Goal: Task Accomplishment & Management: Use online tool/utility

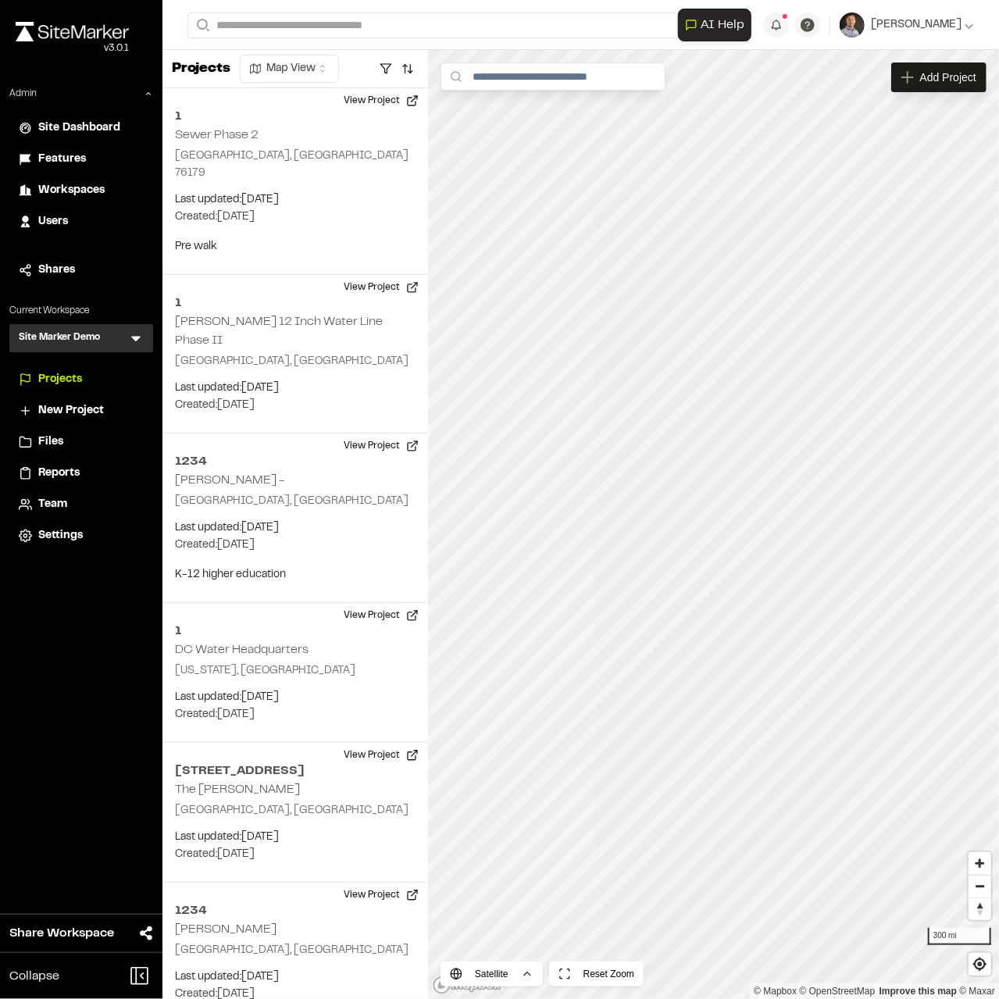
click at [133, 340] on icon at bounding box center [136, 338] width 16 height 16
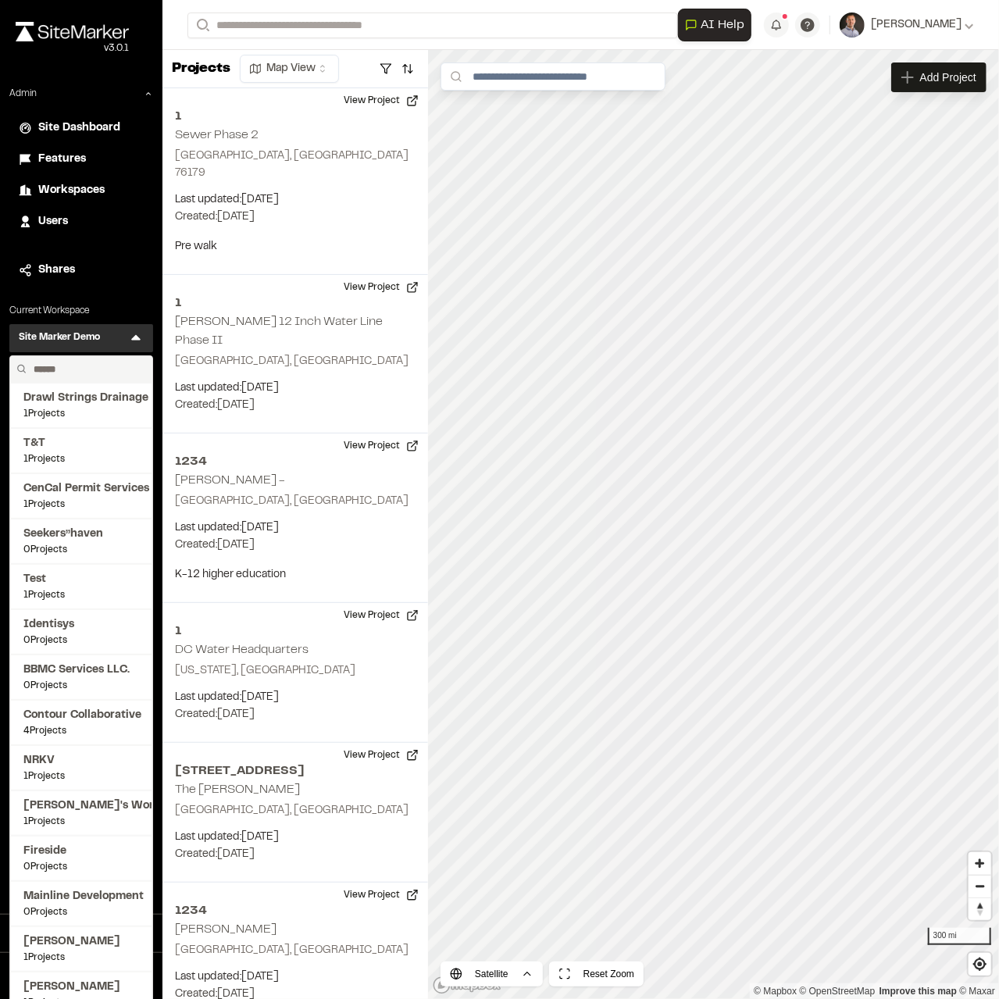
click at [111, 362] on input "text" at bounding box center [86, 369] width 119 height 27
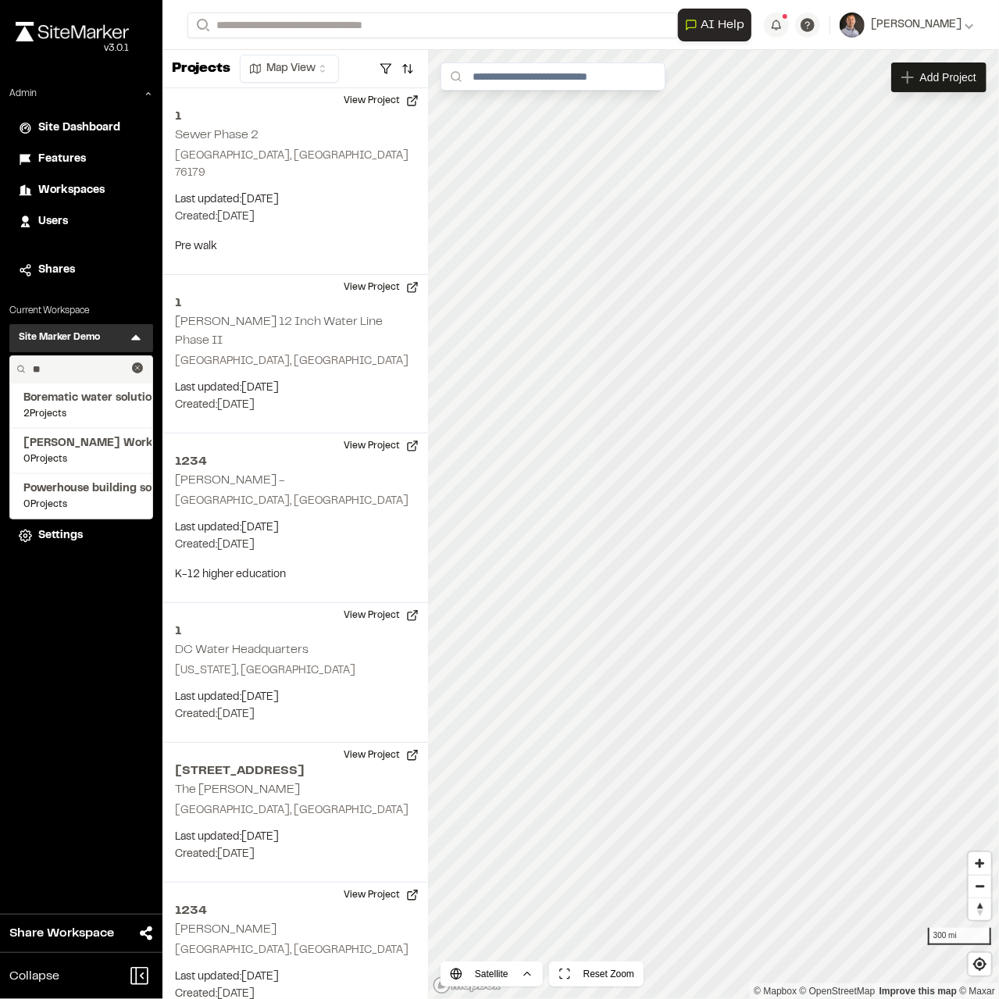
type input "*"
type input "*****"
click at [75, 535] on span "Elements Green" at bounding box center [81, 534] width 116 height 17
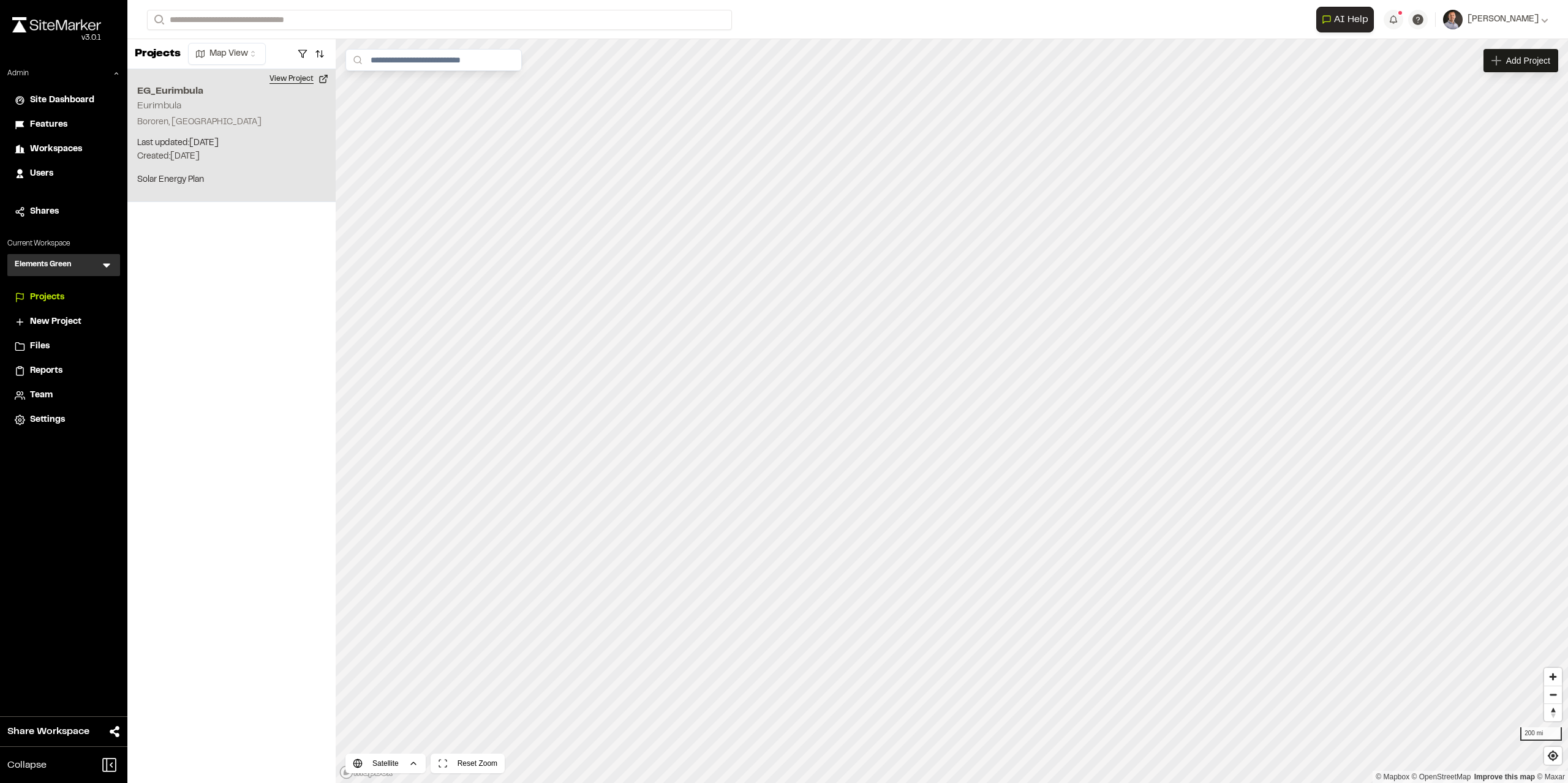
click at [292, 79] on button "View Project" at bounding box center [299, 78] width 74 height 20
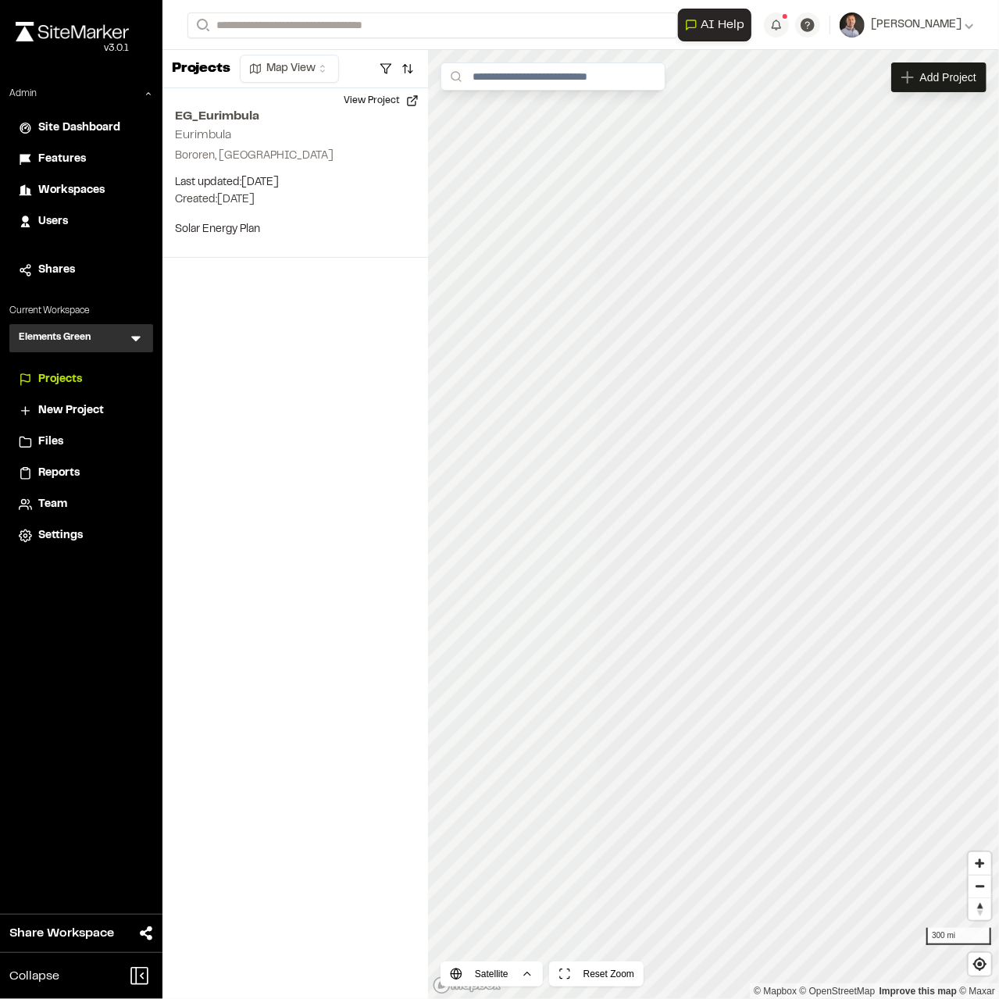
click at [142, 335] on icon at bounding box center [136, 338] width 16 height 16
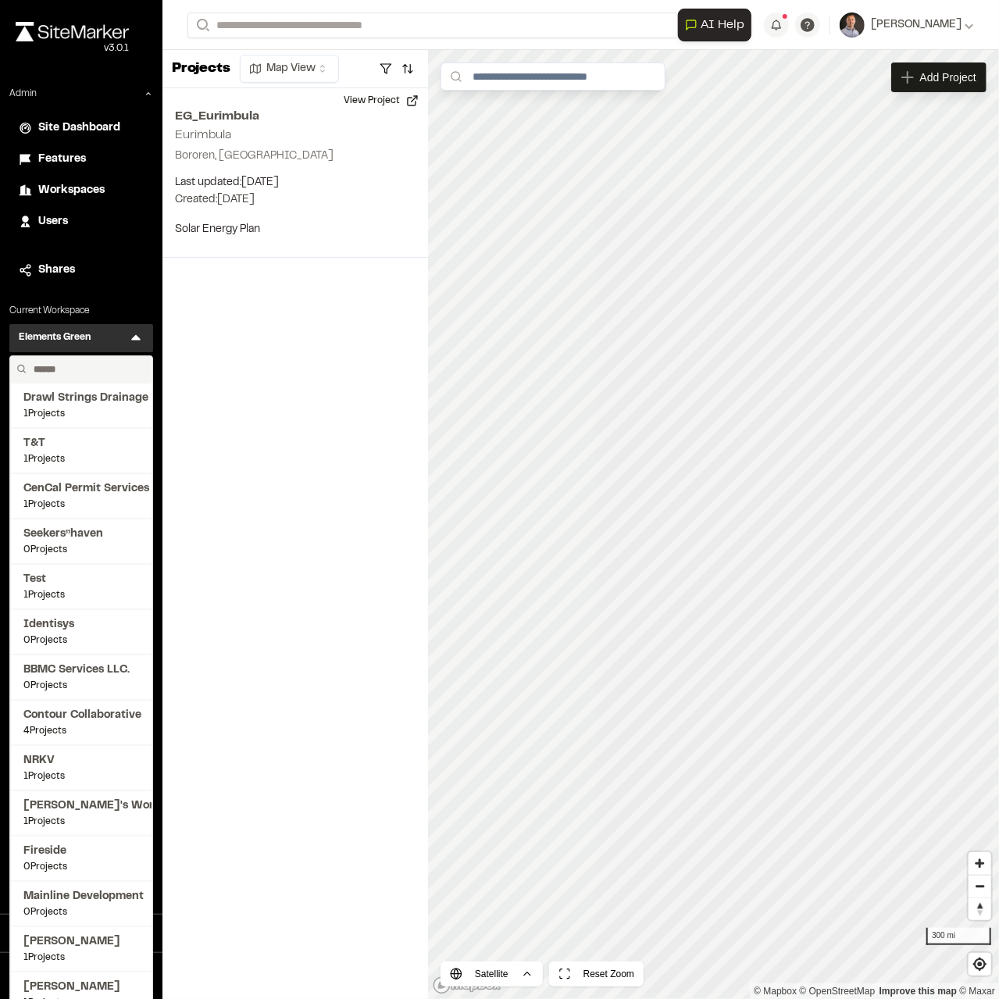
click at [105, 368] on input "text" at bounding box center [86, 369] width 119 height 27
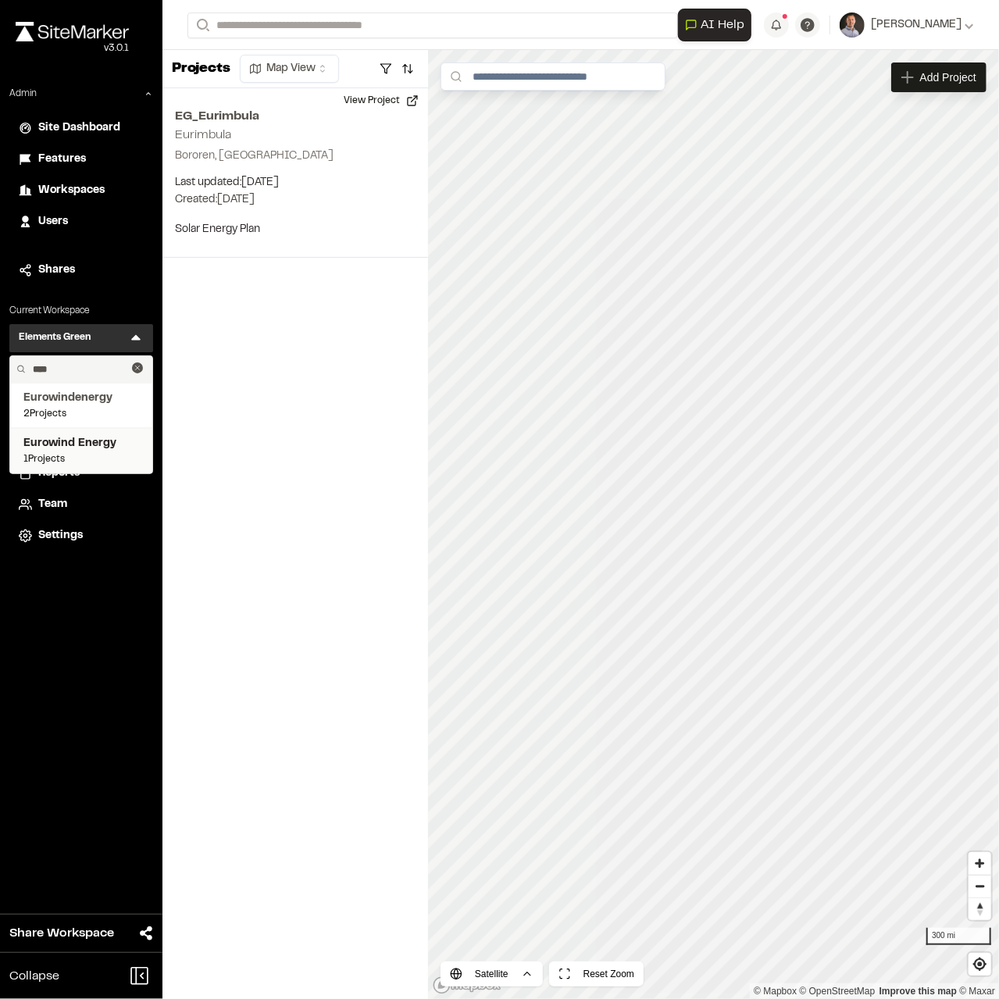
type input "****"
click at [56, 435] on span "Eurowind Energy" at bounding box center [81, 443] width 116 height 17
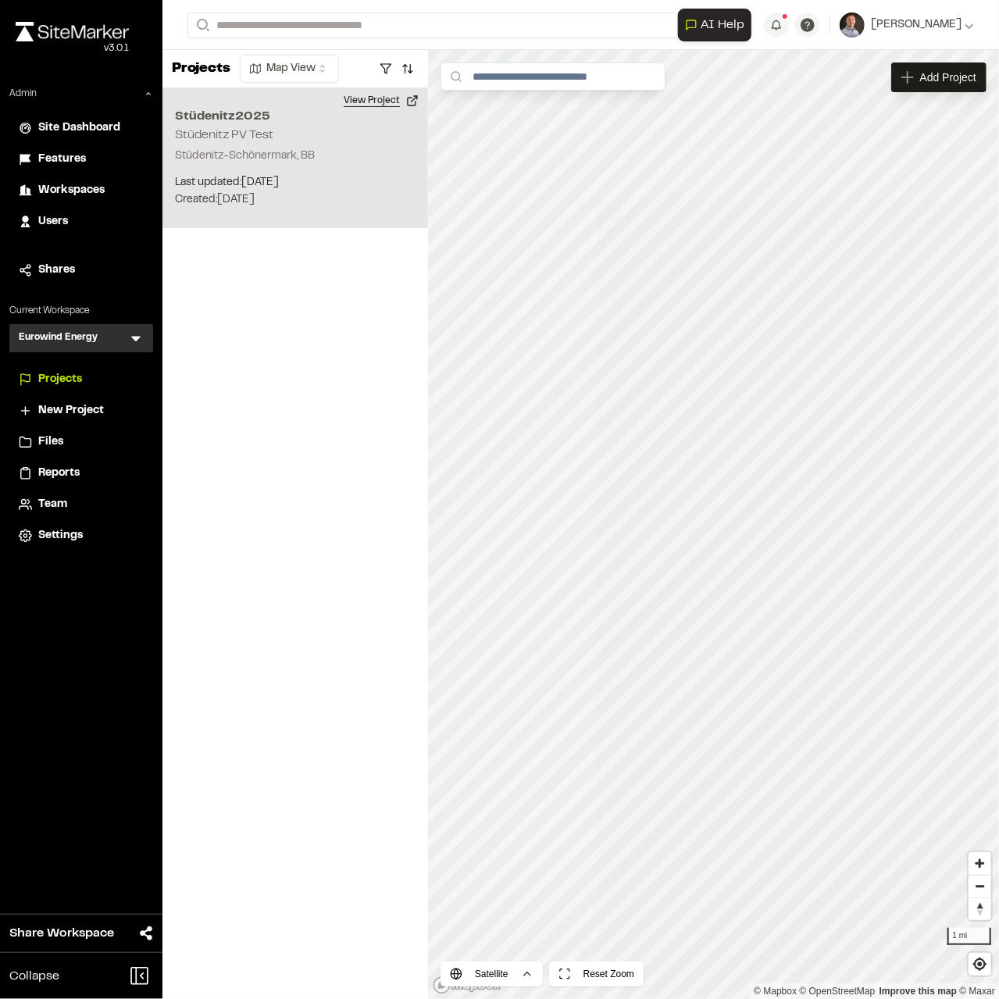
click at [382, 99] on button "View Project" at bounding box center [381, 100] width 94 height 25
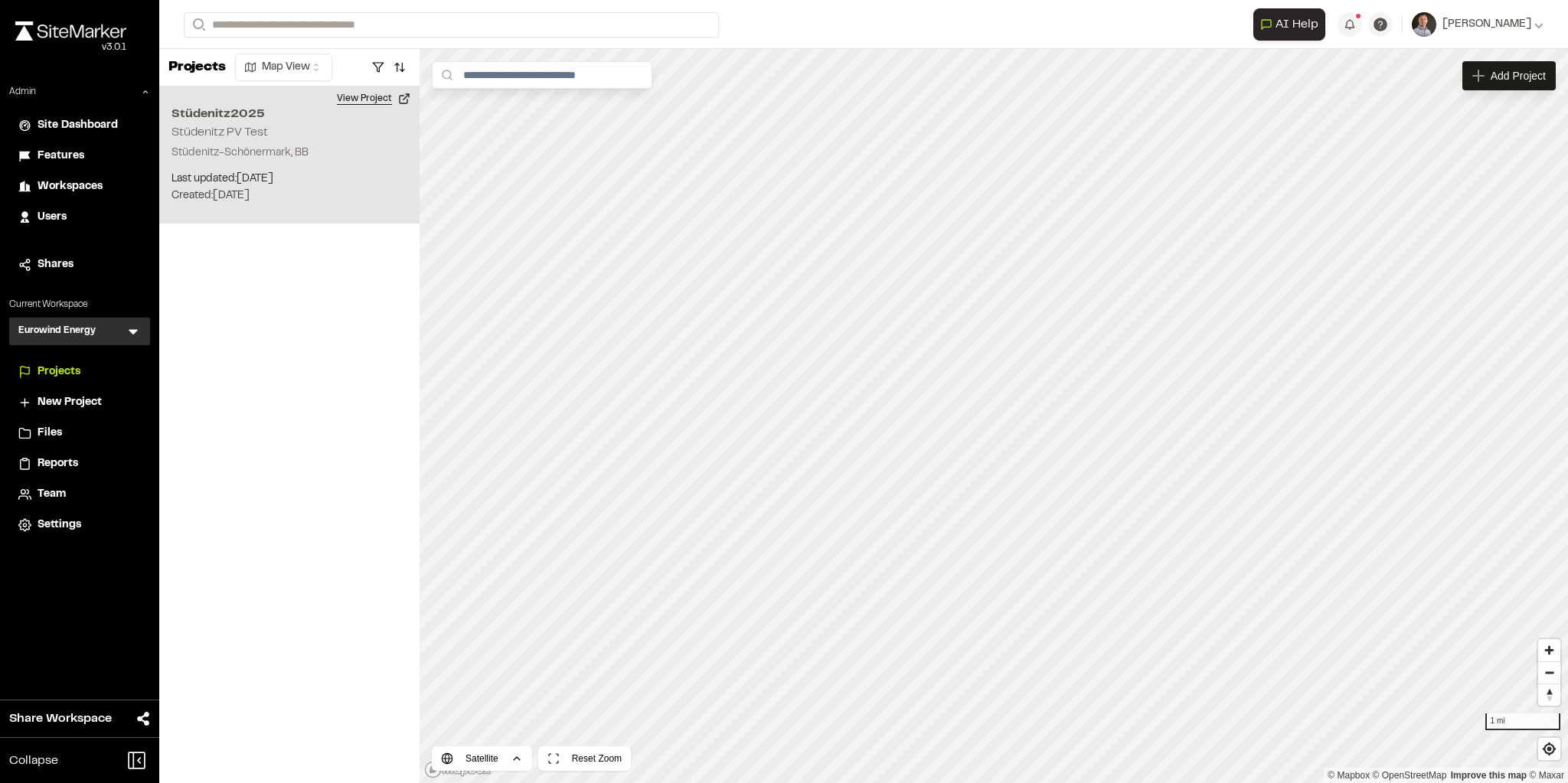
click at [350, 90] on button "View Project" at bounding box center [373, 98] width 92 height 24
click at [366, 98] on button "View Project" at bounding box center [373, 98] width 92 height 24
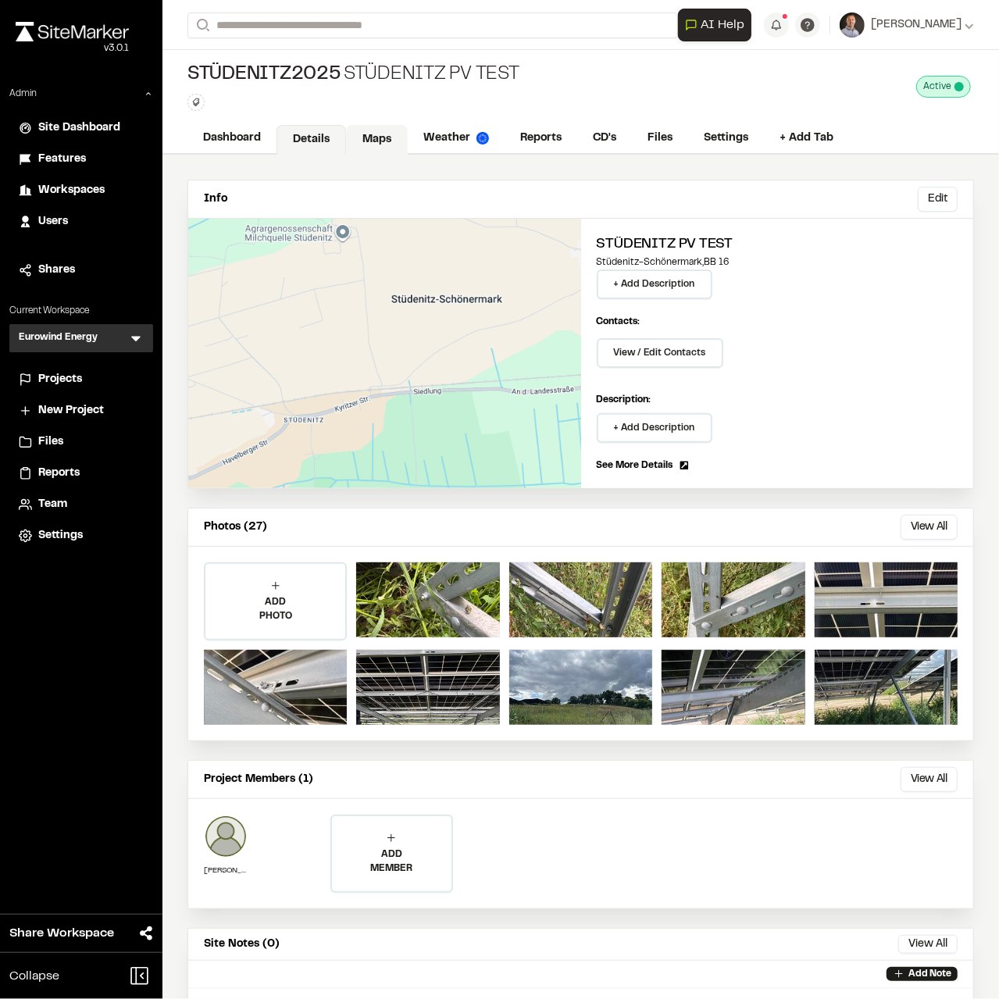
click at [359, 141] on link "Maps" at bounding box center [377, 140] width 62 height 30
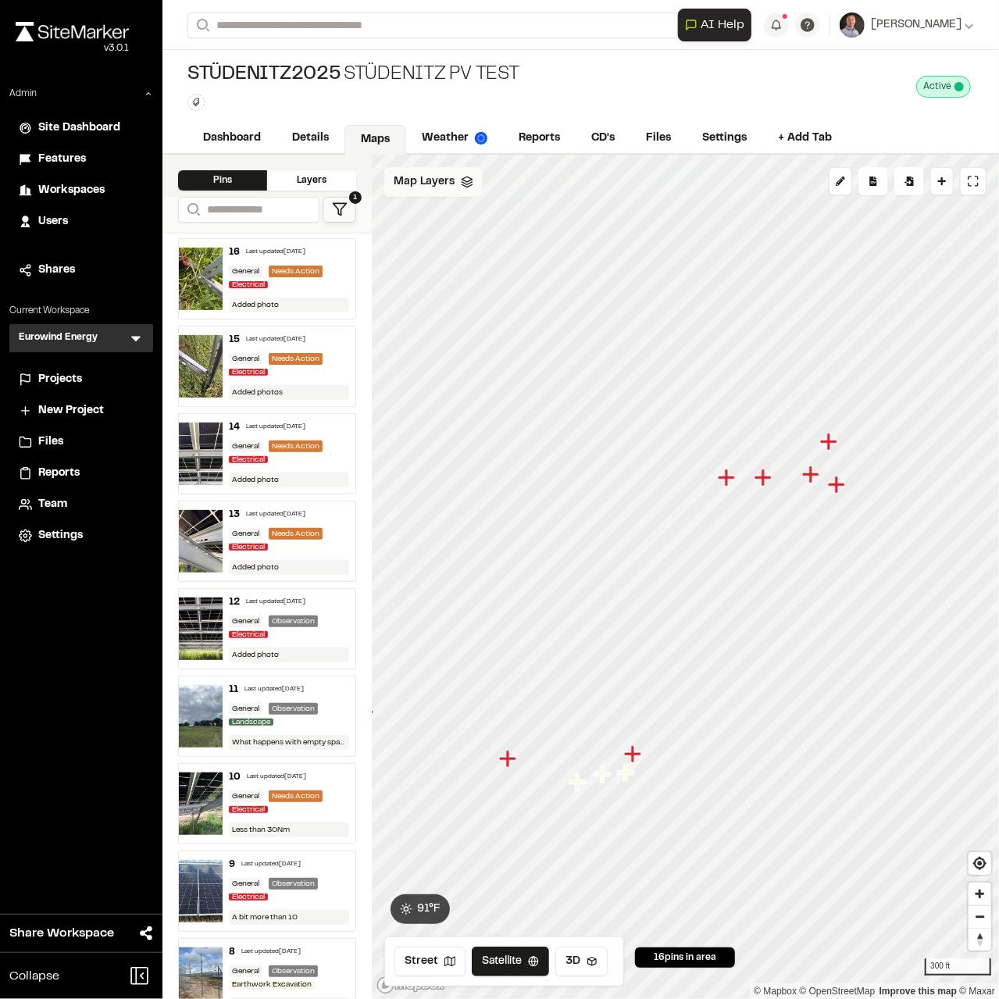
click at [420, 174] on span "Map Layers" at bounding box center [424, 181] width 61 height 17
click at [420, 176] on span "Map Layers" at bounding box center [424, 184] width 61 height 17
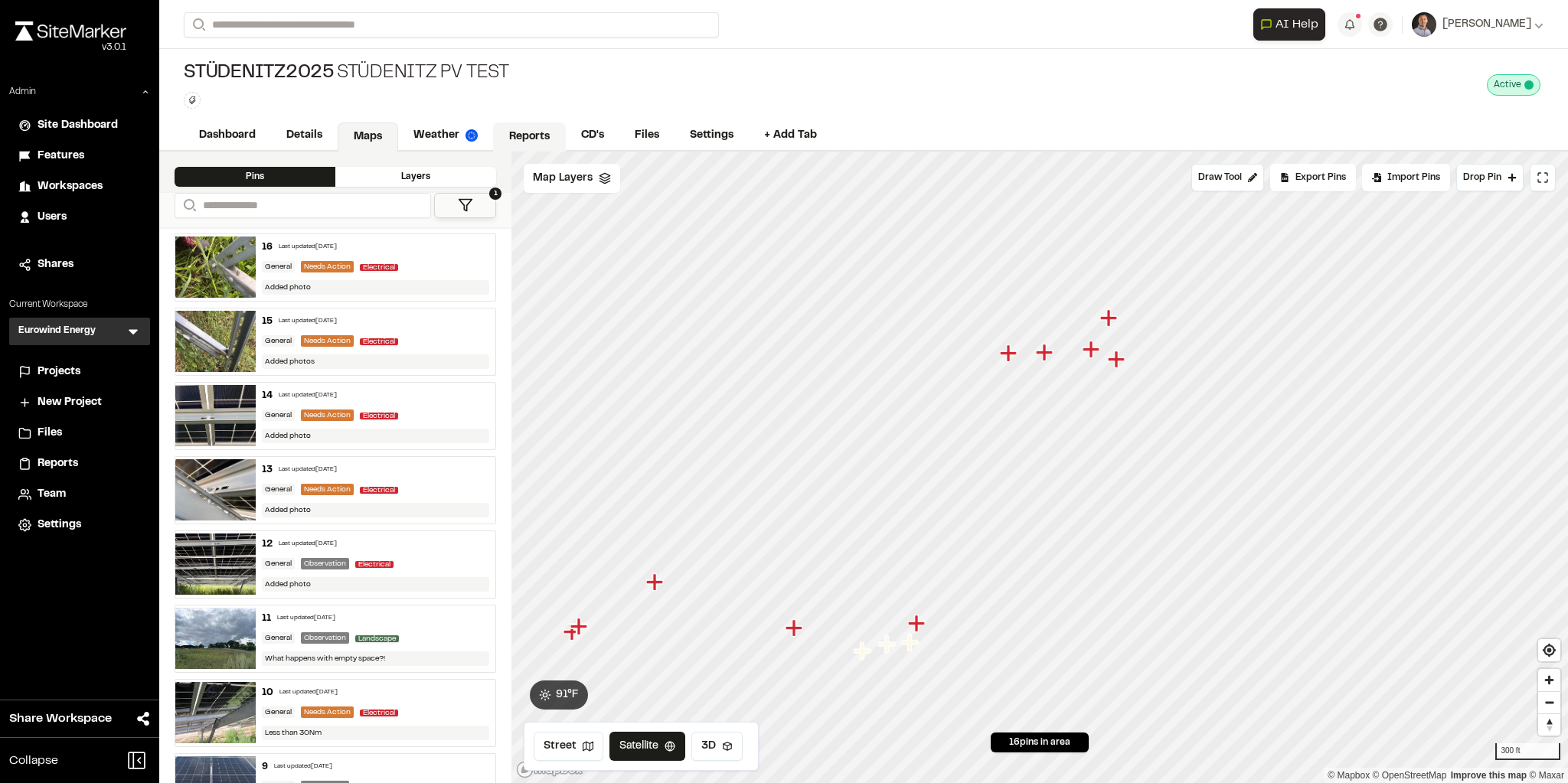
click at [523, 138] on link "Reports" at bounding box center [529, 137] width 73 height 29
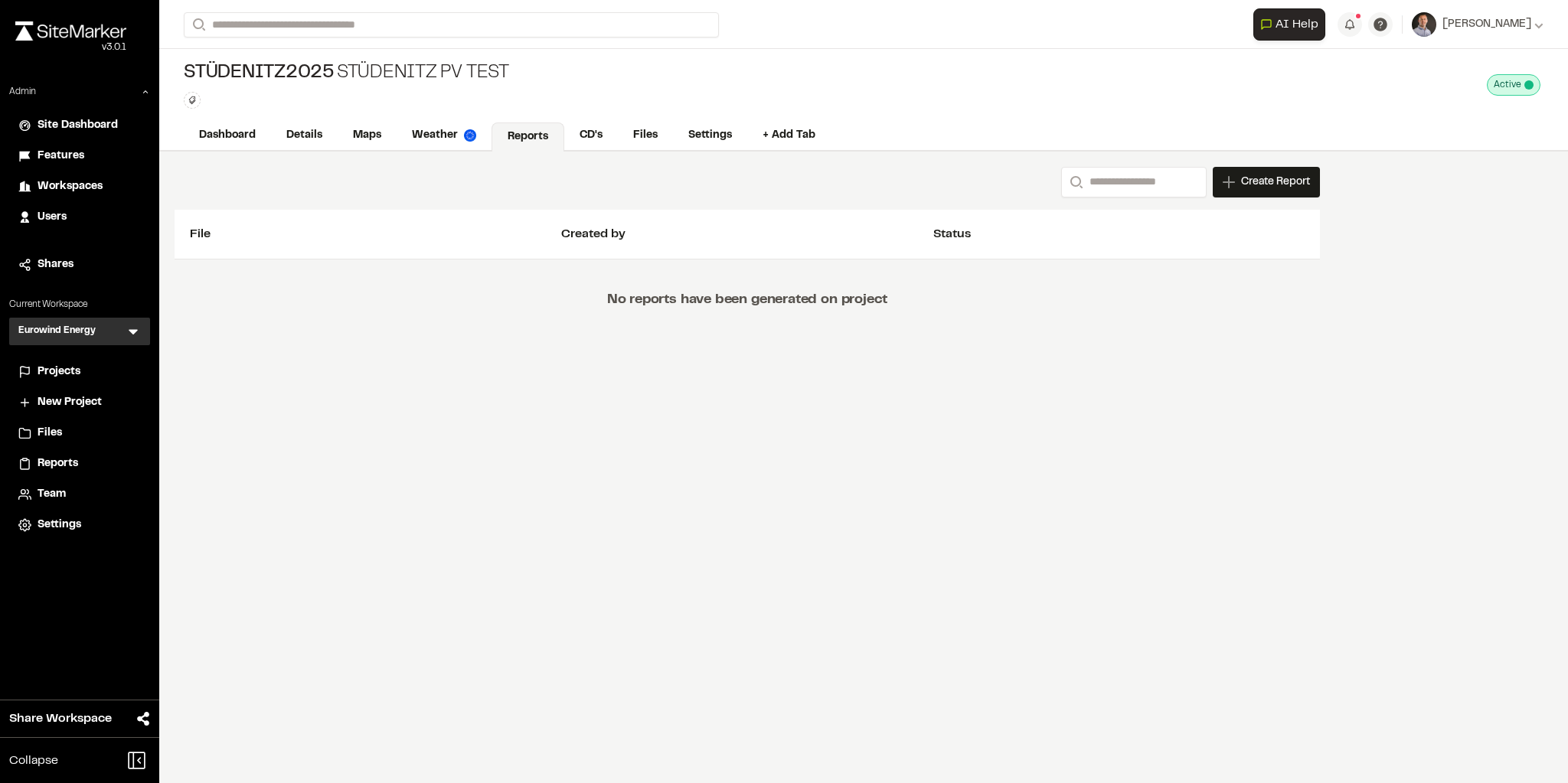
click at [978, 174] on span "Create Report" at bounding box center [1275, 181] width 69 height 17
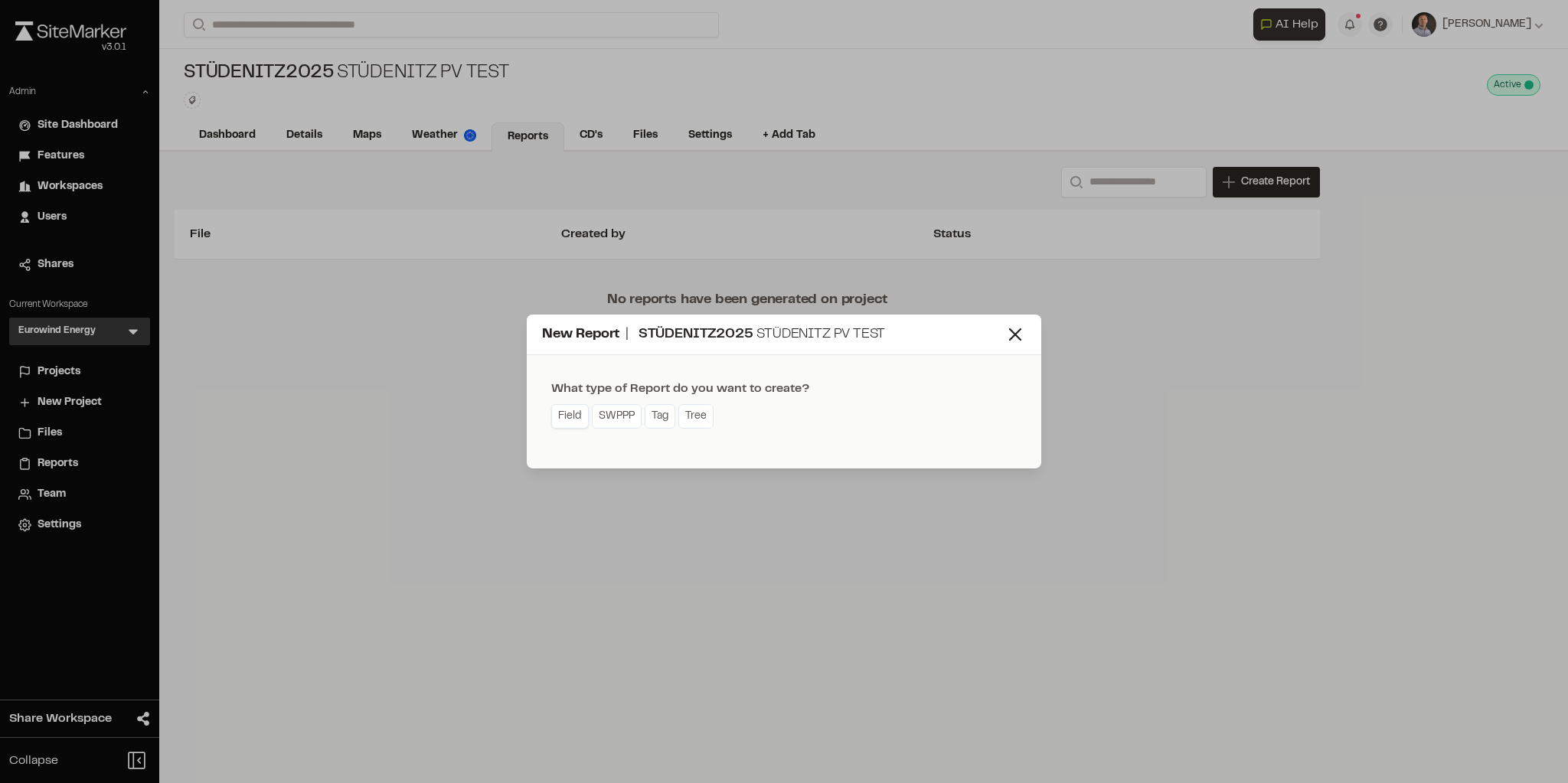
click at [568, 417] on link "Field" at bounding box center [569, 416] width 37 height 24
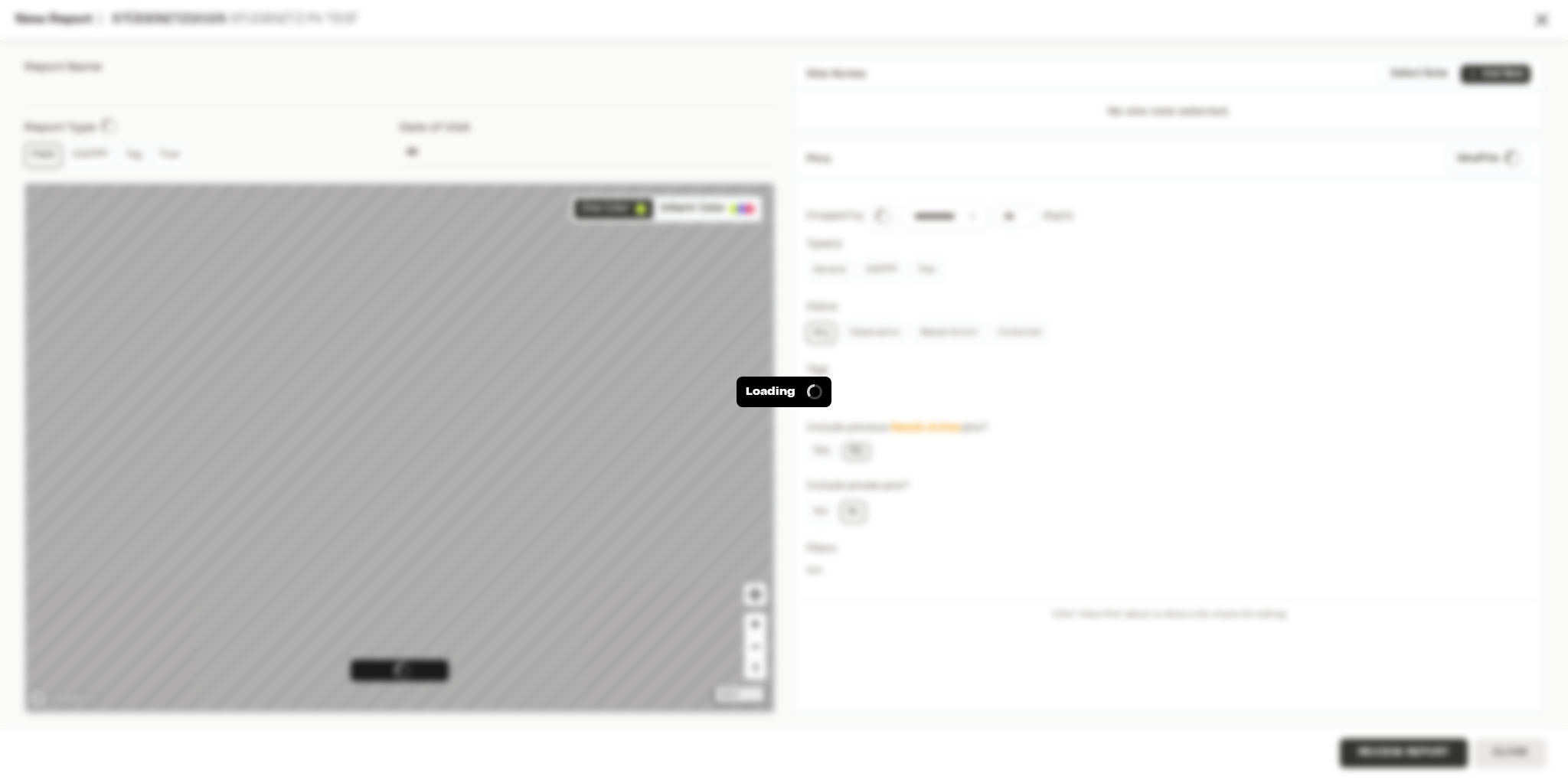
type input "**********"
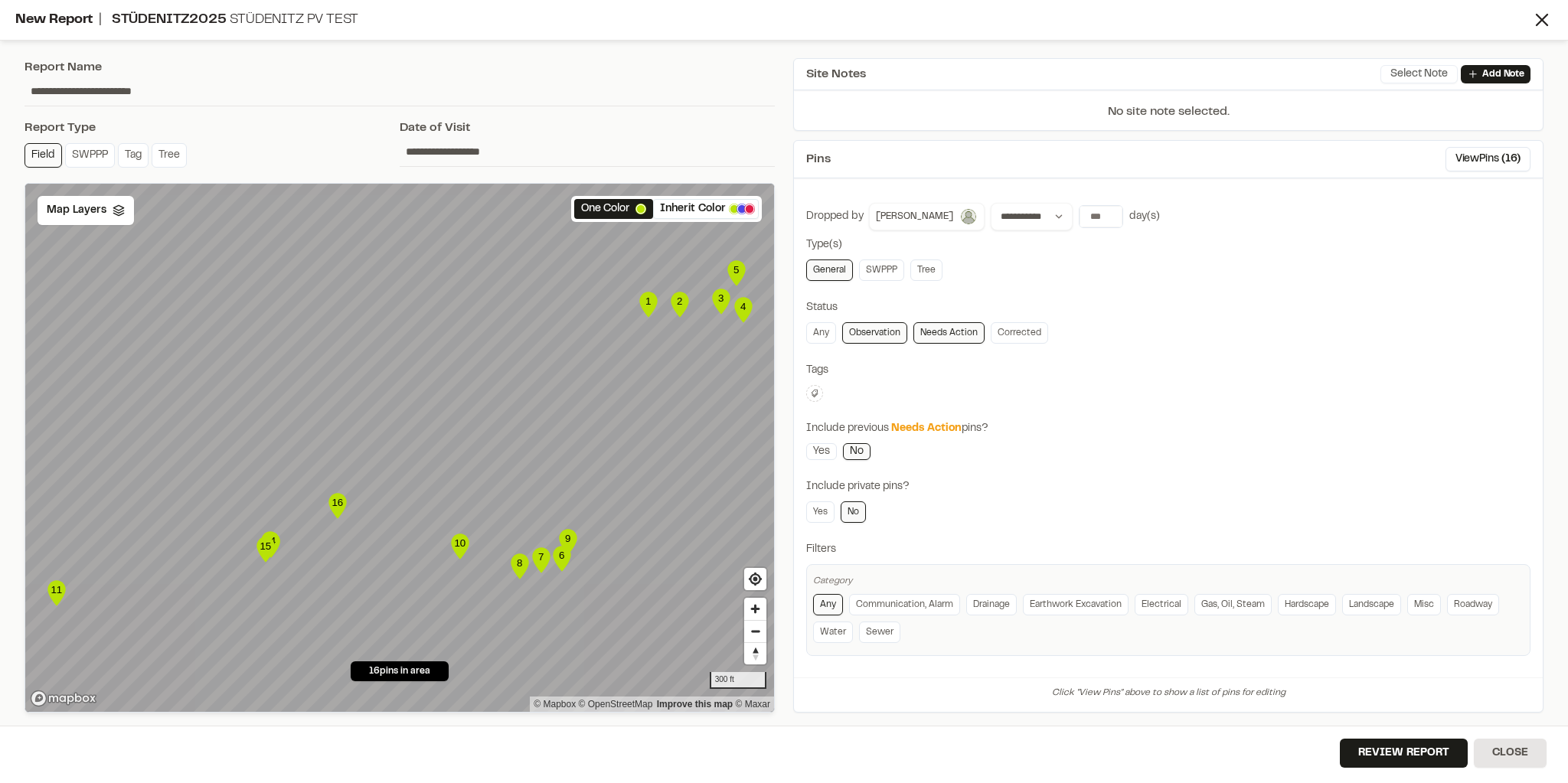
click at [978, 73] on button "Select Note" at bounding box center [1418, 73] width 77 height 19
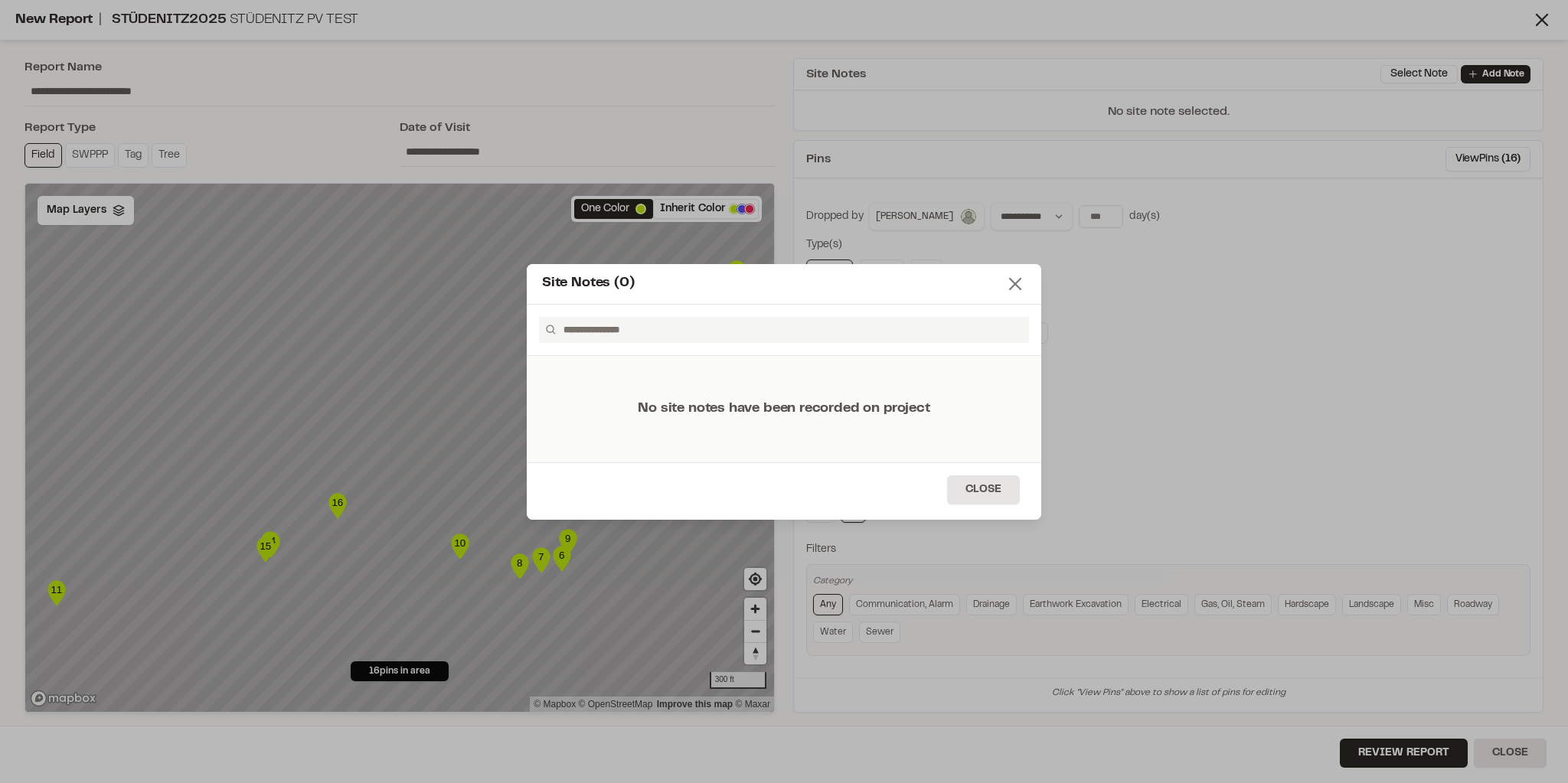
click at [978, 291] on icon at bounding box center [1015, 284] width 22 height 22
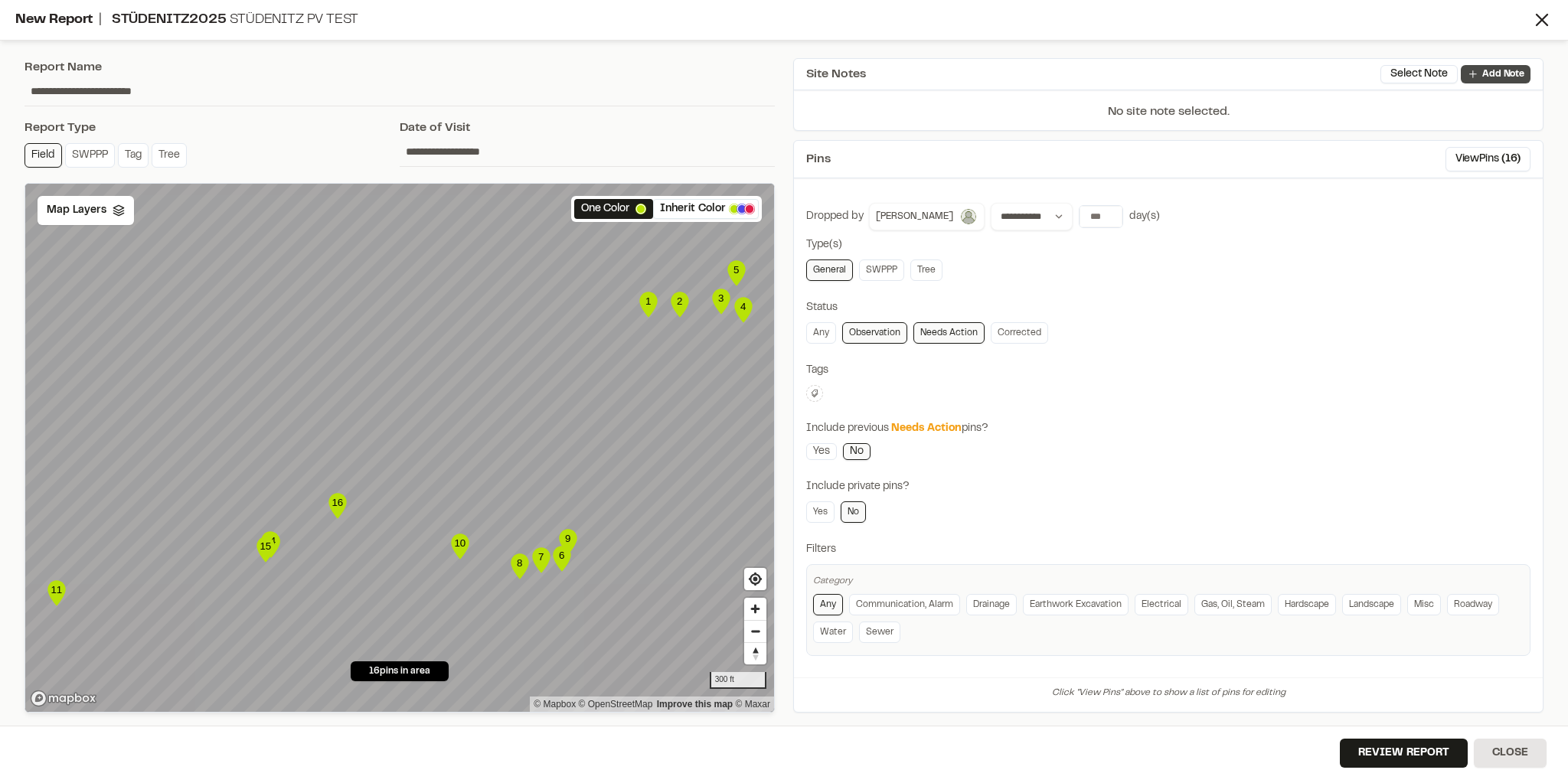
click at [978, 74] on link "Add Note" at bounding box center [1494, 73] width 70 height 19
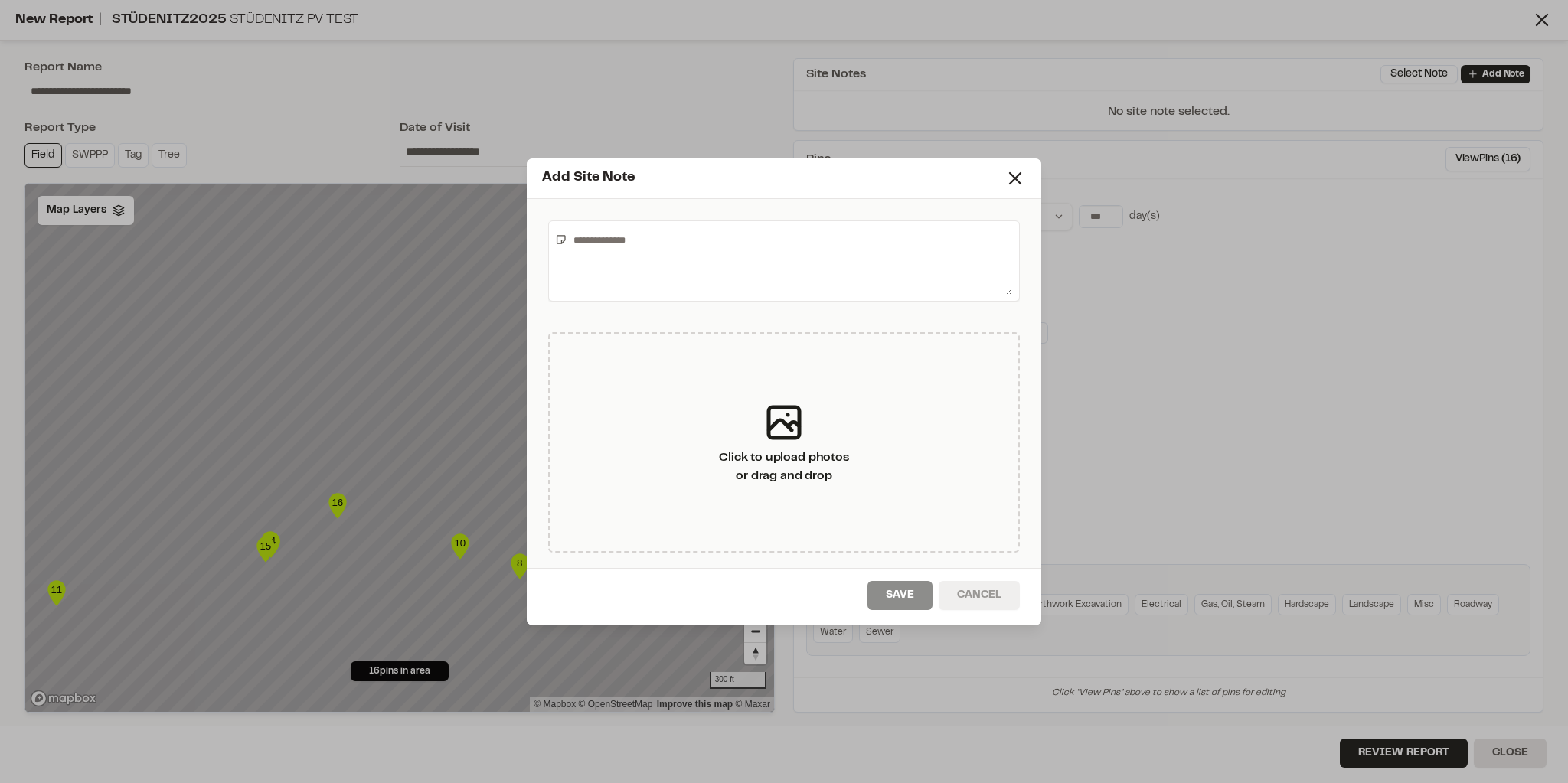
click at [978, 595] on button "Cancel" at bounding box center [979, 596] width 81 height 29
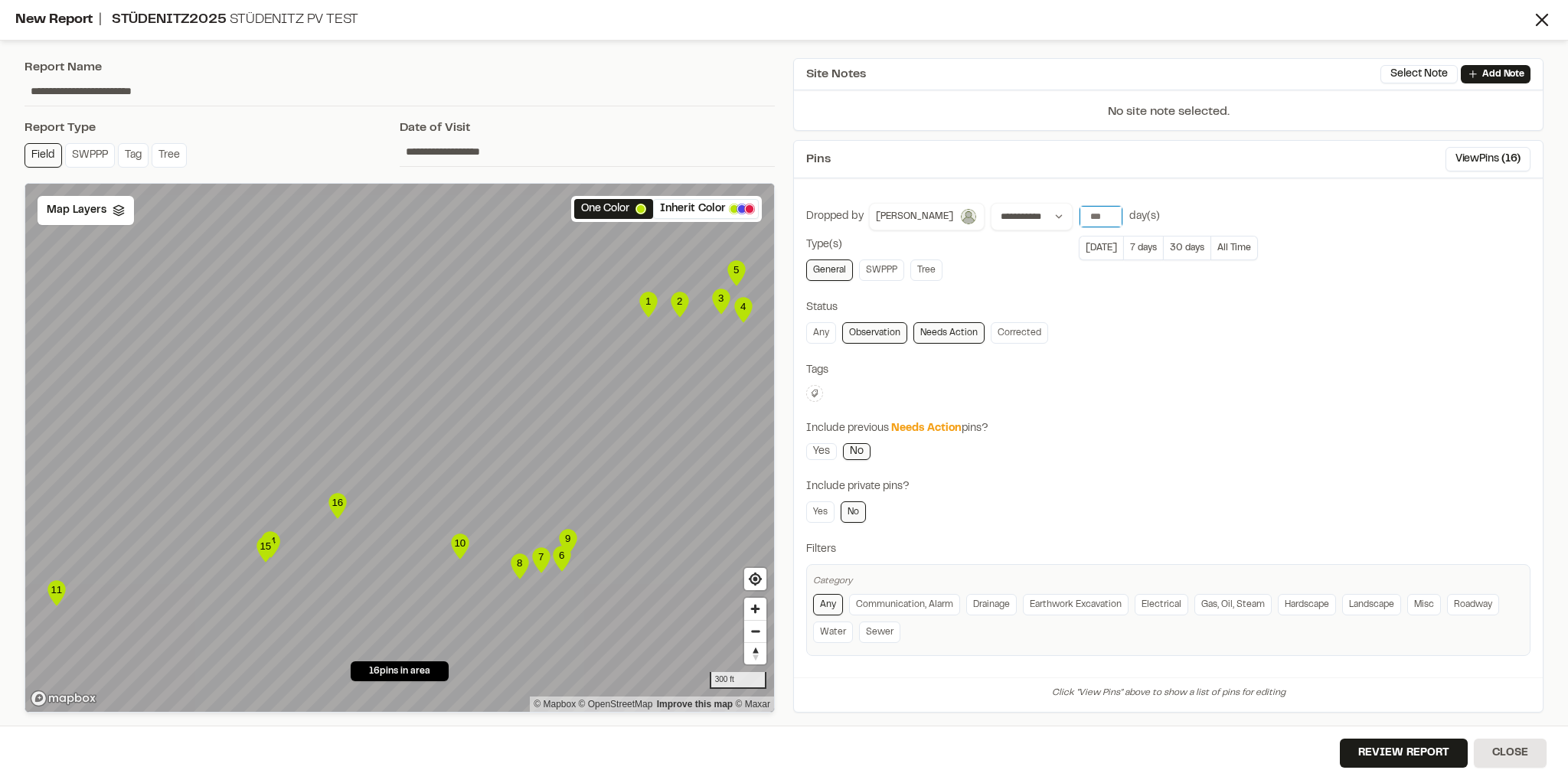
drag, startPoint x: 1054, startPoint y: 212, endPoint x: 1041, endPoint y: 199, distance: 18.4
click at [978, 199] on div "**********" at bounding box center [1168, 429] width 749 height 477
click at [978, 299] on div "Status" at bounding box center [1168, 307] width 724 height 17
click at [978, 543] on div "Filters" at bounding box center [1168, 549] width 724 height 17
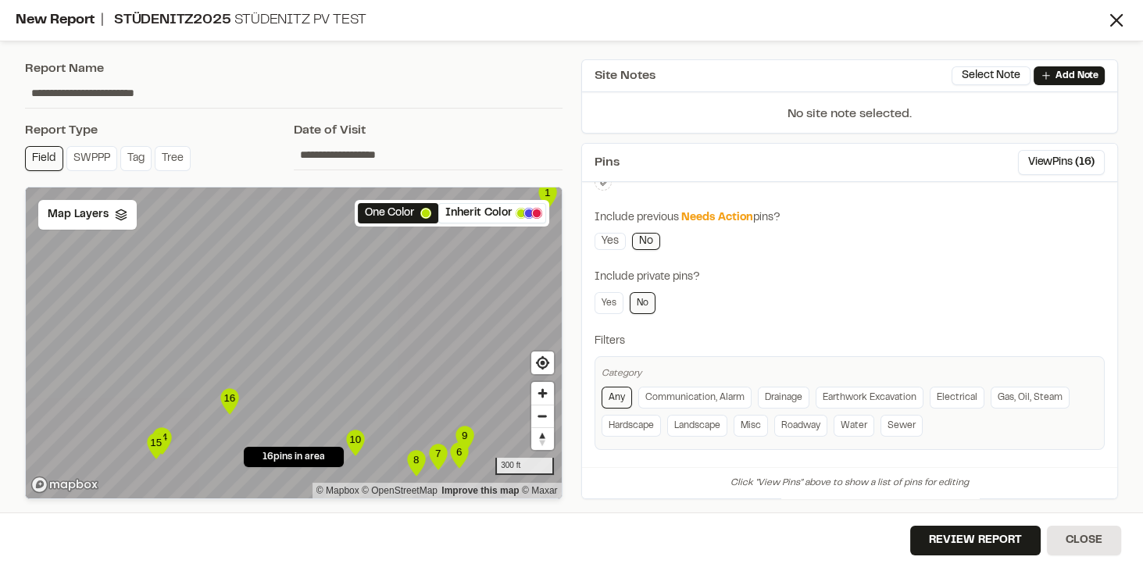
scroll to position [85, 0]
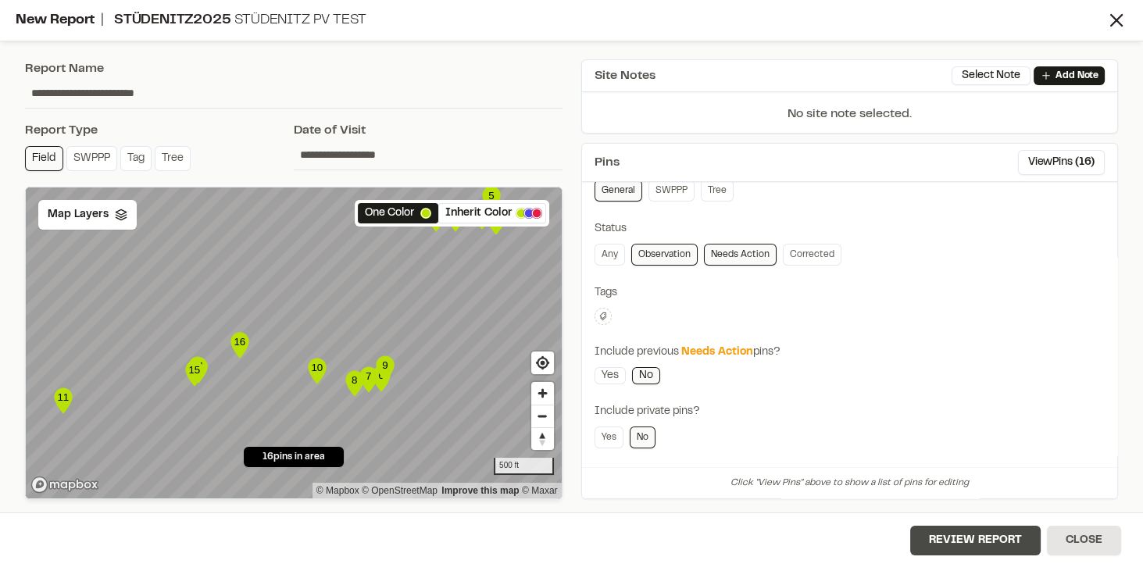
click at [959, 540] on button "Review Report" at bounding box center [975, 541] width 130 height 30
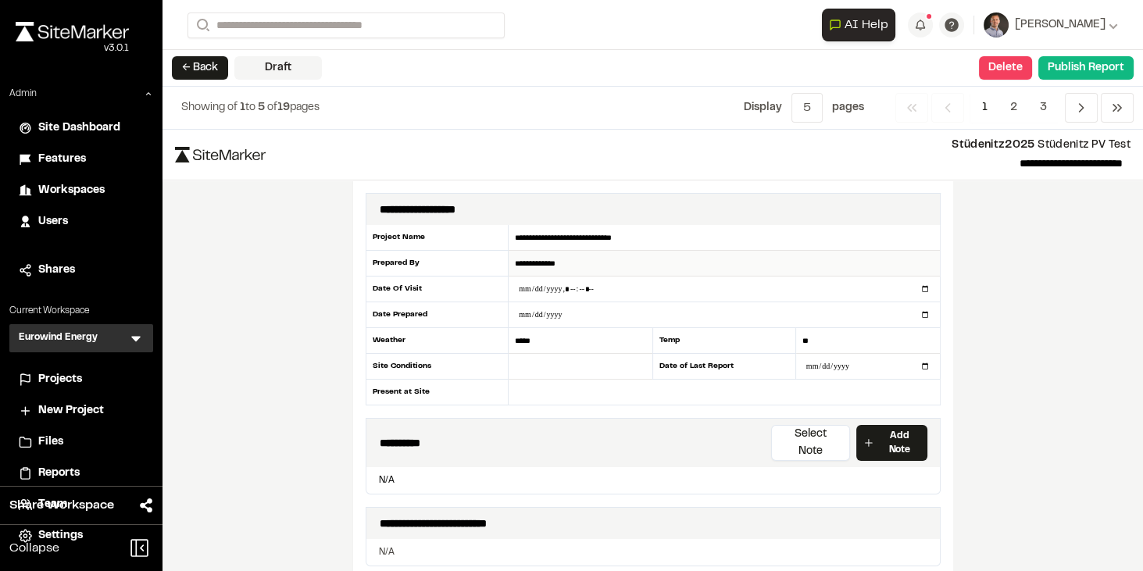
drag, startPoint x: 509, startPoint y: 255, endPoint x: 580, endPoint y: 261, distance: 70.5
click at [580, 261] on input "**********" at bounding box center [724, 264] width 430 height 26
drag, startPoint x: 512, startPoint y: 341, endPoint x: 550, endPoint y: 341, distance: 38.3
click at [550, 341] on input "*****" at bounding box center [581, 341] width 144 height 26
drag, startPoint x: 871, startPoint y: 339, endPoint x: 794, endPoint y: 340, distance: 77.3
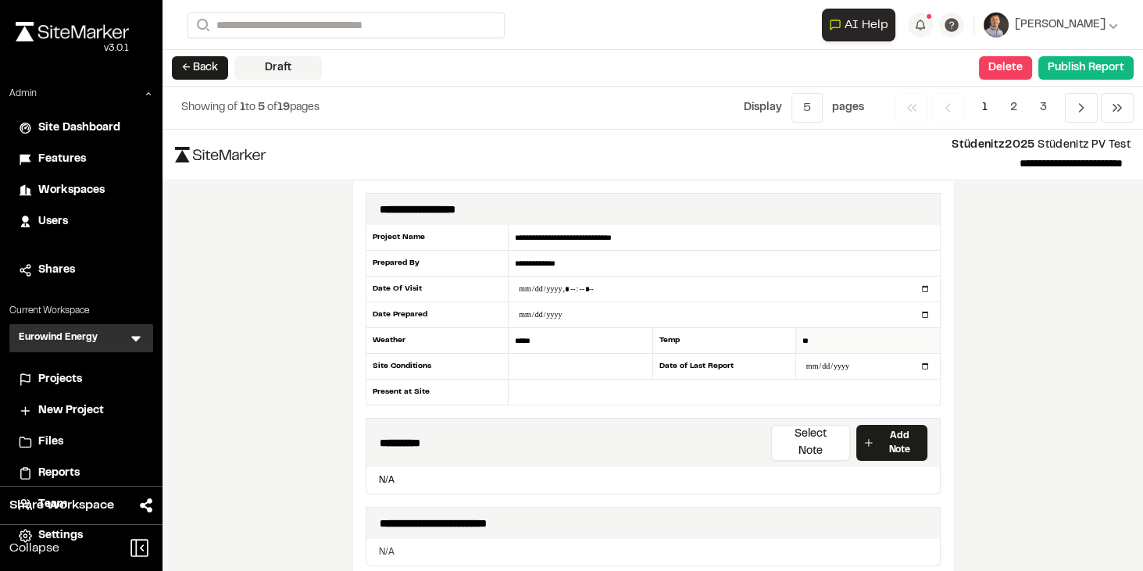
click at [796, 340] on input "**" at bounding box center [868, 341] width 144 height 26
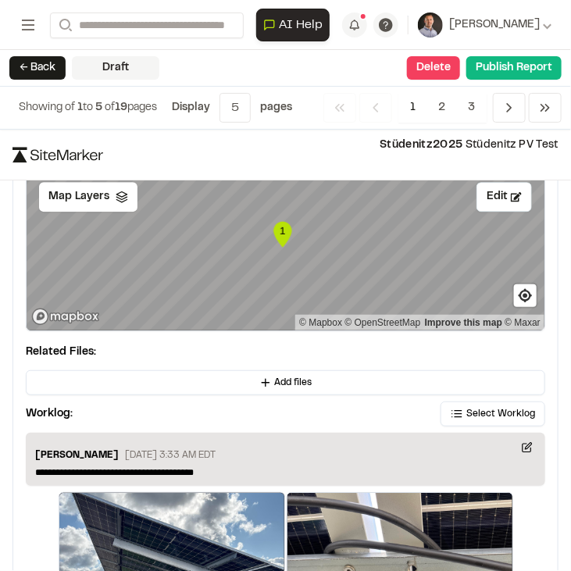
scroll to position [2550, 0]
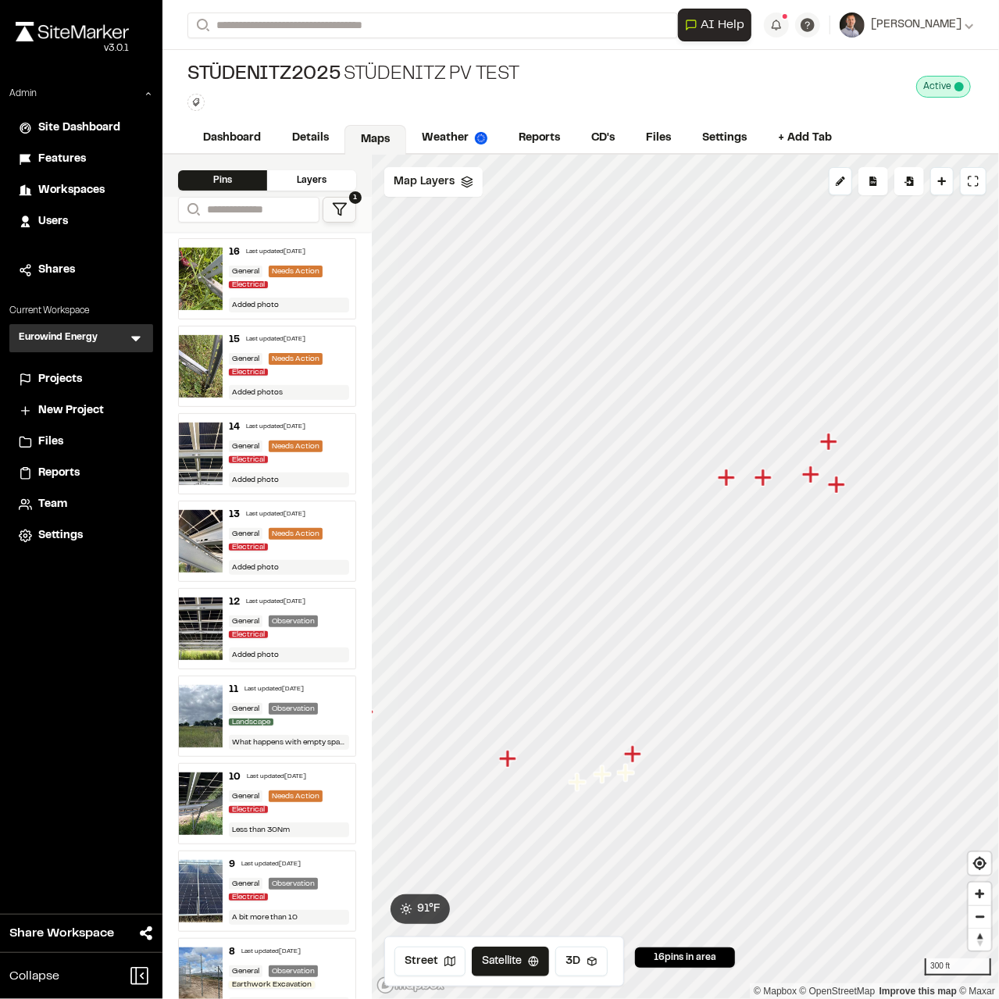
click at [138, 337] on icon at bounding box center [135, 339] width 9 height 5
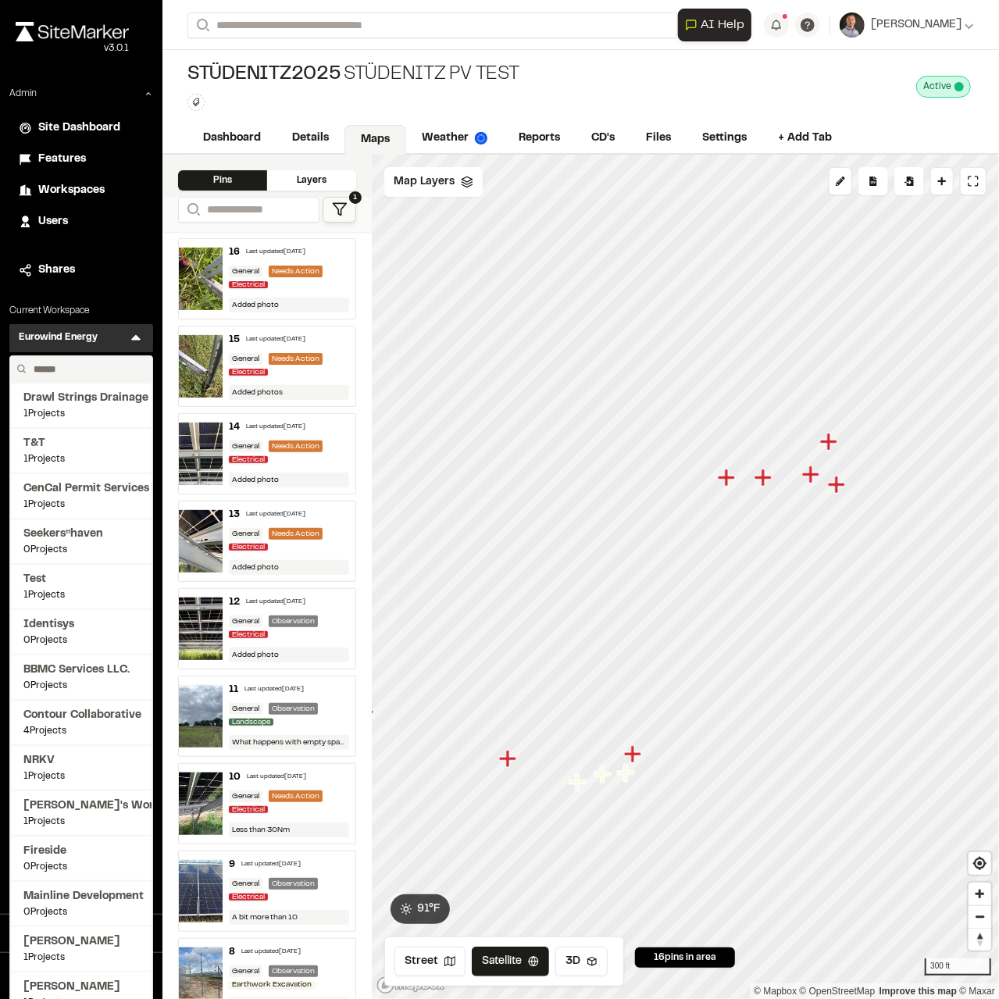
click at [33, 367] on input "text" at bounding box center [86, 369] width 119 height 27
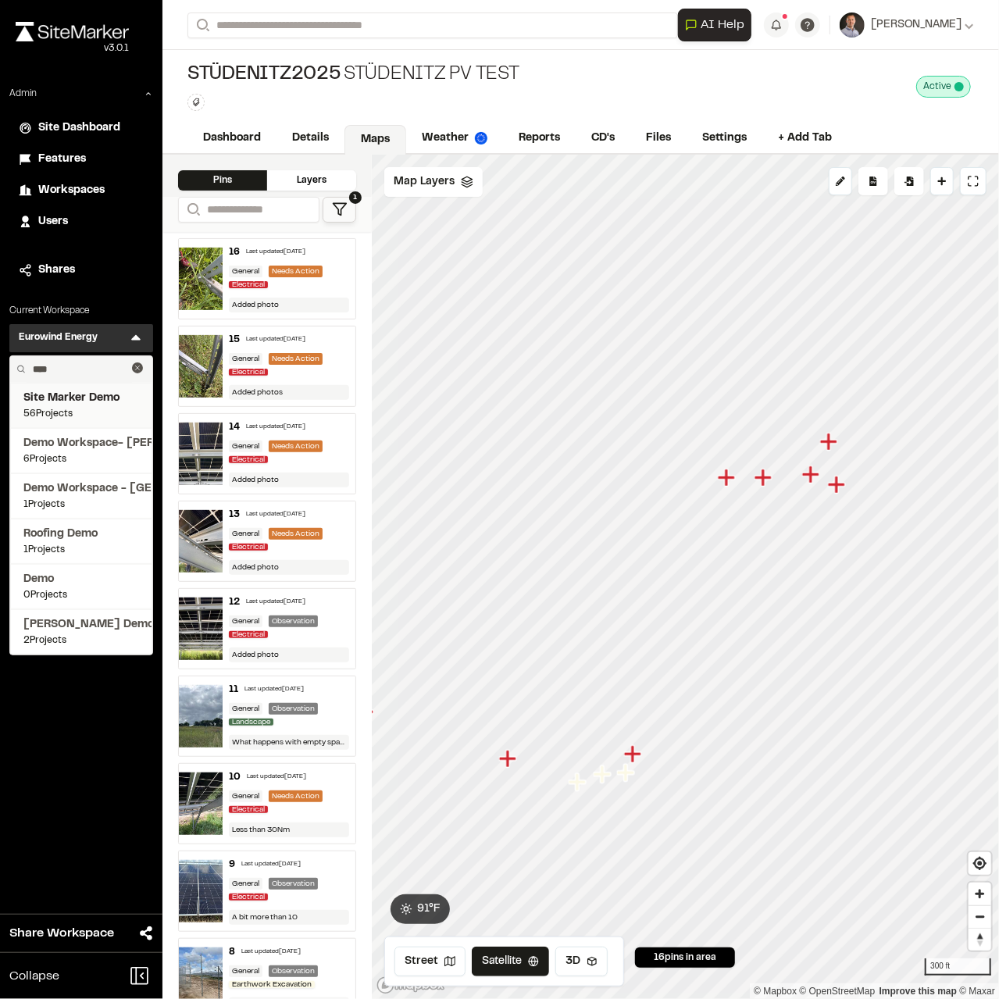
type input "****"
click at [39, 412] on span "56 Projects" at bounding box center [81, 414] width 116 height 14
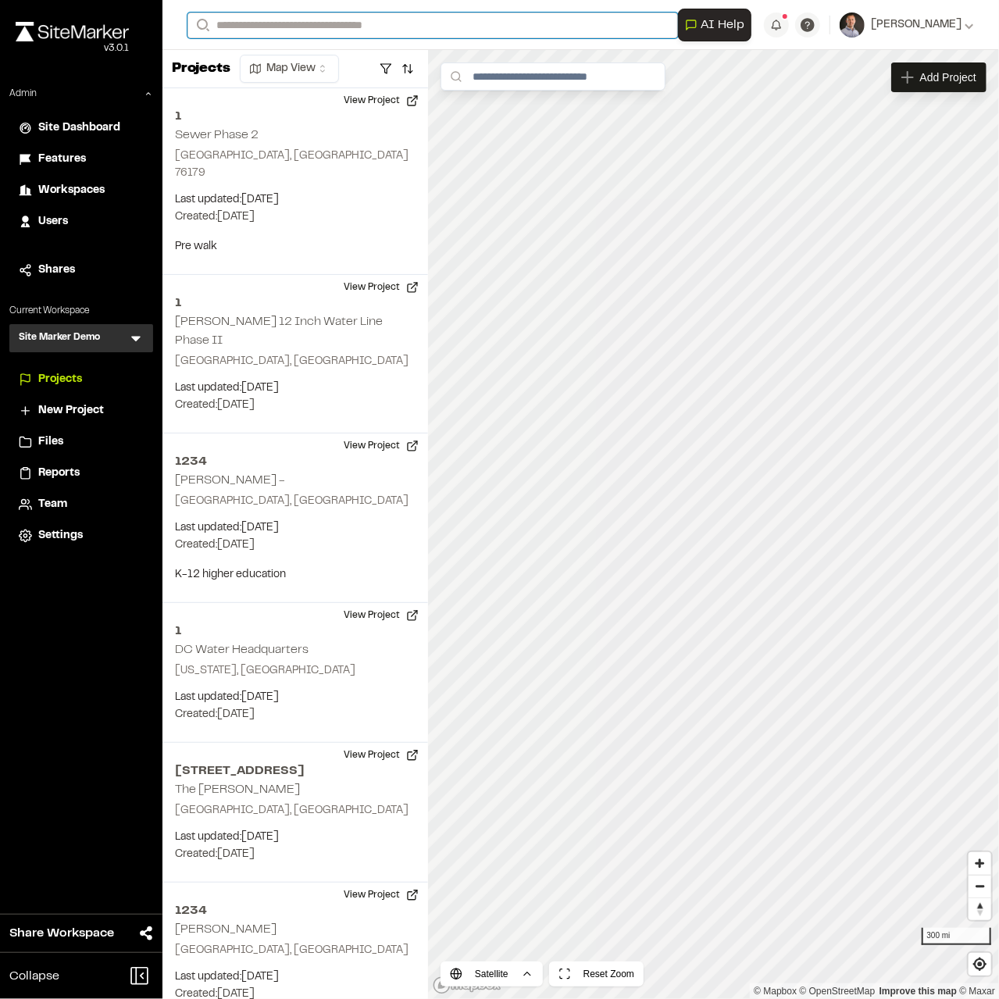
click at [230, 17] on input "Search" at bounding box center [432, 25] width 491 height 26
type input "**"
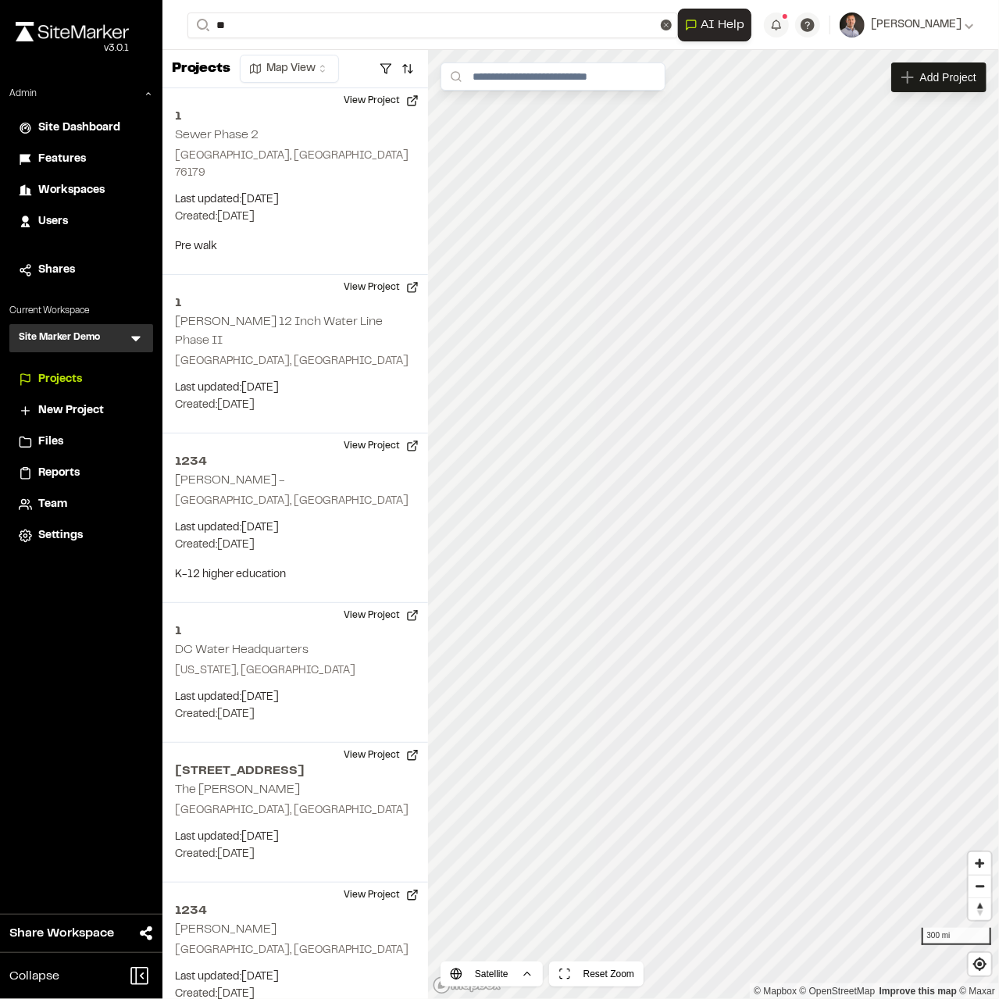
click at [298, 57] on p "TE123 364 Uptown Phase 3B" at bounding box center [313, 62] width 230 height 19
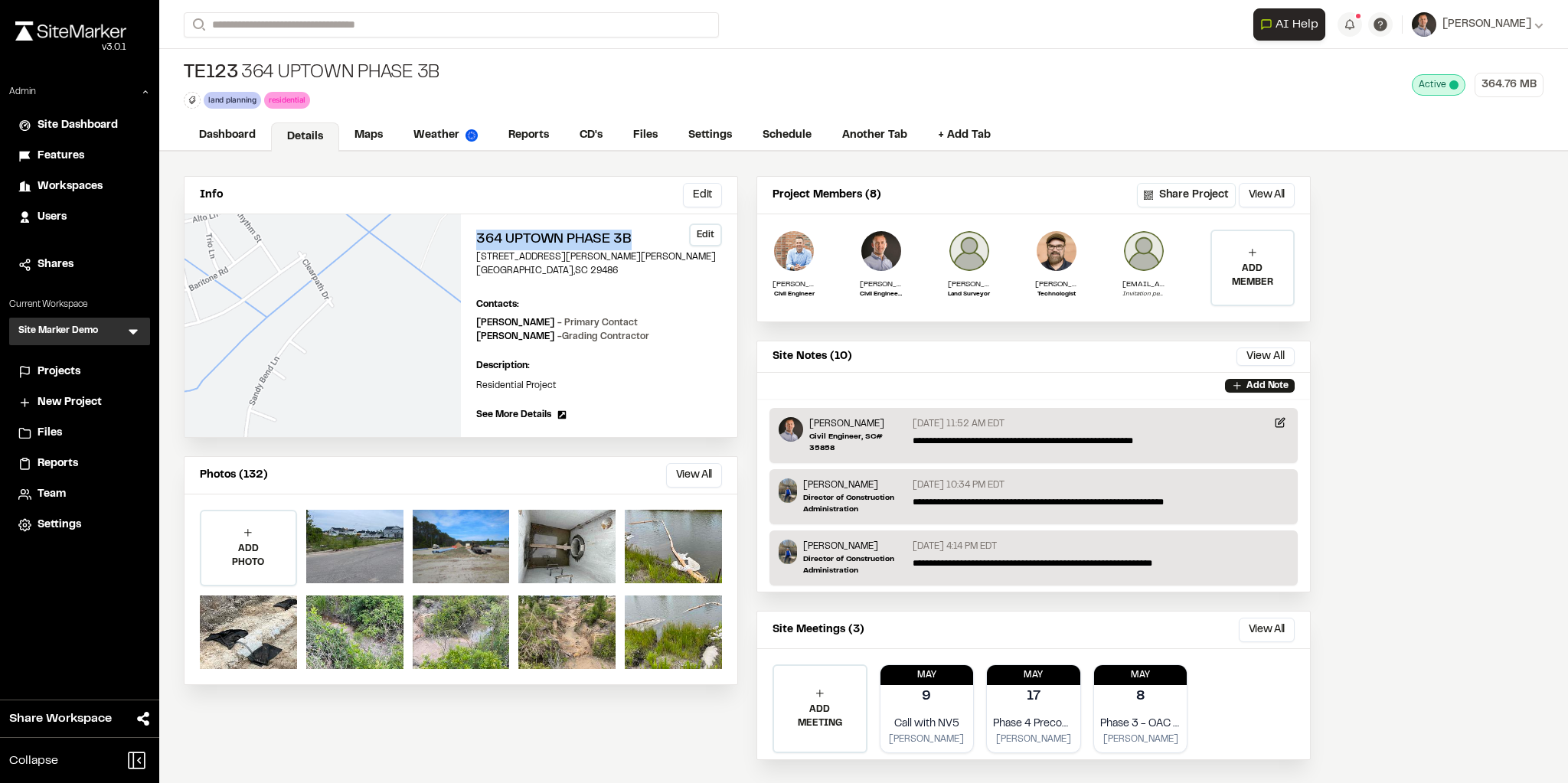
drag, startPoint x: 474, startPoint y: 232, endPoint x: 635, endPoint y: 232, distance: 161.0
click at [635, 232] on div "364 Uptown Phase 3B 166 Sandy Bend Lane Summerville , SC 29486 Edit Contacts: V…" at bounding box center [599, 325] width 276 height 222
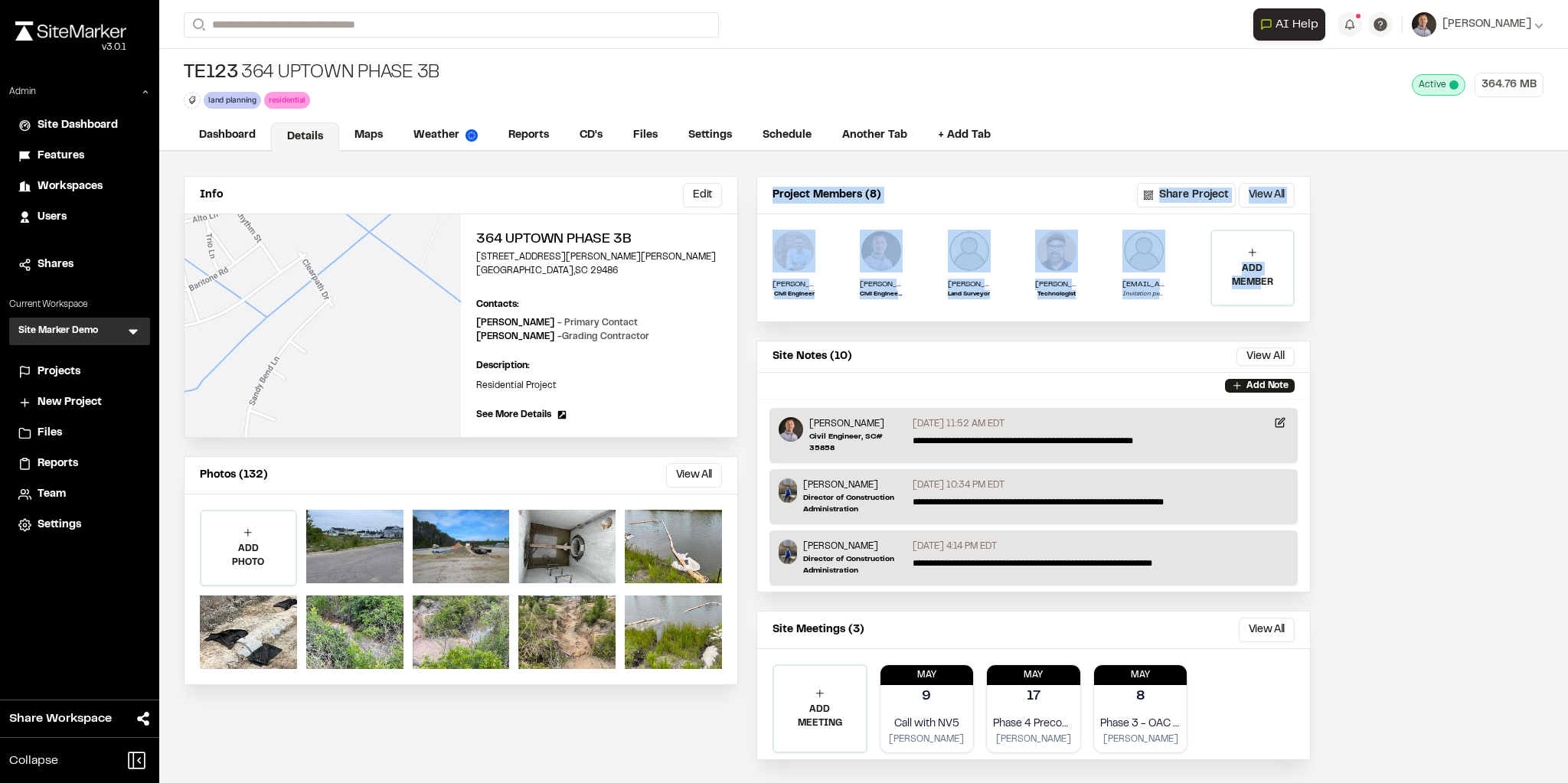
drag, startPoint x: 770, startPoint y: 186, endPoint x: 1191, endPoint y: 320, distance: 441.8
click at [978, 281] on div "**********" at bounding box center [1034, 244] width 553 height 135
drag, startPoint x: 1167, startPoint y: 310, endPoint x: 1166, endPoint y: 323, distance: 13.0
click at [978, 311] on div "**********" at bounding box center [1034, 249] width 555 height 146
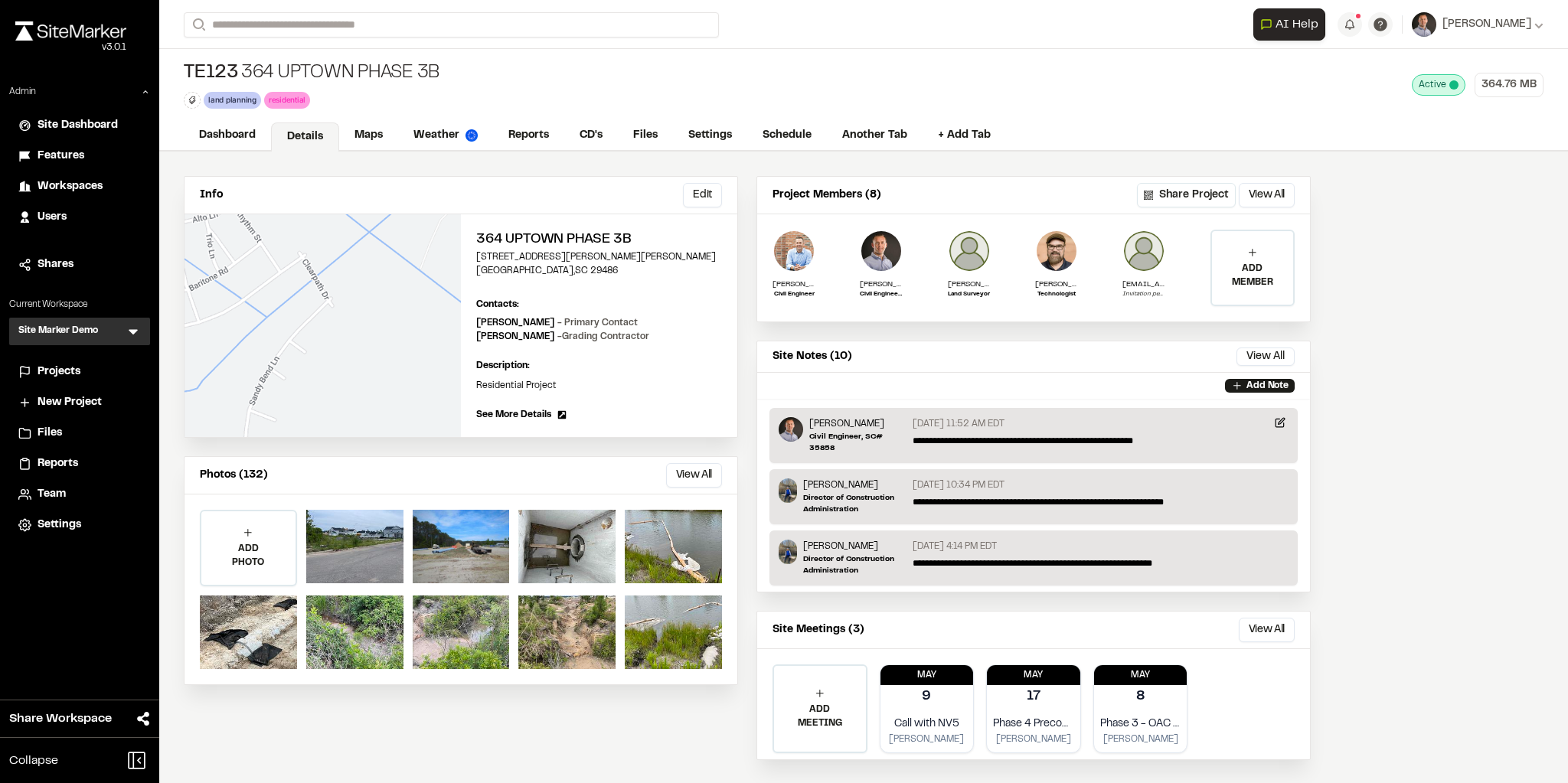
click at [978, 381] on div "Add Note" at bounding box center [1034, 385] width 553 height 26
click at [978, 696] on div "8" at bounding box center [1141, 697] width 98 height 26
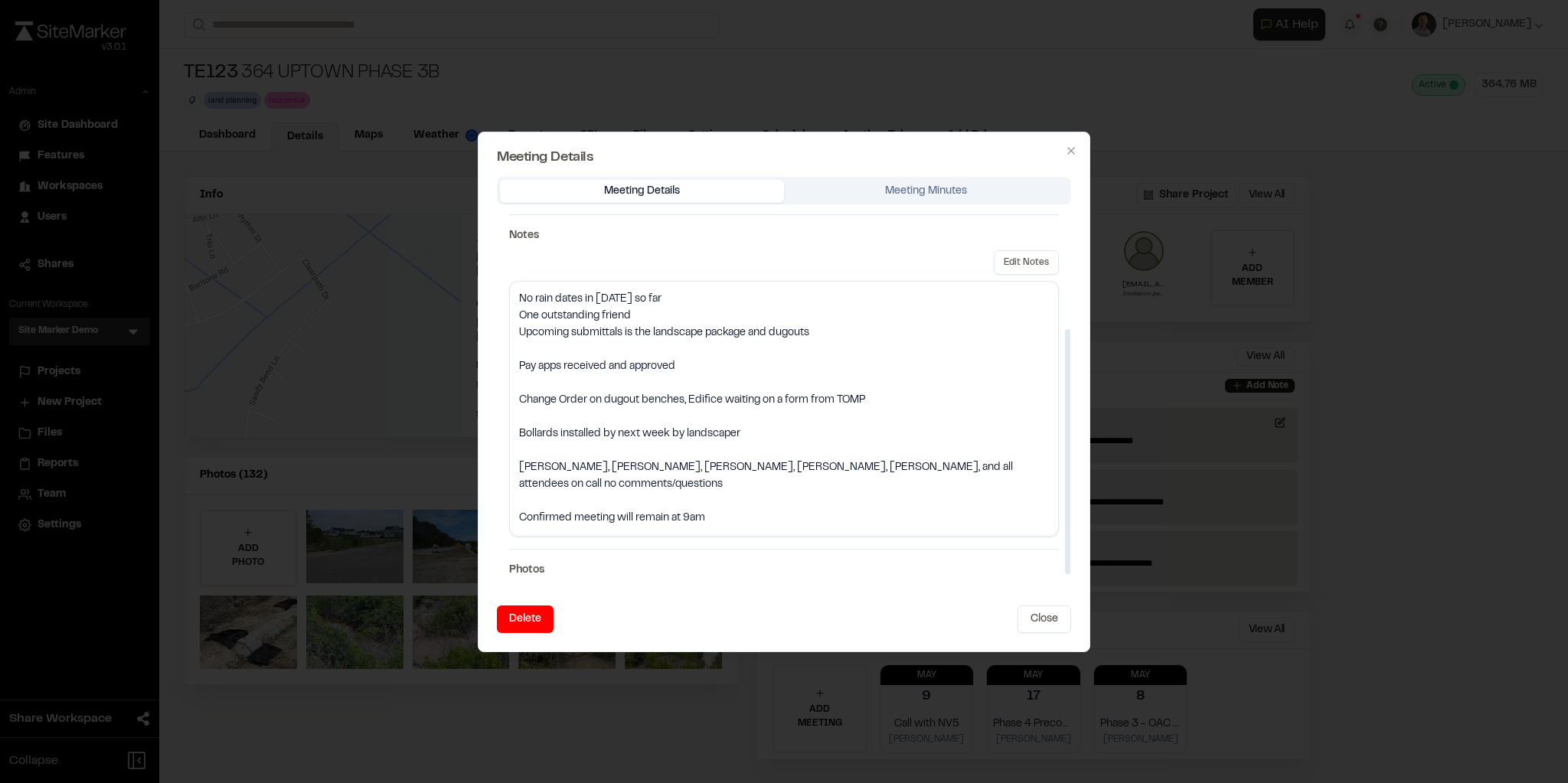
scroll to position [183, 0]
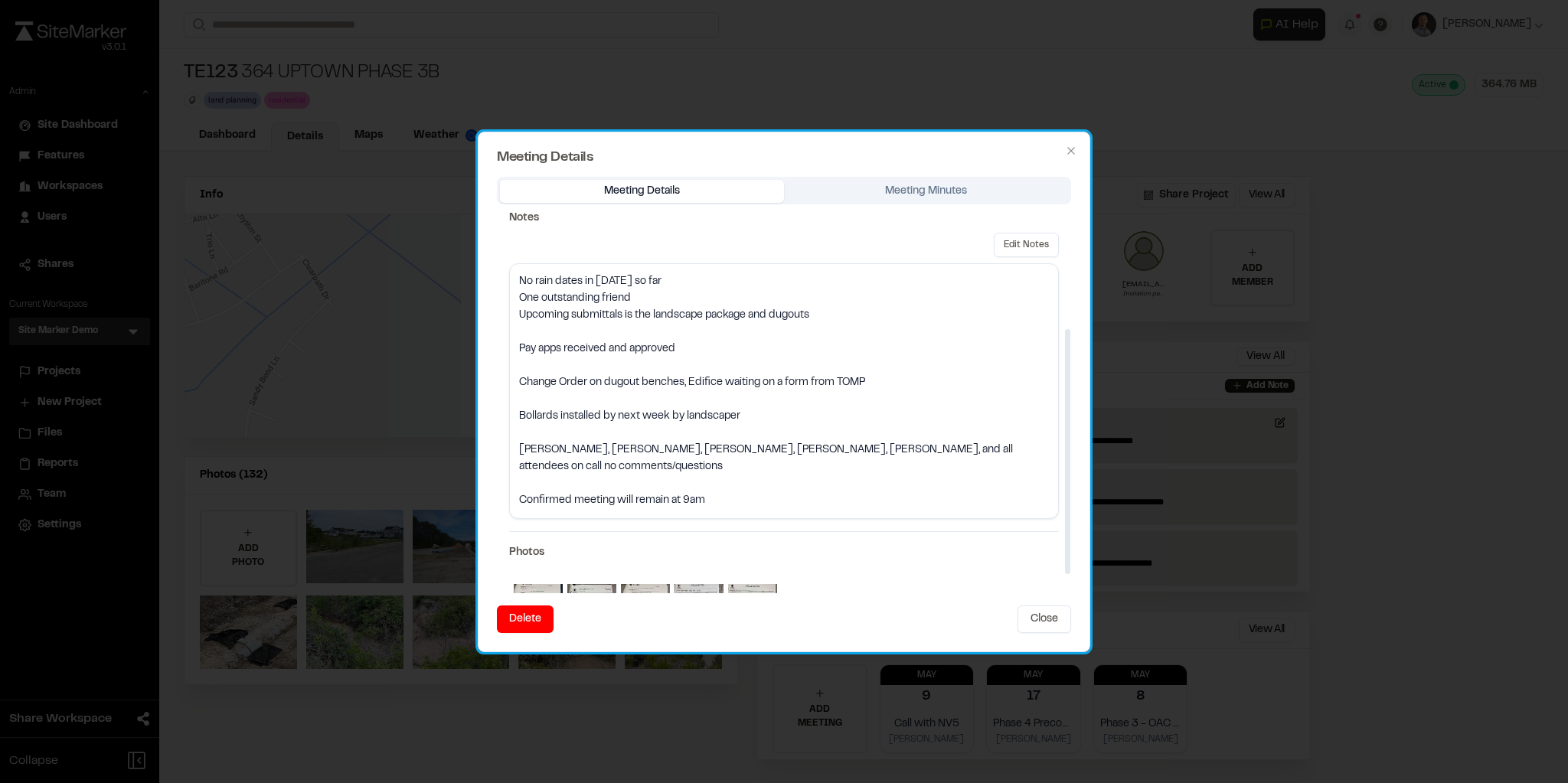
click at [889, 186] on div "Meeting Details Meeting Minutes Phase 3 - OAC Meeting Recorded by T Troy Brenna…" at bounding box center [784, 384] width 574 height 416
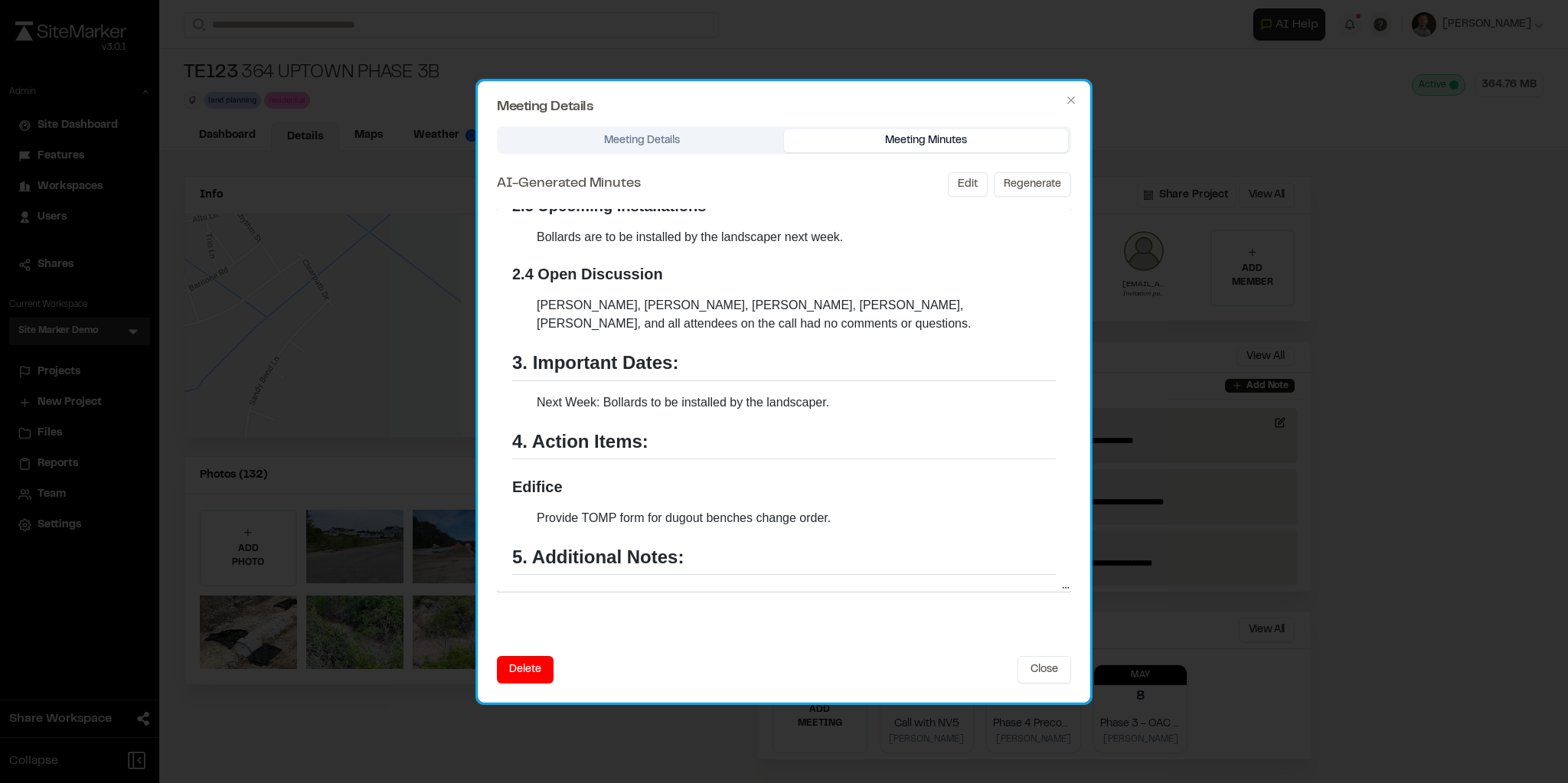
scroll to position [555, 0]
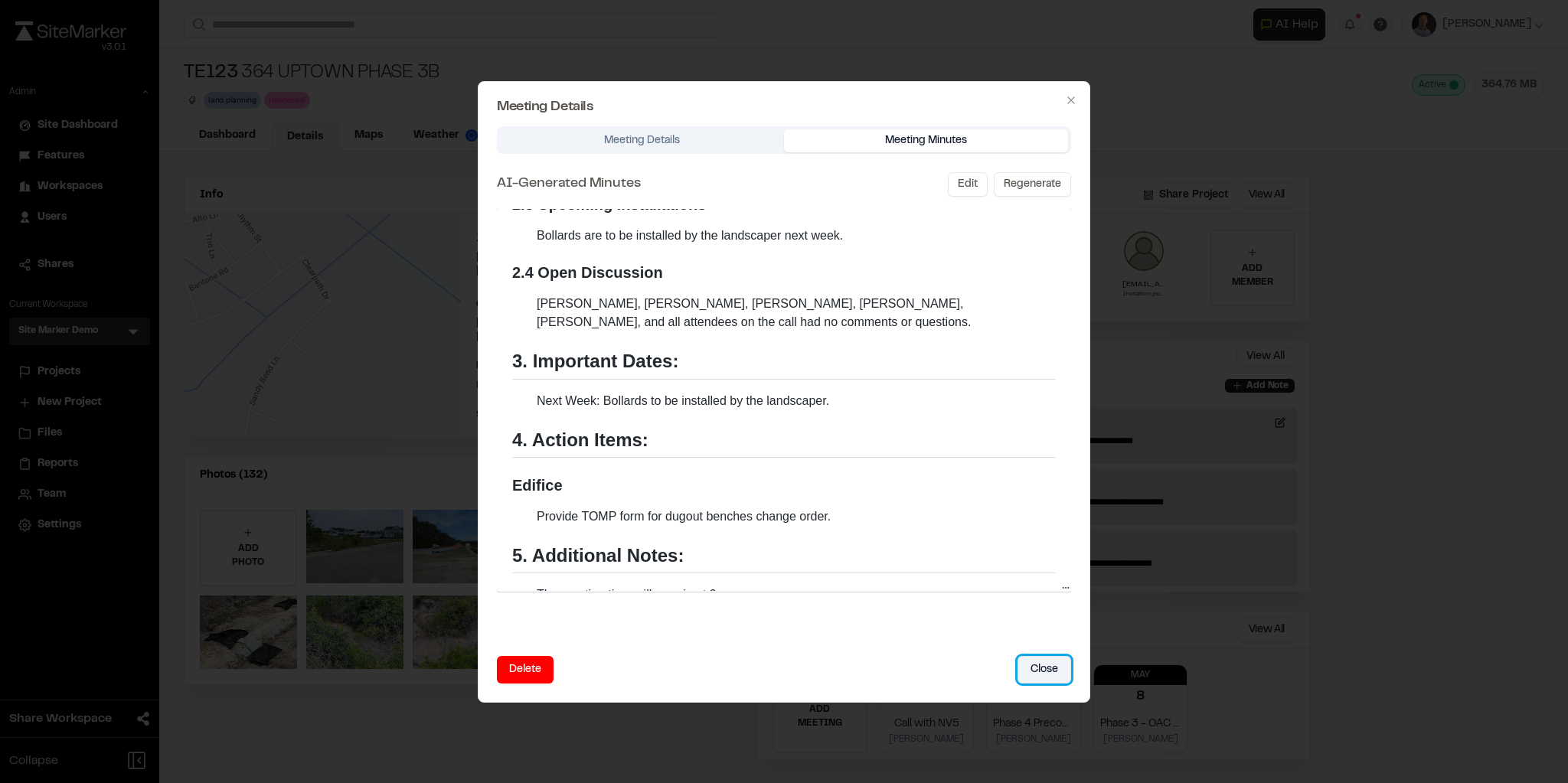
click at [978, 667] on button "Close" at bounding box center [1044, 669] width 54 height 27
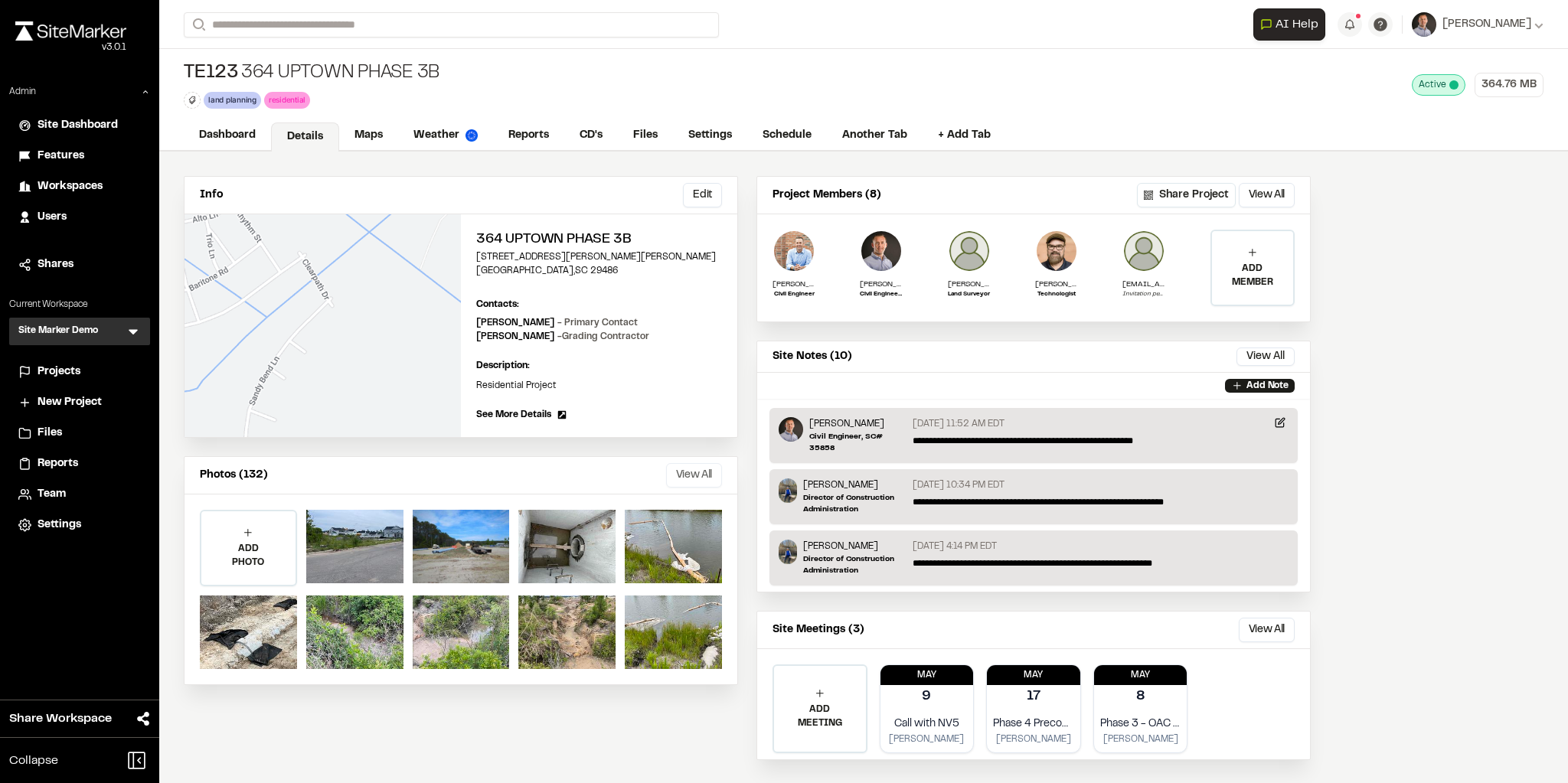
click at [695, 470] on button "View All" at bounding box center [694, 475] width 56 height 24
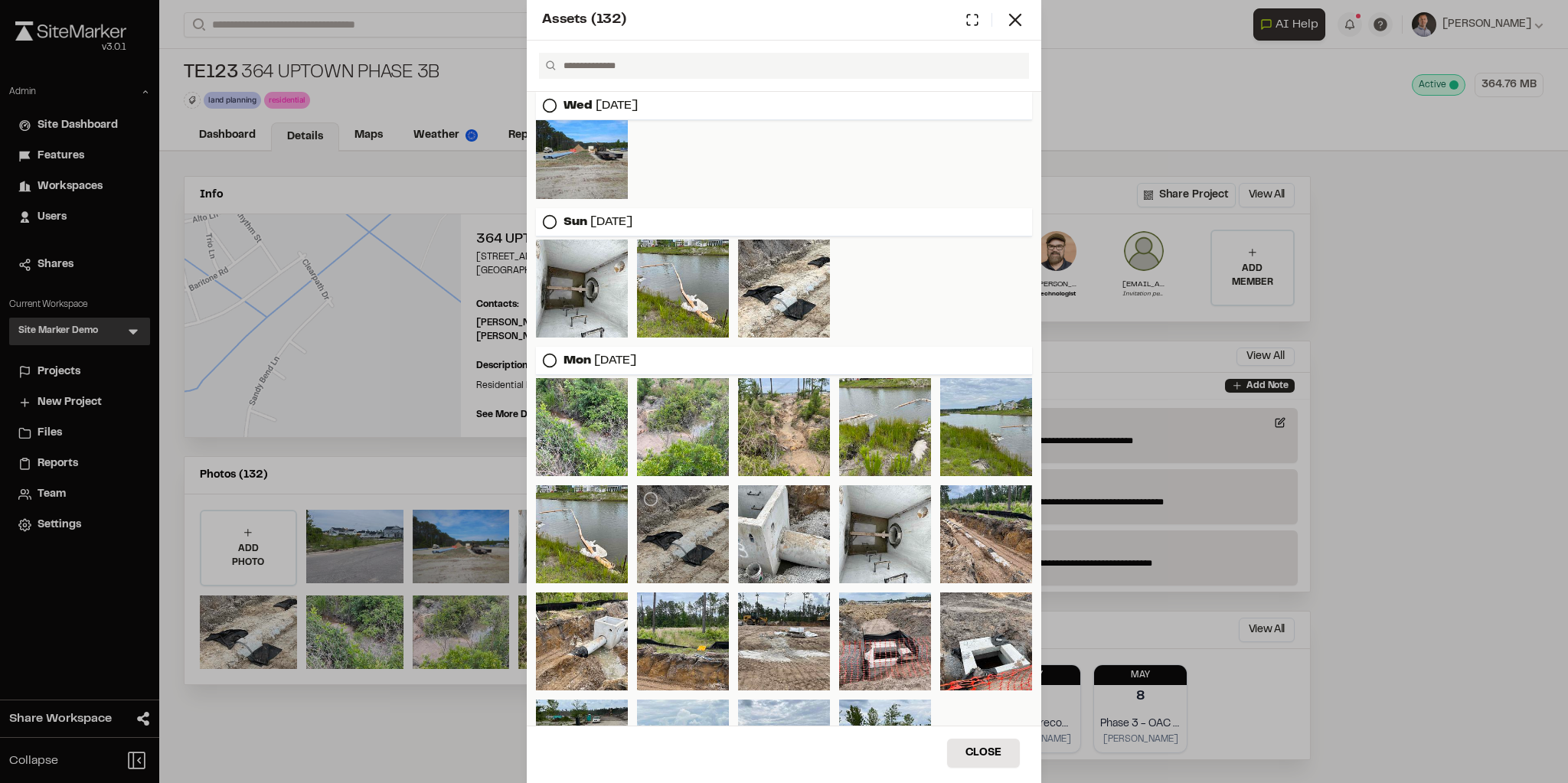
scroll to position [183, 0]
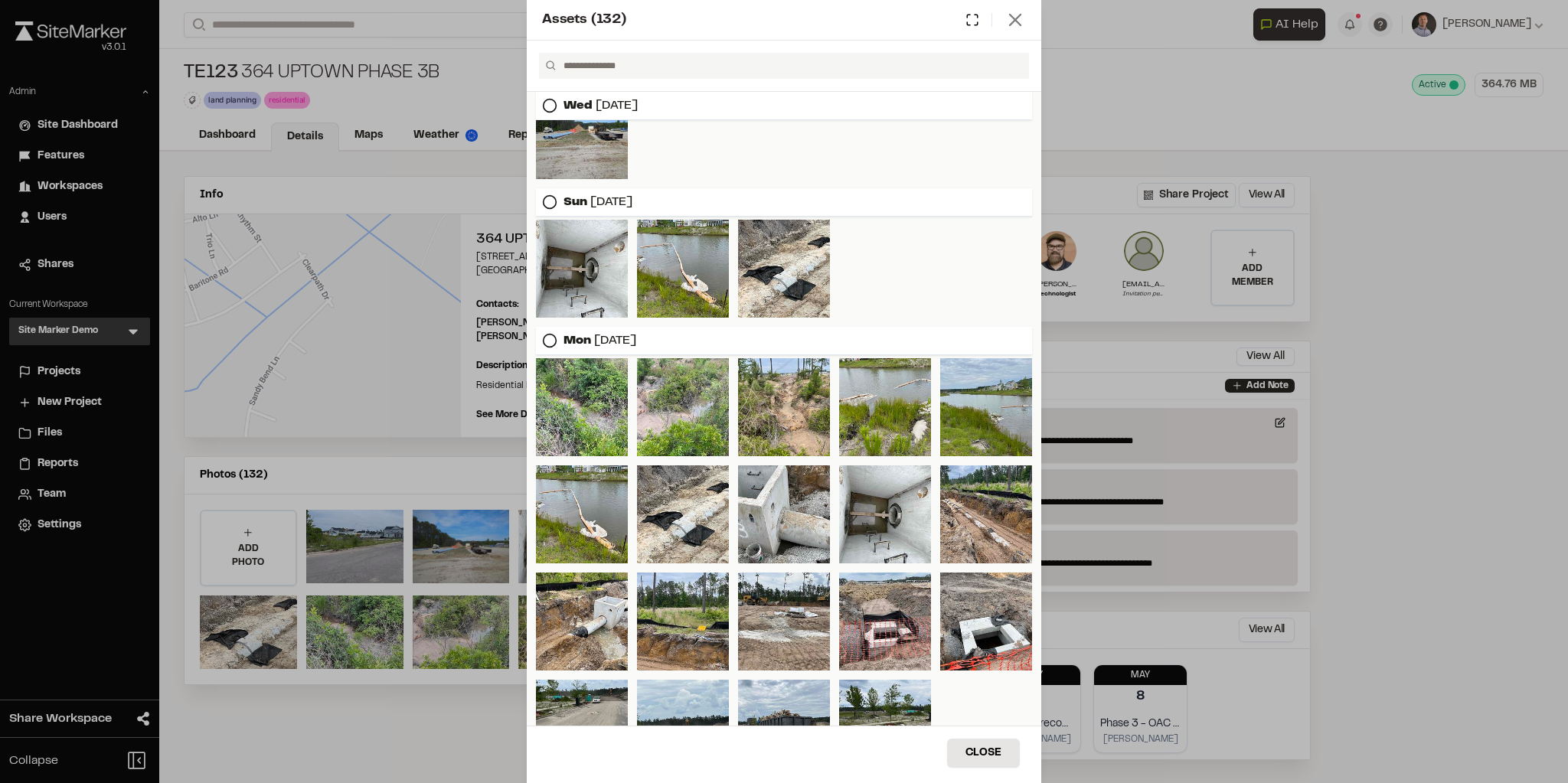
click at [978, 20] on line at bounding box center [1014, 20] width 11 height 11
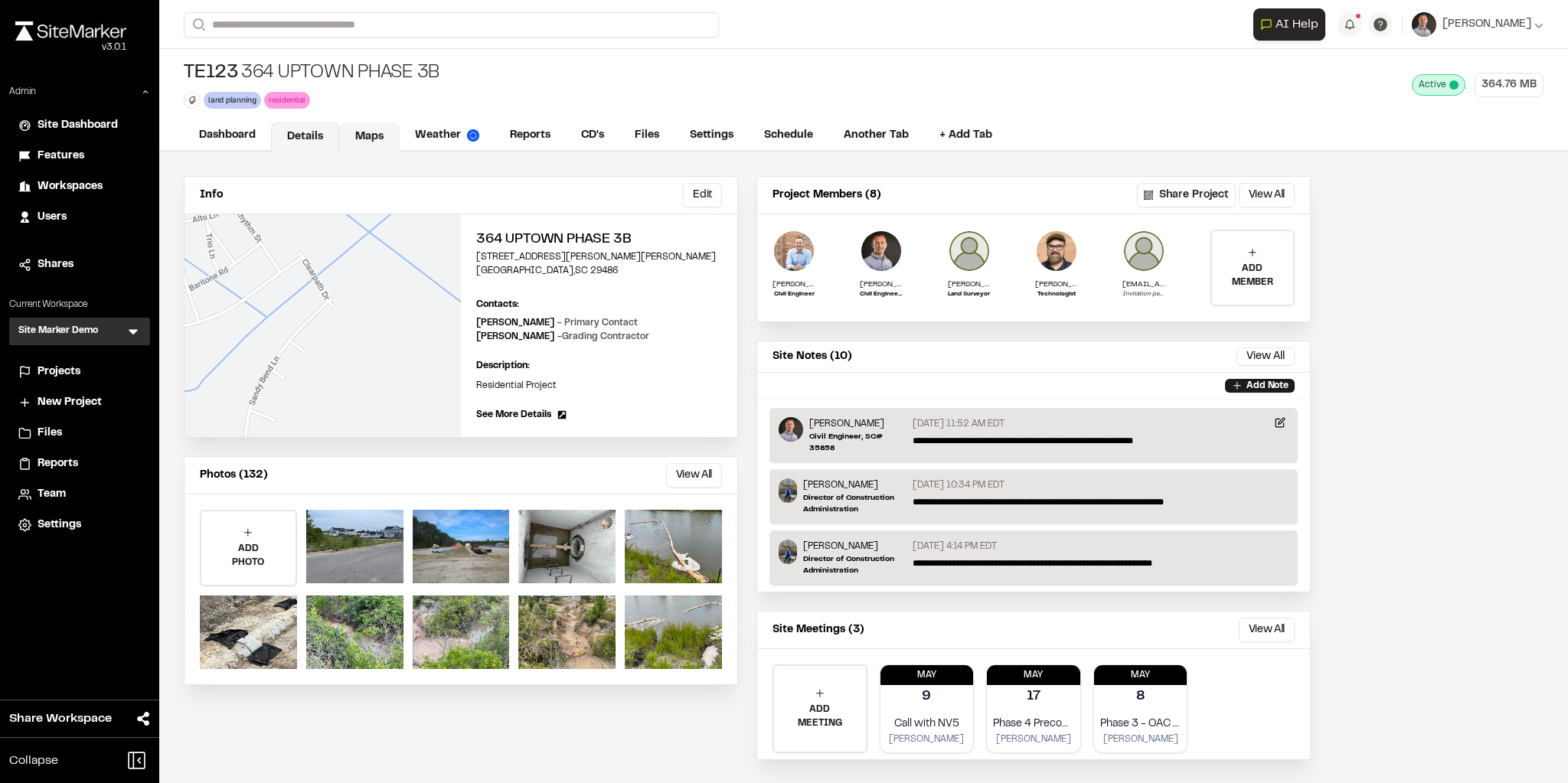
click at [362, 128] on link "Maps" at bounding box center [369, 137] width 61 height 29
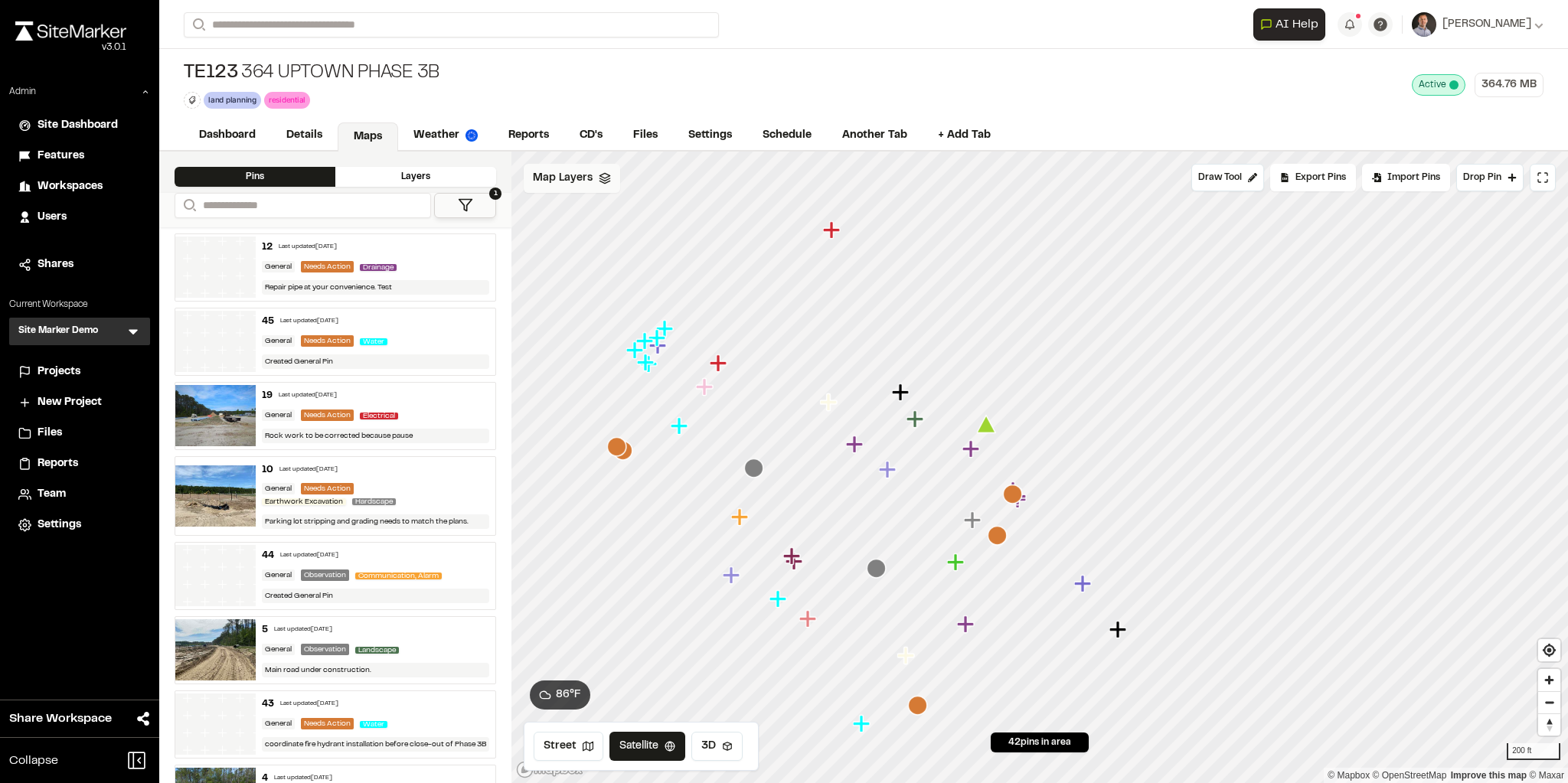
click at [568, 182] on span "Map Layers" at bounding box center [563, 177] width 60 height 17
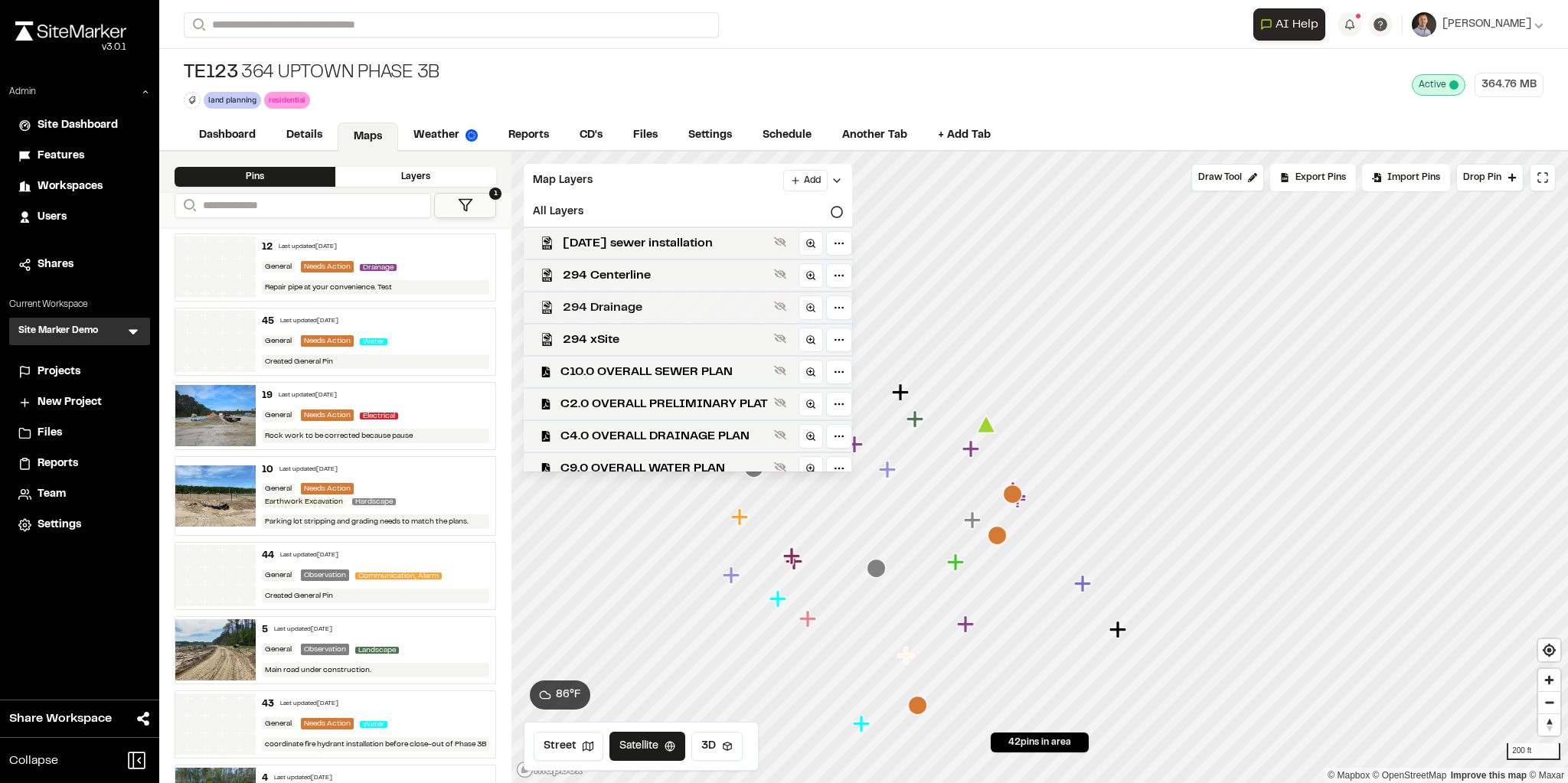
drag, startPoint x: 613, startPoint y: 341, endPoint x: 671, endPoint y: 291, distance: 76.6
click at [613, 341] on span "294 xSite" at bounding box center [664, 339] width 205 height 19
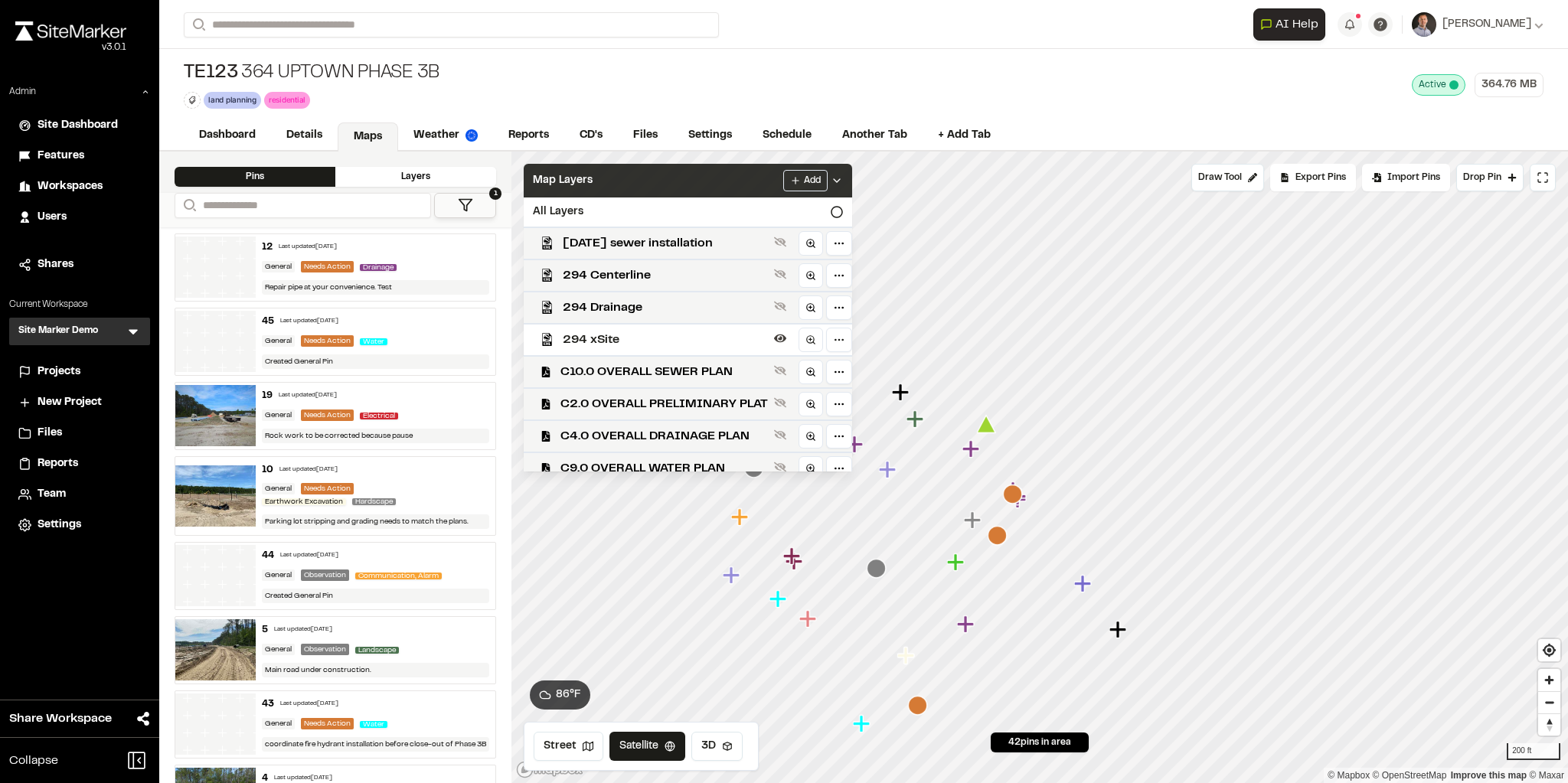
click at [680, 188] on div "Map Layers Add" at bounding box center [687, 180] width 328 height 33
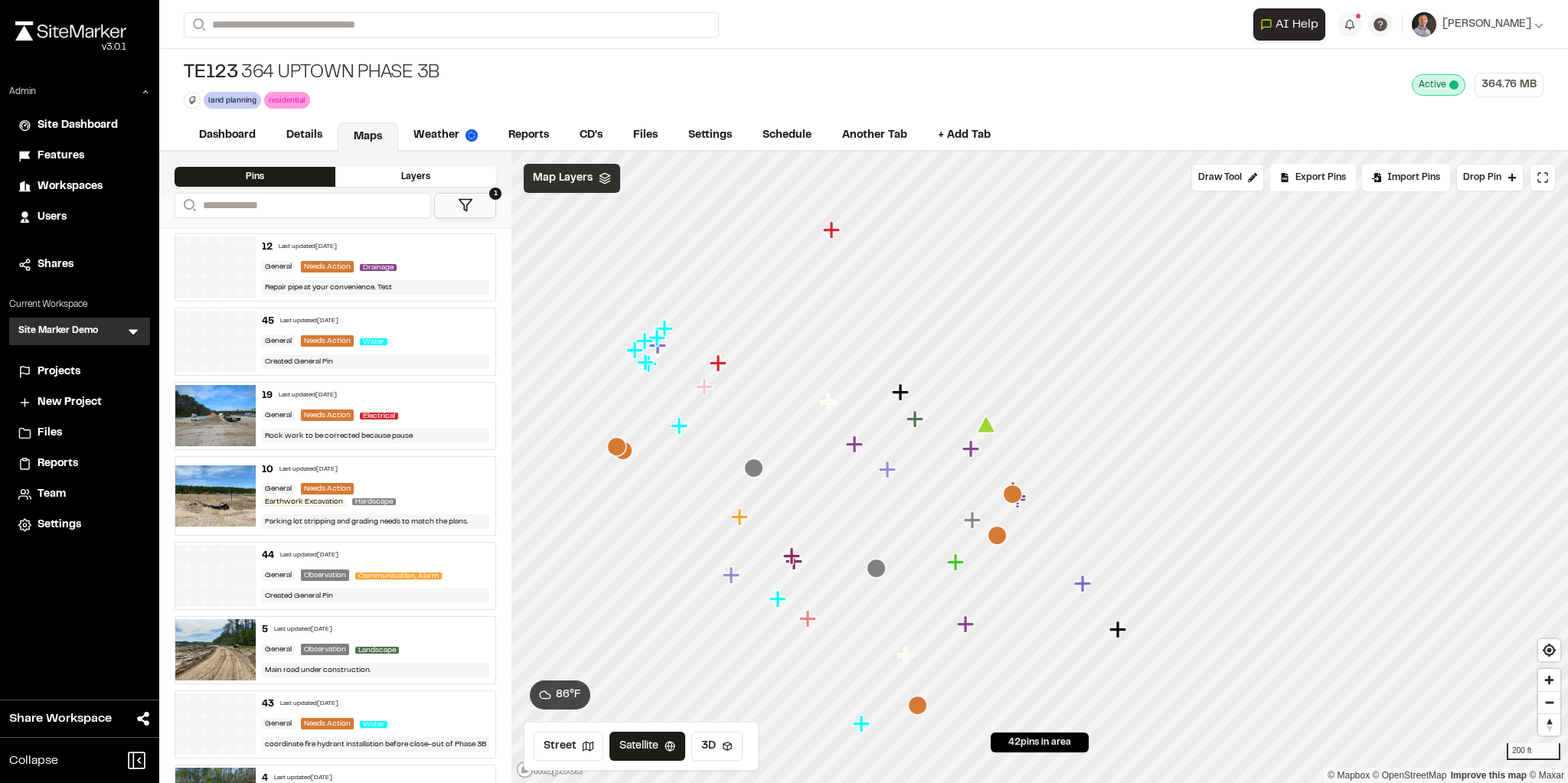
click at [558, 172] on span "Map Layers" at bounding box center [563, 177] width 60 height 17
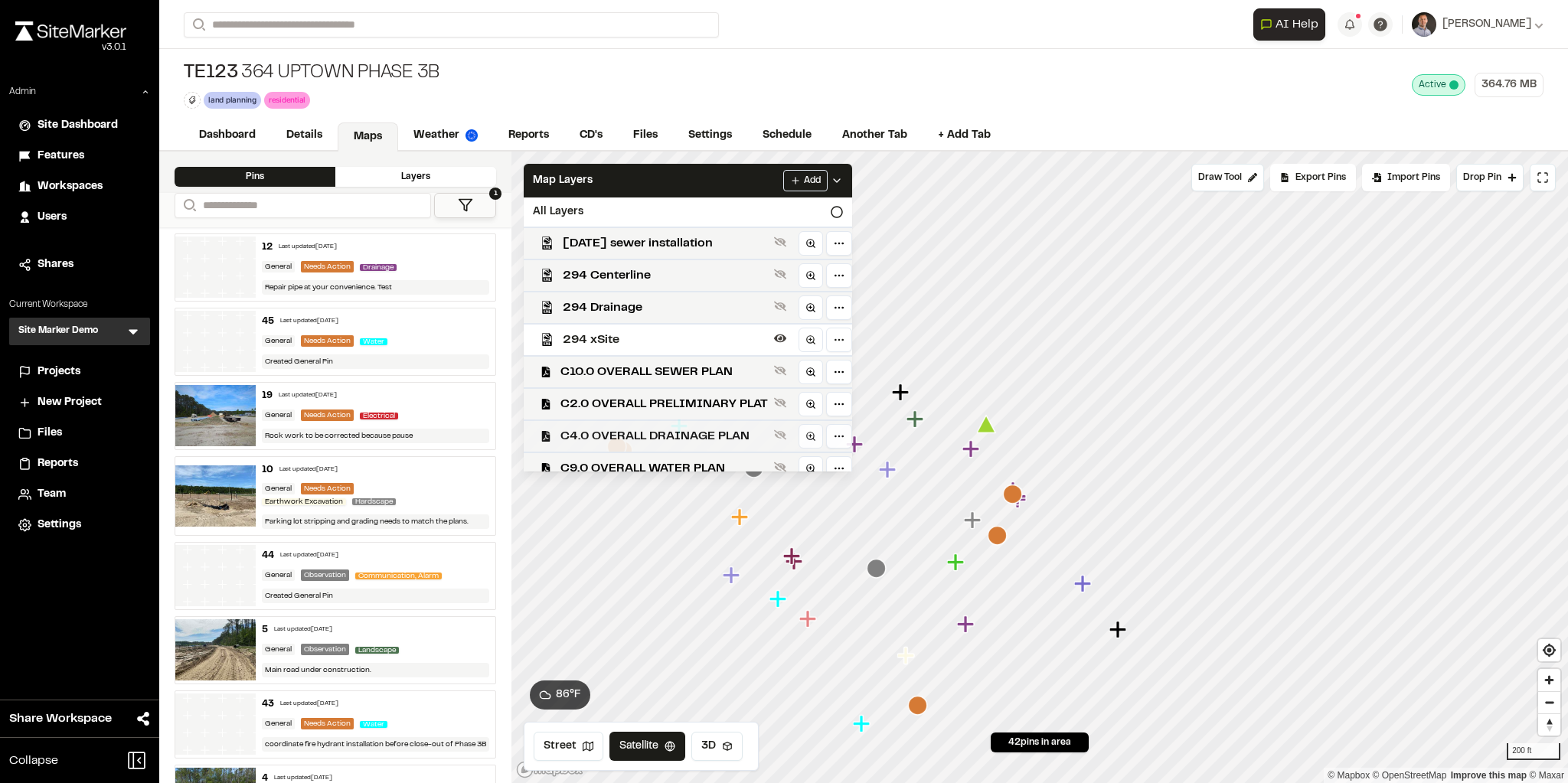
click at [649, 435] on span "C4.0 OVERALL DRAINAGE PLAN" at bounding box center [664, 436] width 208 height 19
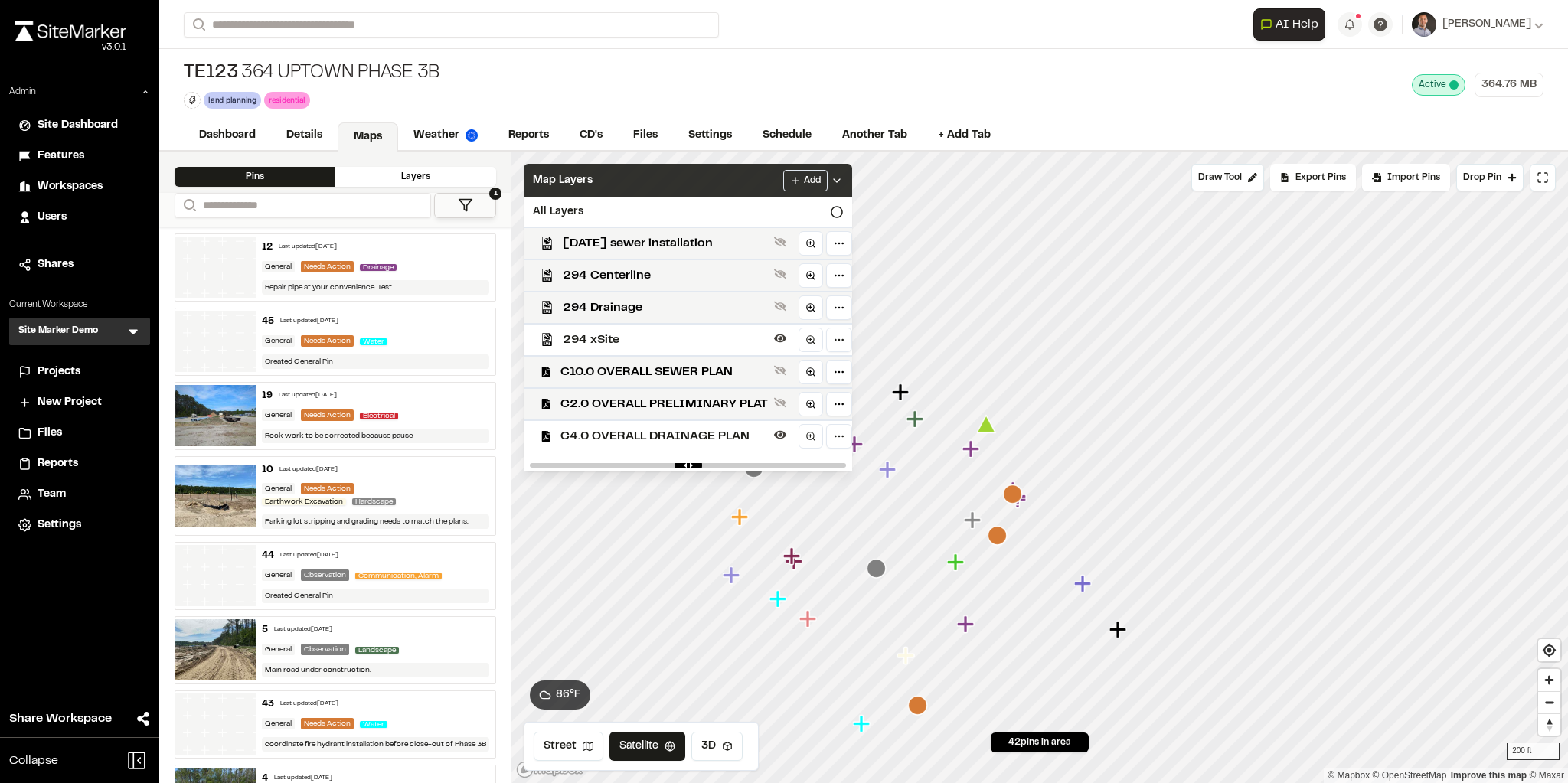
click at [687, 174] on div "Map Layers Add" at bounding box center [687, 180] width 328 height 33
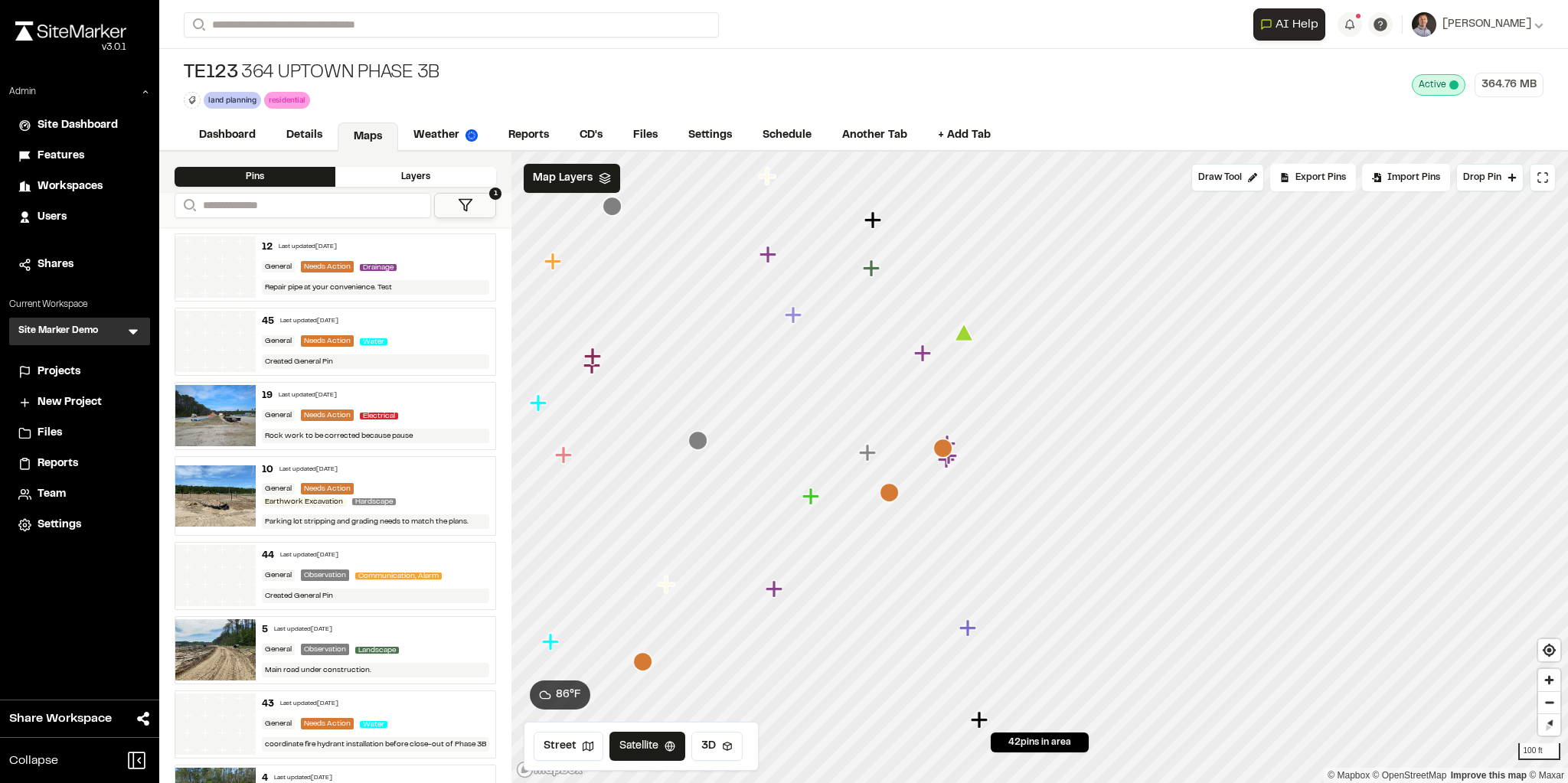
click at [645, 666] on icon "Map marker" at bounding box center [643, 662] width 20 height 20
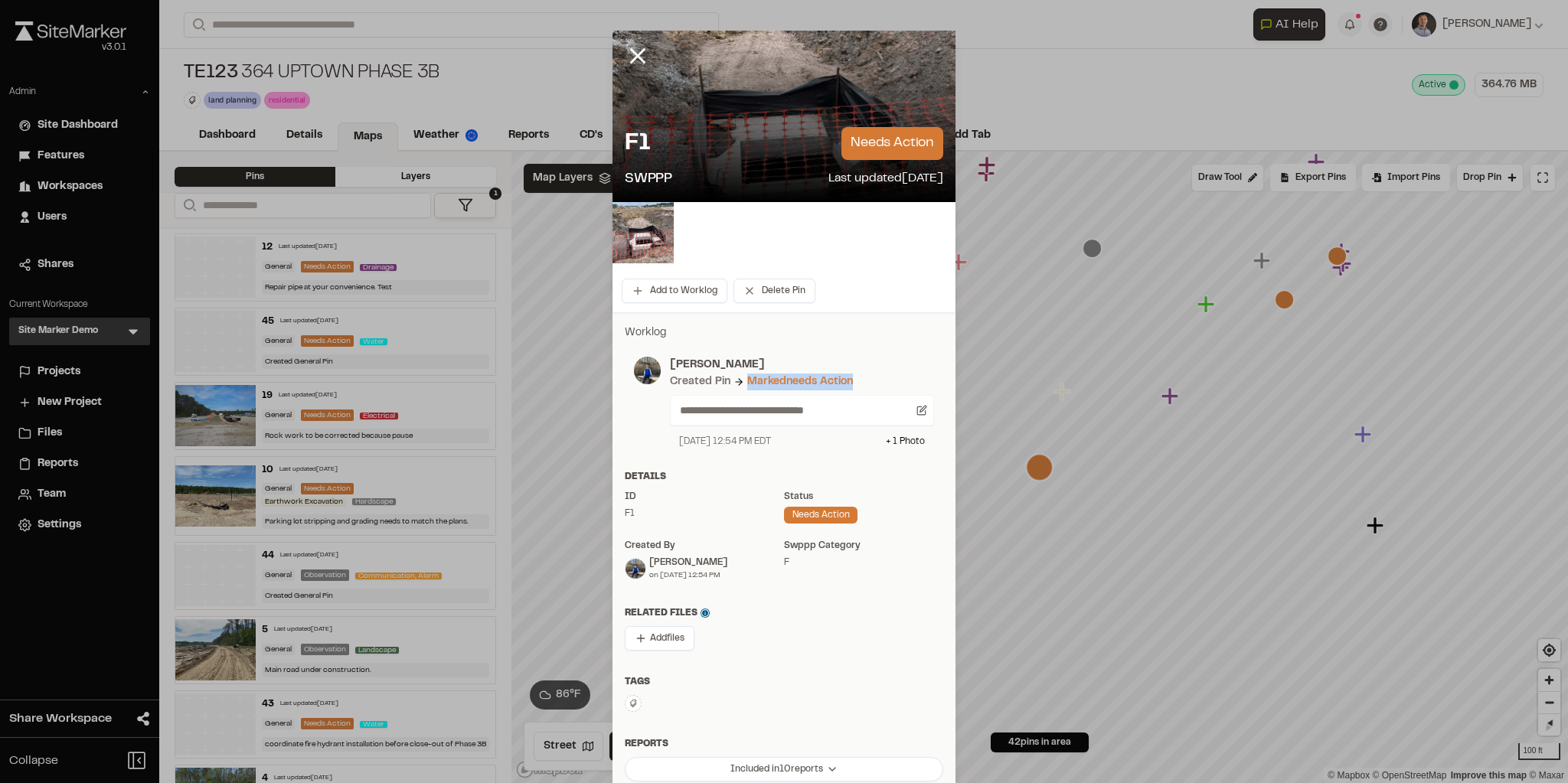
drag, startPoint x: 741, startPoint y: 379, endPoint x: 867, endPoint y: 383, distance: 126.1
click at [867, 383] on div "Created Pin Marked needs action" at bounding box center [801, 381] width 264 height 17
click at [638, 57] on icon at bounding box center [637, 56] width 26 height 26
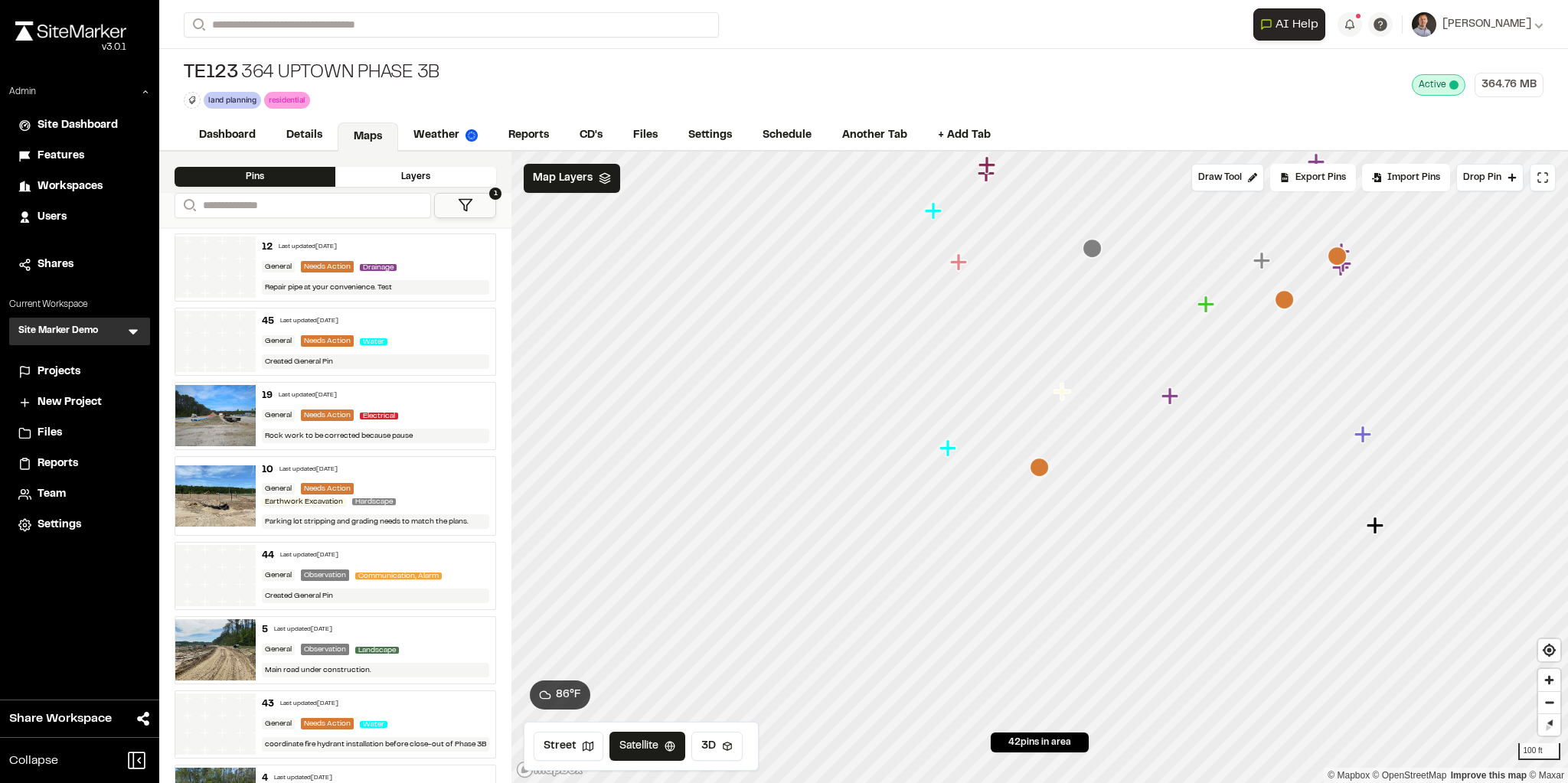
click at [483, 194] on button "1" at bounding box center [465, 206] width 62 height 25
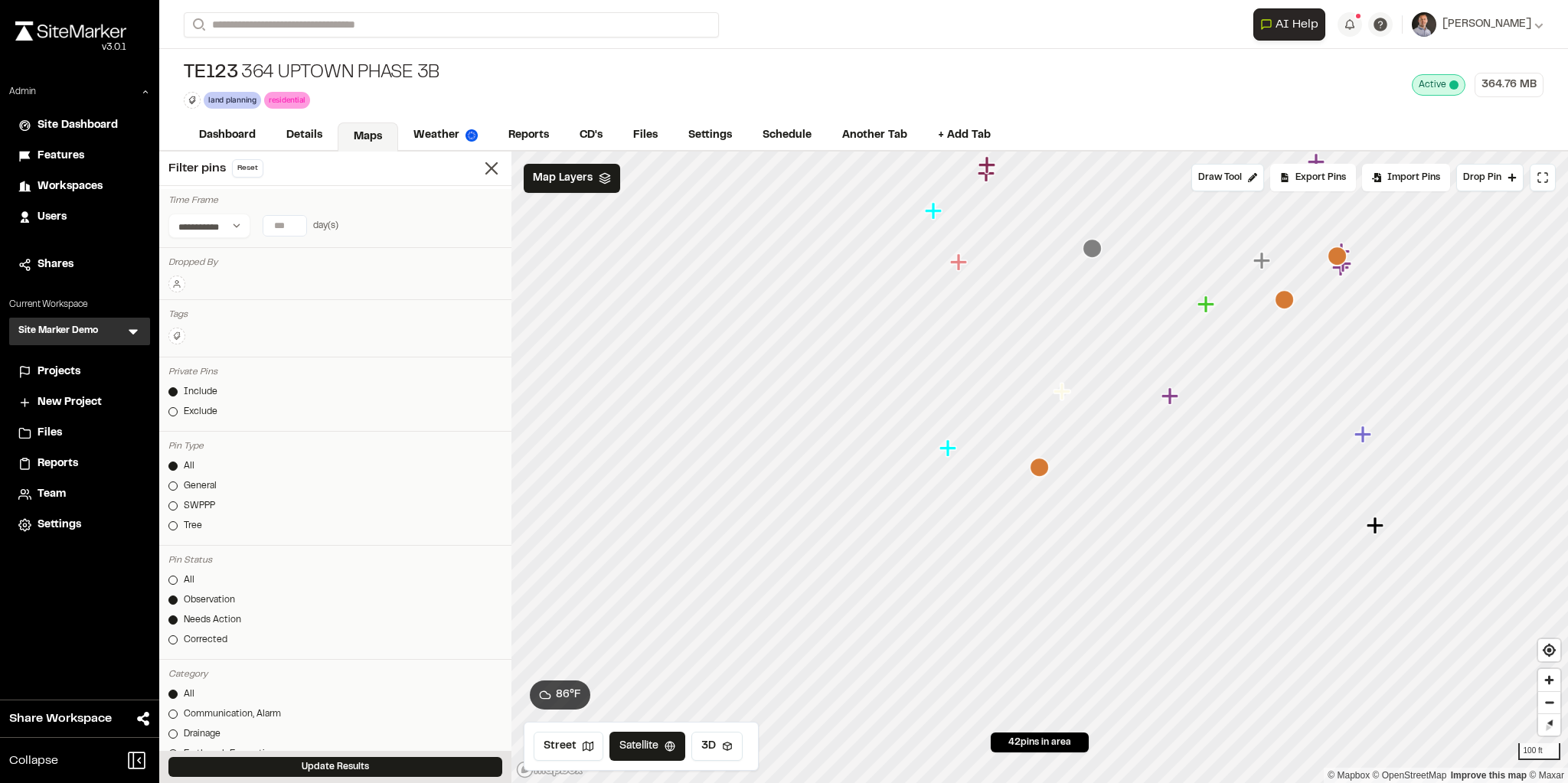
click at [215, 644] on div "All Observation Needs Action Corrected" at bounding box center [335, 612] width 334 height 79
click at [204, 635] on div "Corrected" at bounding box center [205, 640] width 44 height 14
click at [292, 765] on button "Update Results" at bounding box center [335, 767] width 334 height 20
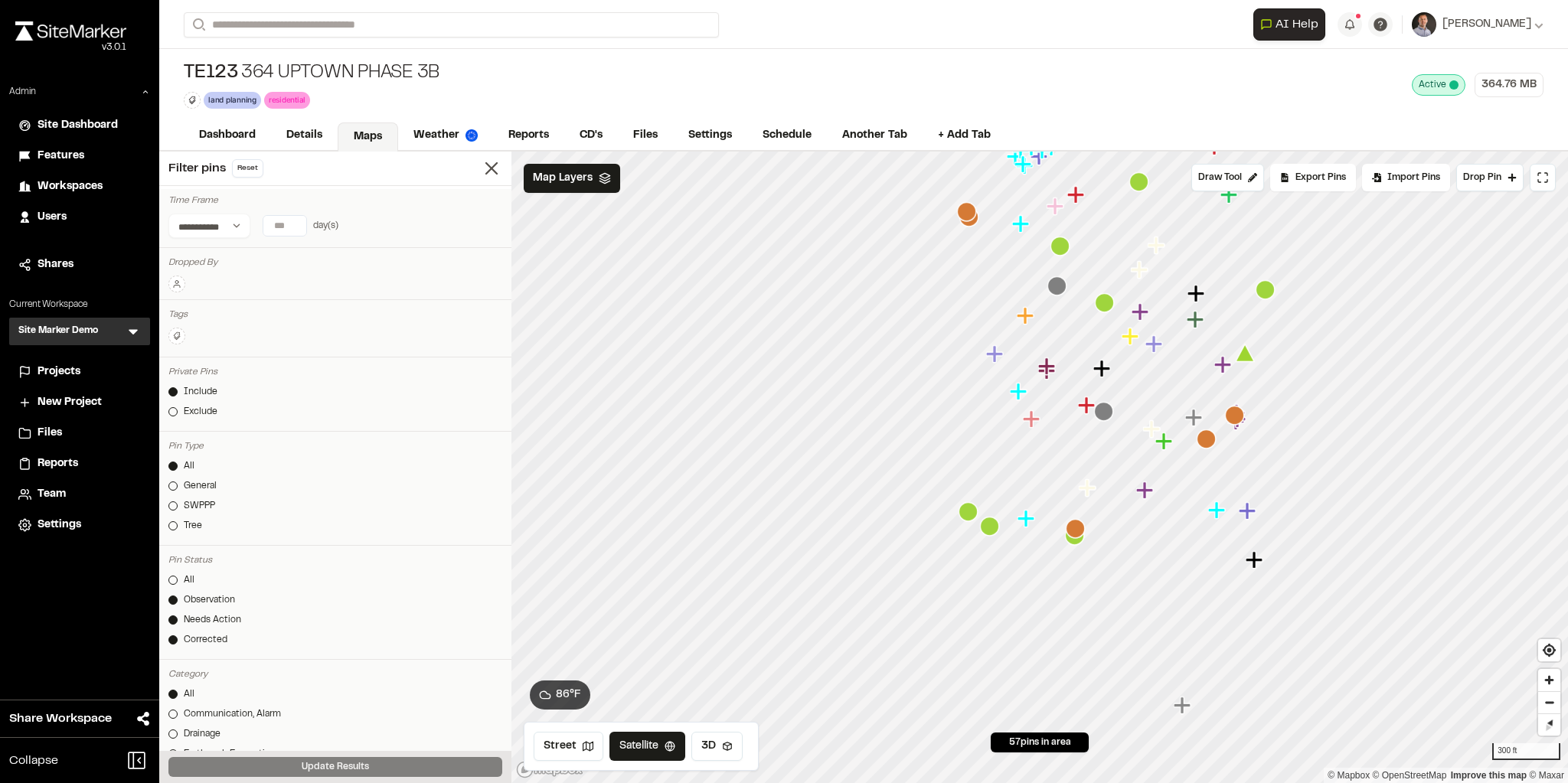
click at [978, 248] on icon "Map marker" at bounding box center [1060, 246] width 20 height 20
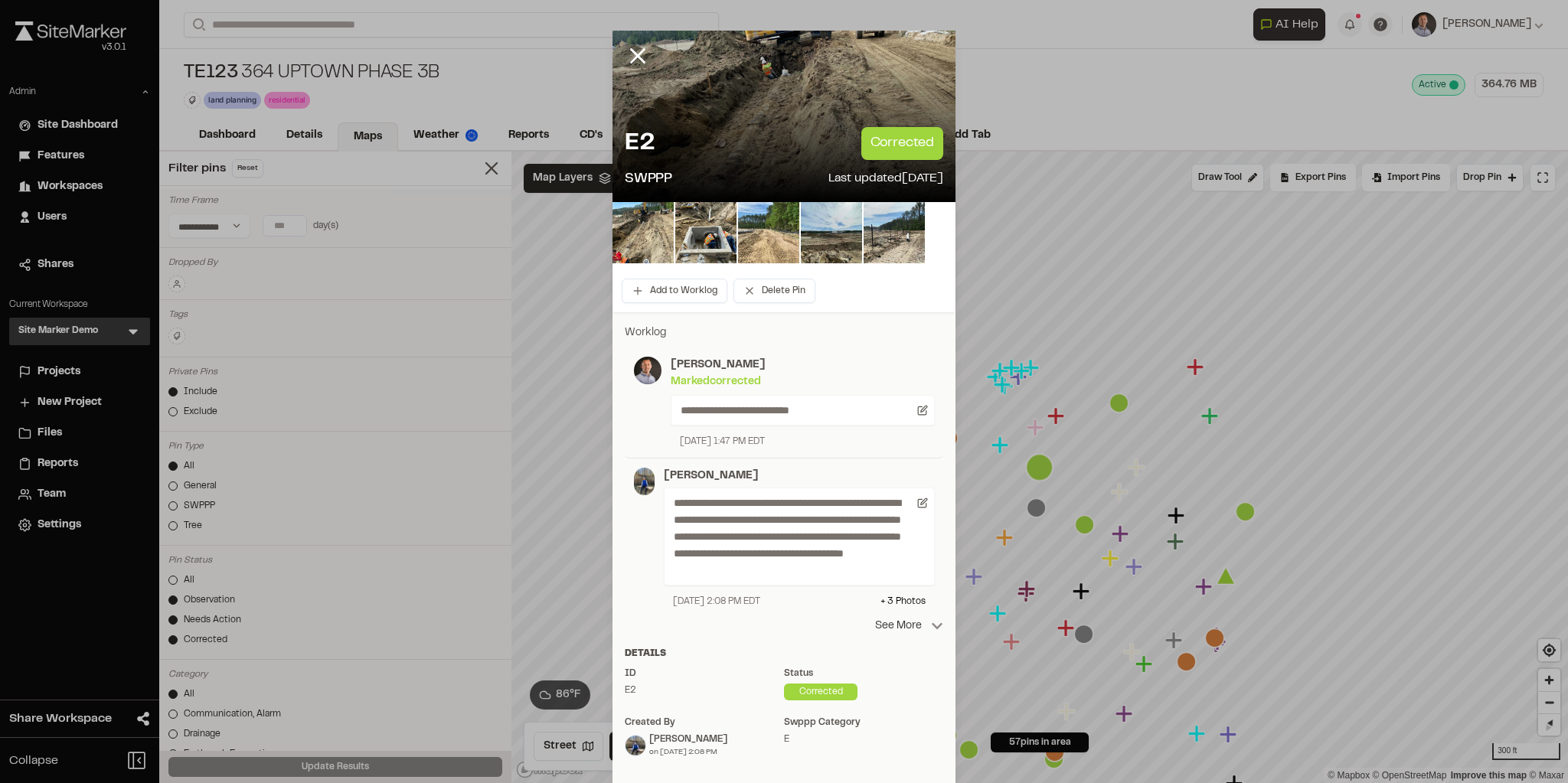
click at [896, 617] on p "See More" at bounding box center [909, 625] width 69 height 17
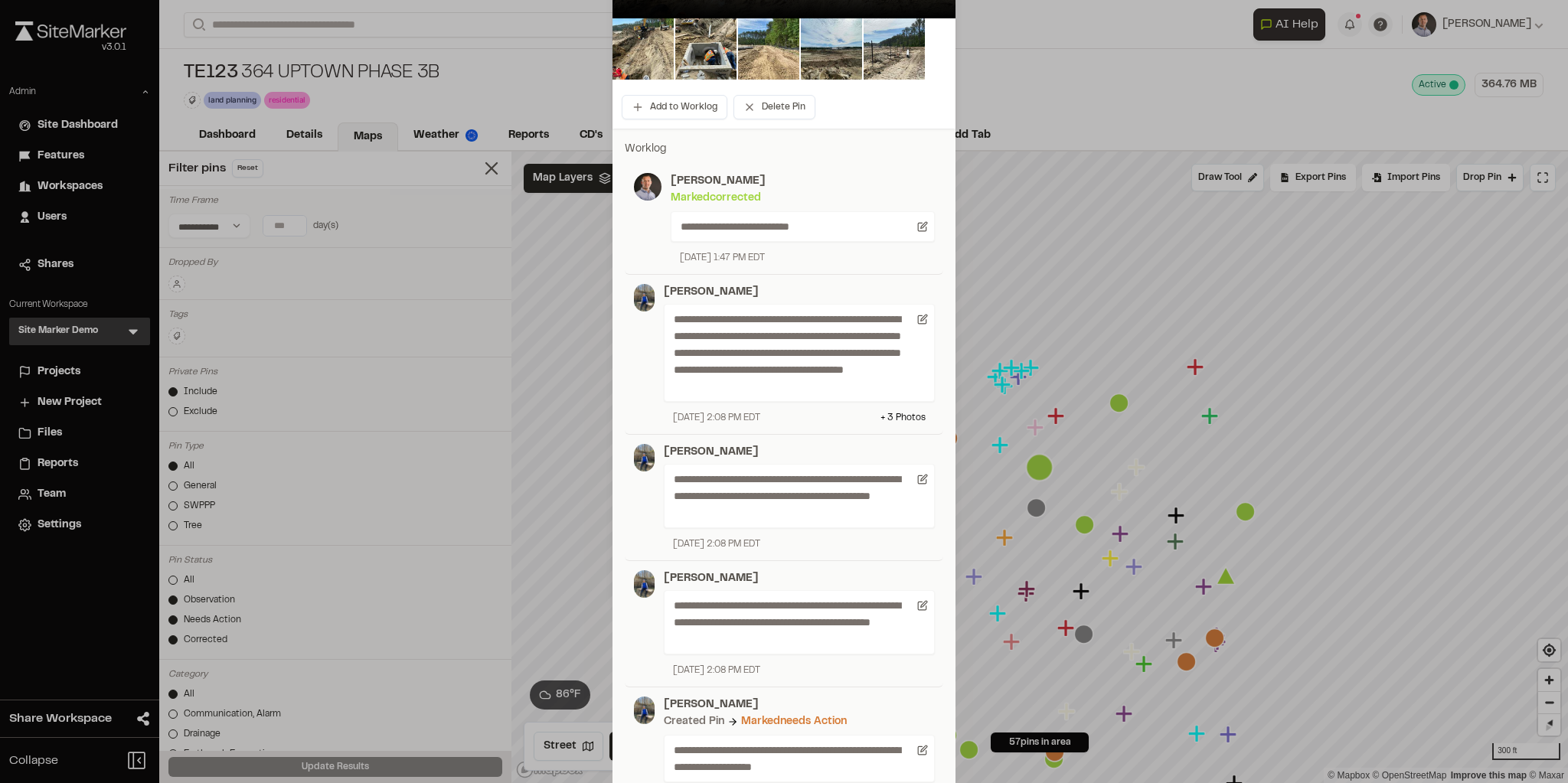
scroll to position [367, 0]
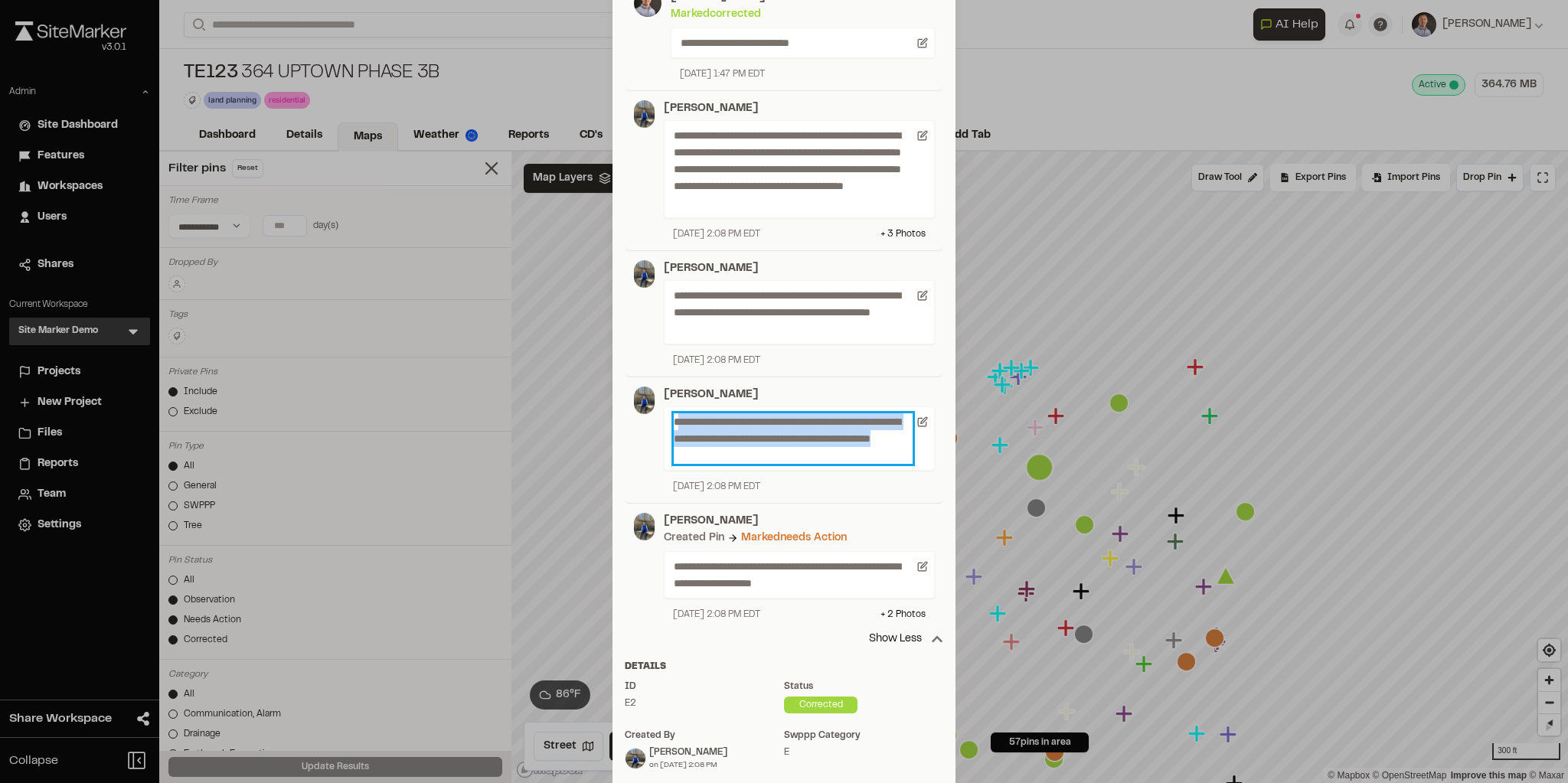
drag, startPoint x: 800, startPoint y: 452, endPoint x: 677, endPoint y: 414, distance: 128.7
click at [677, 414] on p "**********" at bounding box center [793, 439] width 239 height 51
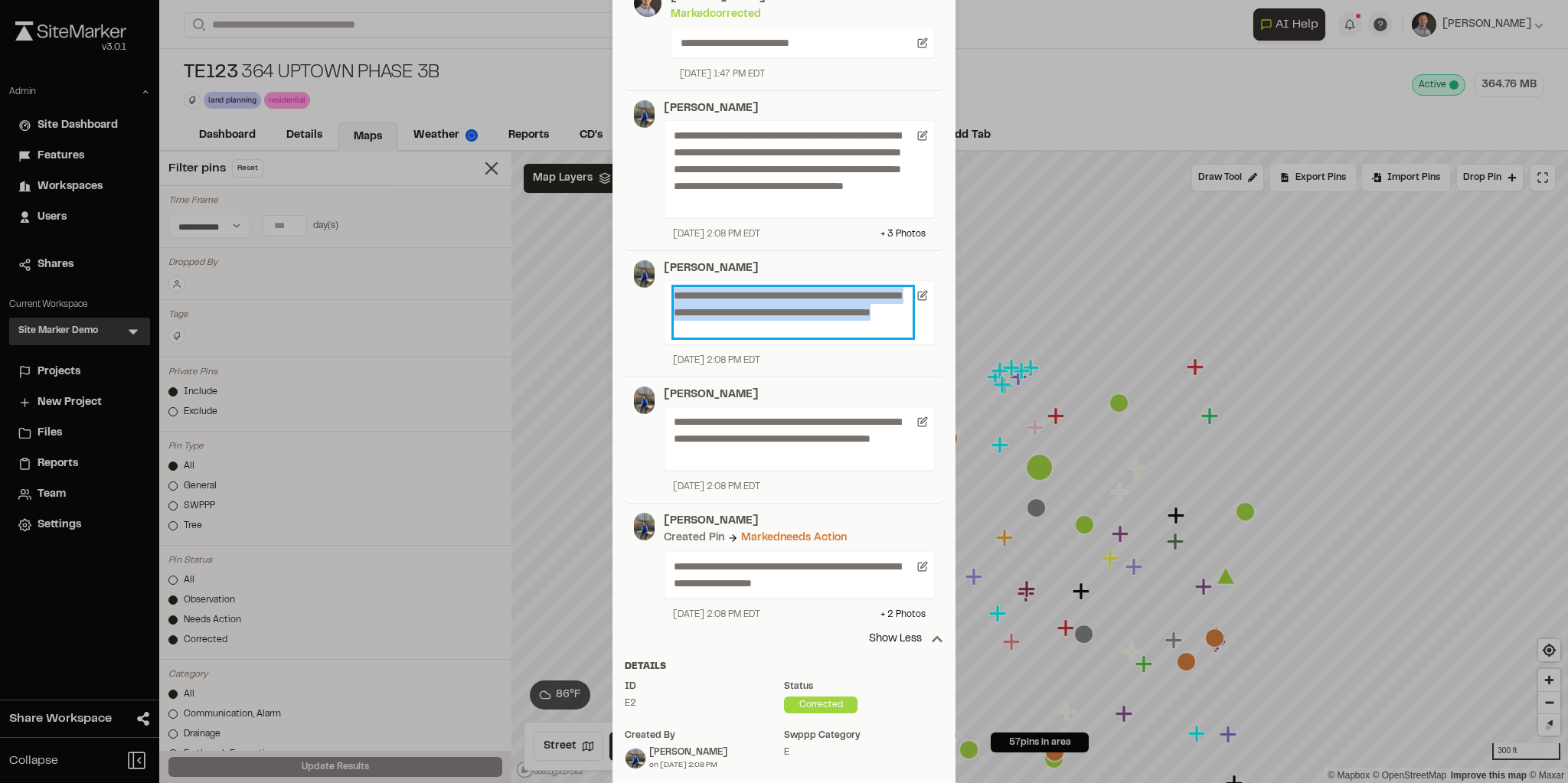
drag, startPoint x: 788, startPoint y: 331, endPoint x: 656, endPoint y: 284, distance: 140.1
click at [656, 284] on div "**********" at bounding box center [795, 314] width 280 height 107
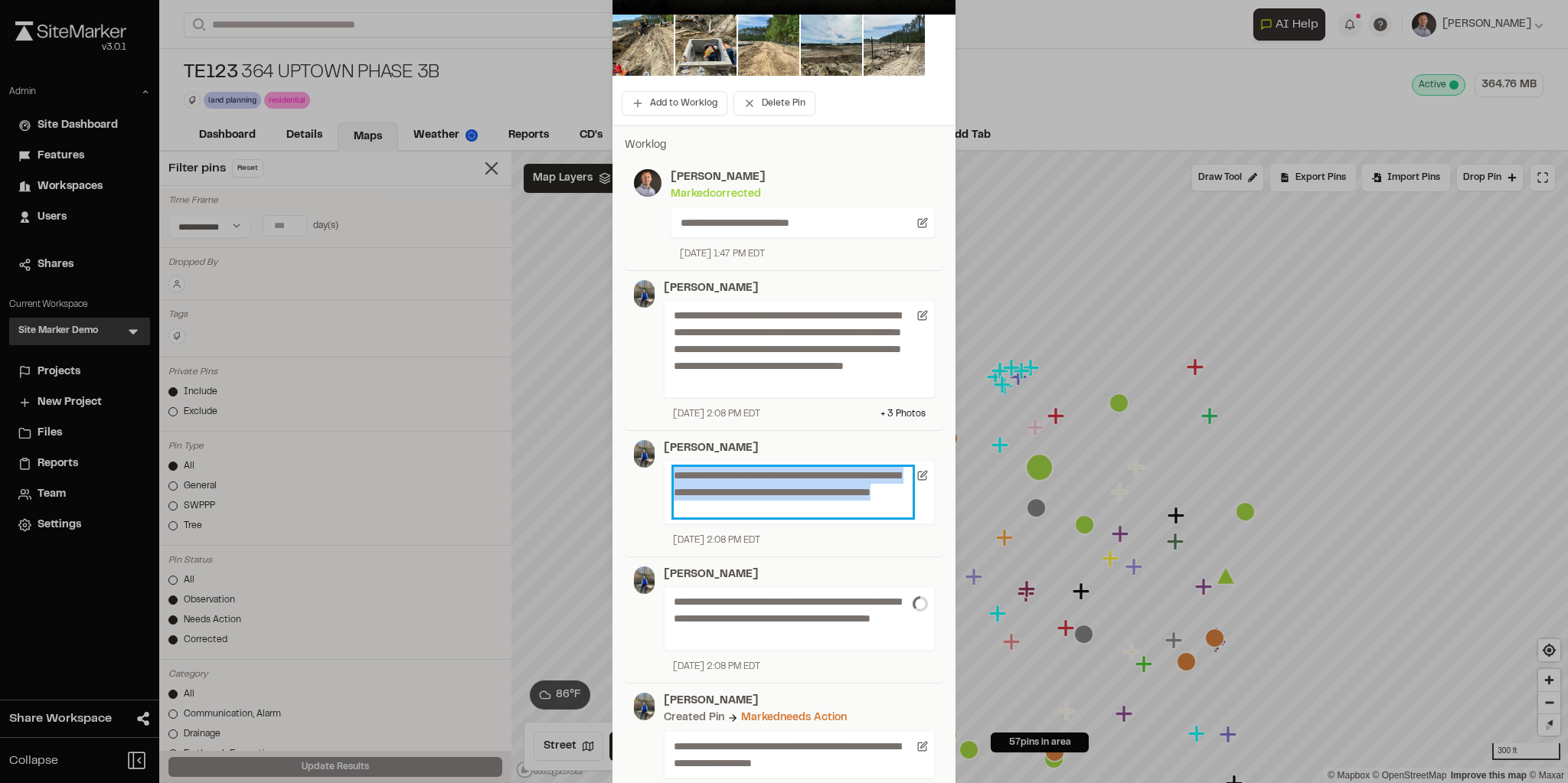
scroll to position [183, 0]
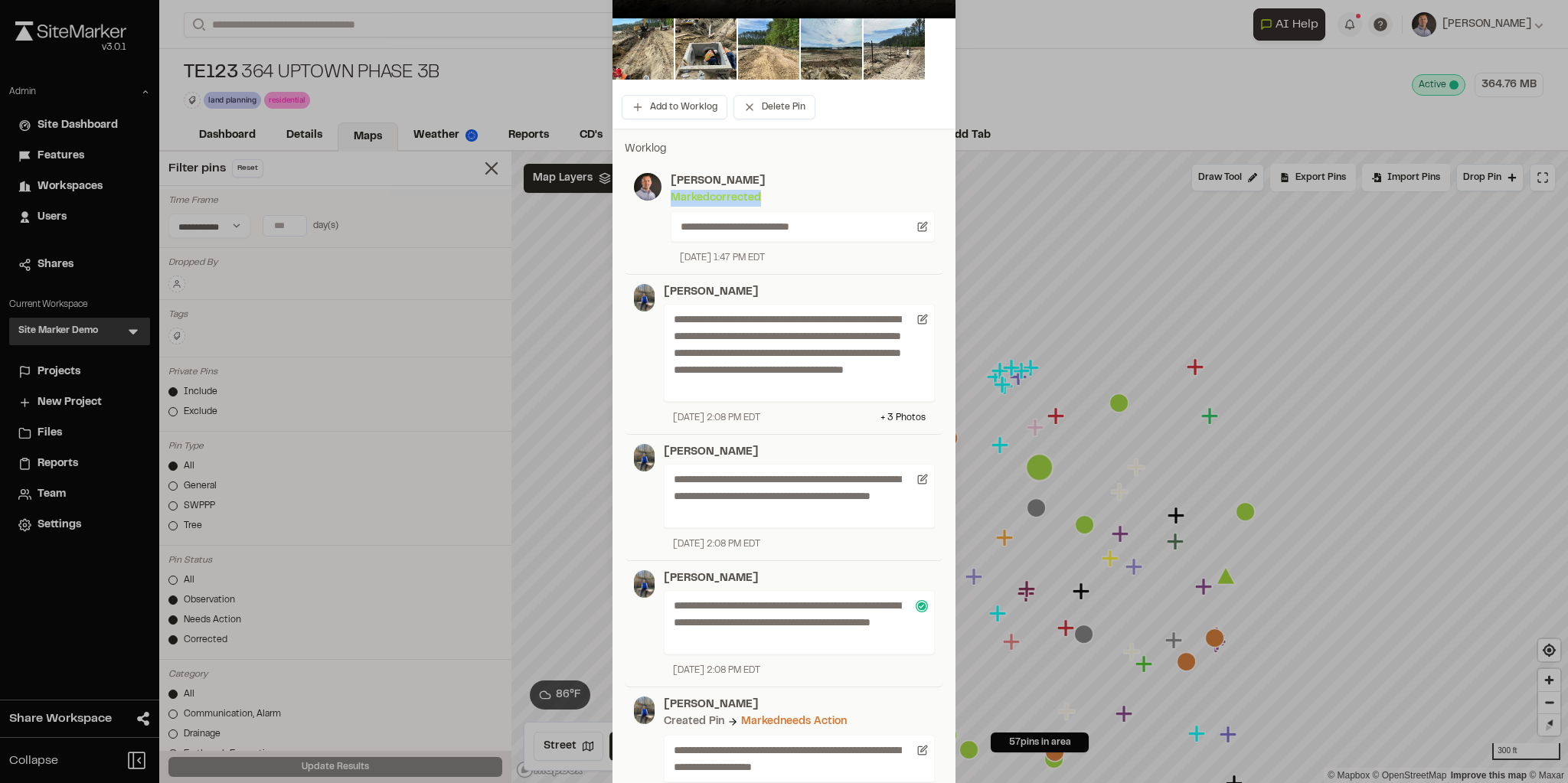
drag, startPoint x: 666, startPoint y: 198, endPoint x: 770, endPoint y: 200, distance: 104.0
click at [770, 200] on div "Marked corrected" at bounding box center [802, 198] width 264 height 17
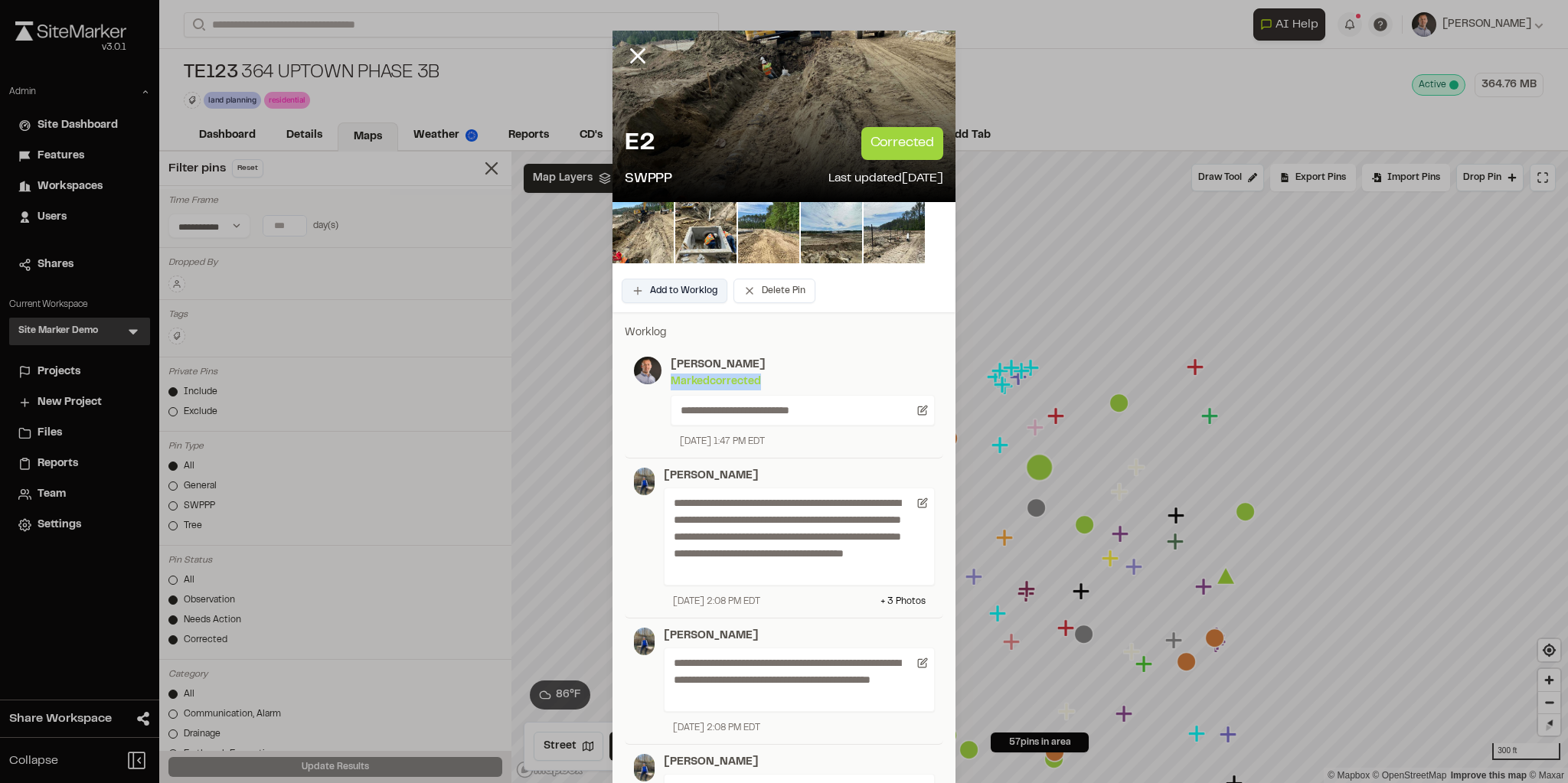
click at [662, 291] on button "Add to Worklog" at bounding box center [674, 290] width 106 height 24
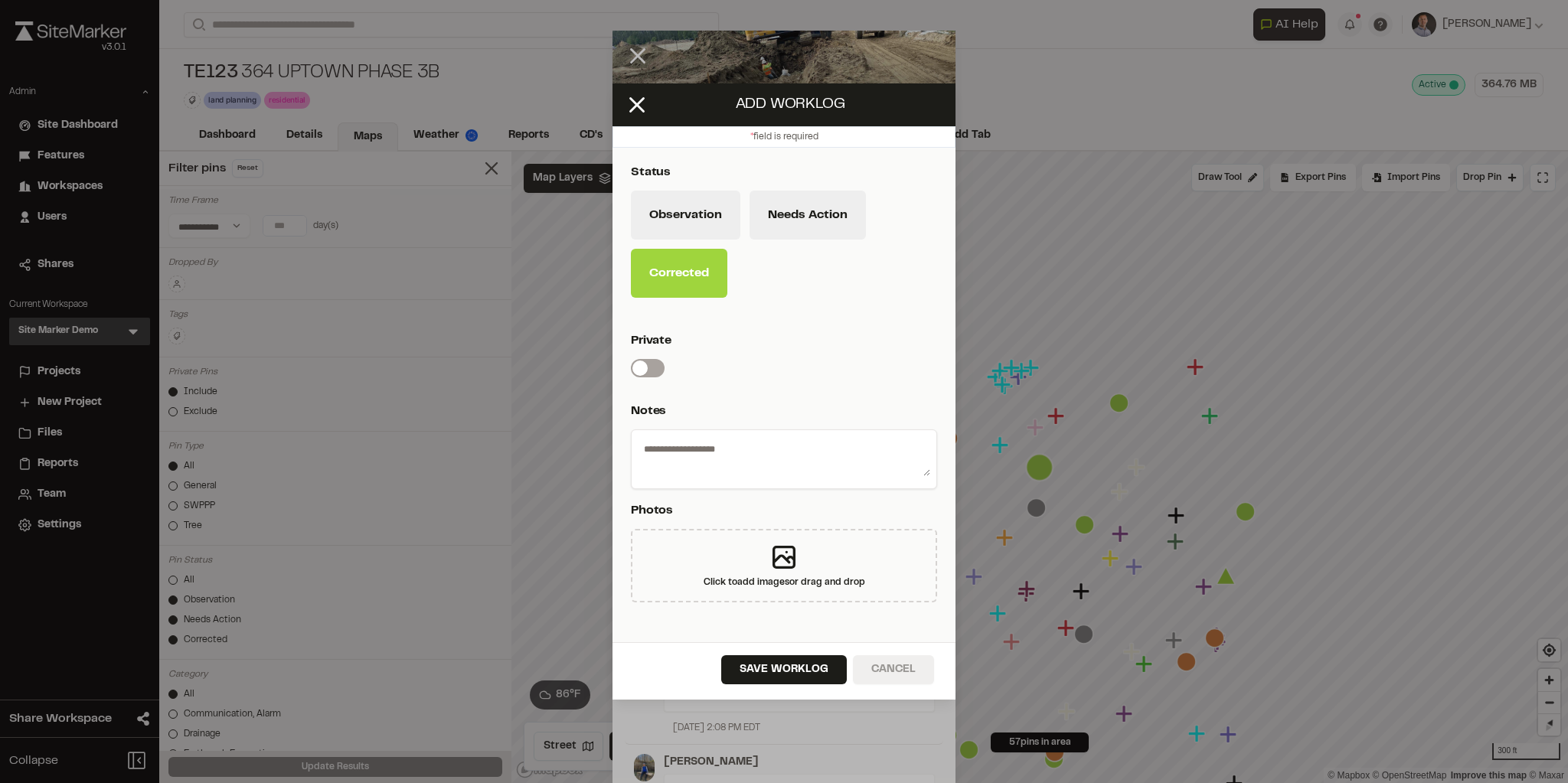
click at [907, 668] on button "Cancel" at bounding box center [893, 670] width 81 height 29
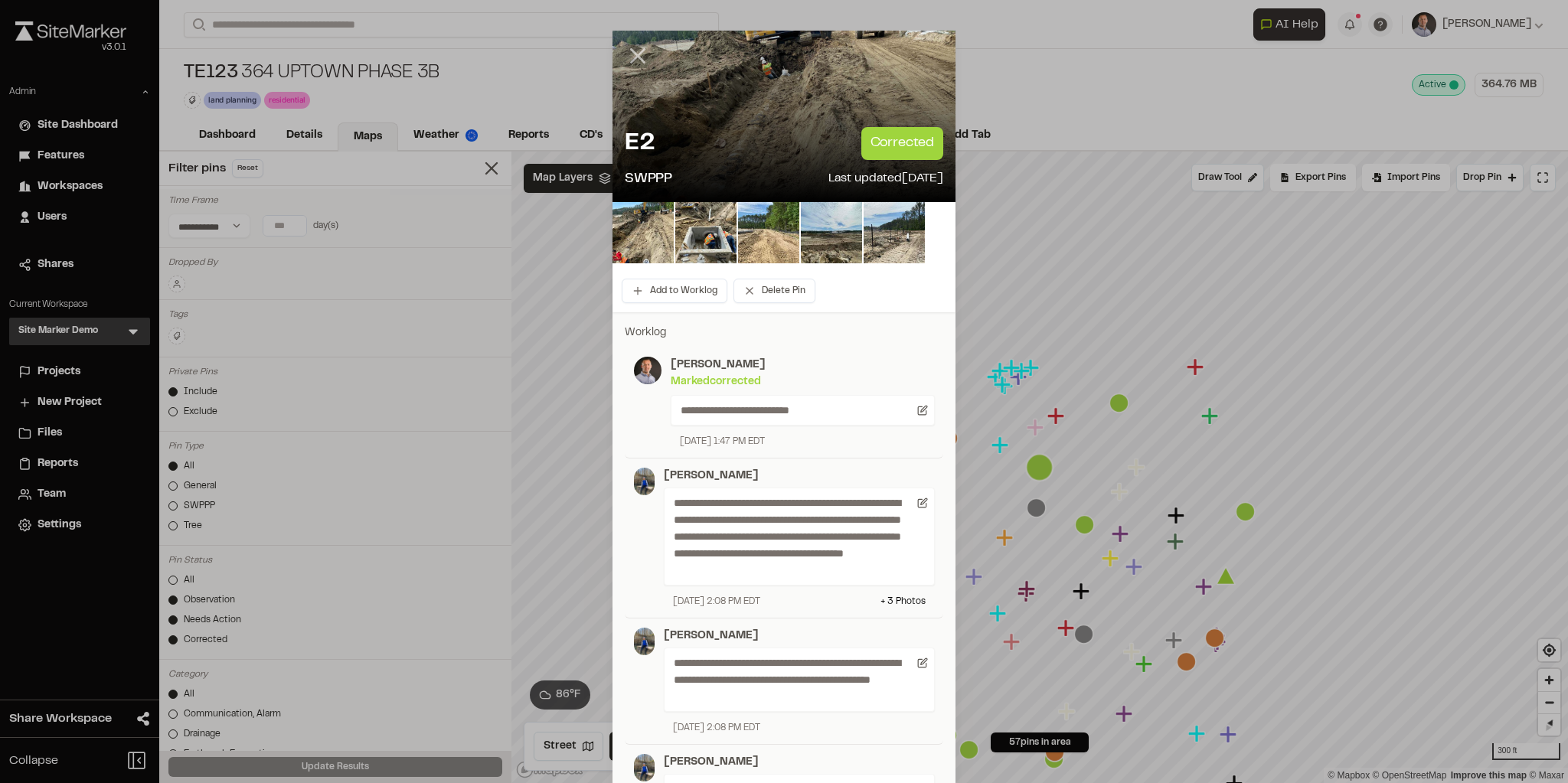
click at [631, 61] on icon at bounding box center [637, 56] width 26 height 26
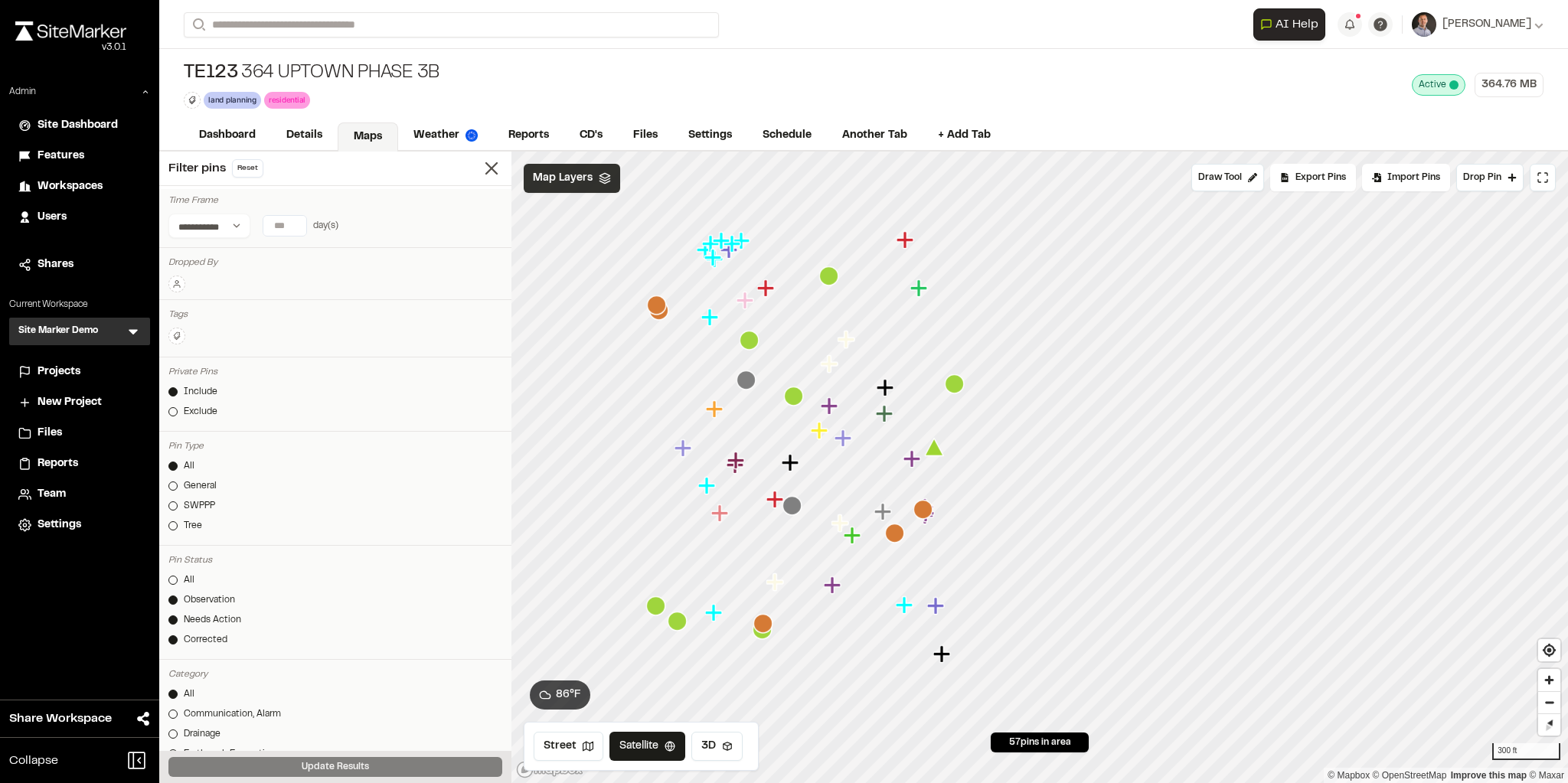
drag, startPoint x: 564, startPoint y: 177, endPoint x: 559, endPoint y: 194, distance: 17.7
click at [564, 177] on span "Map Layers" at bounding box center [563, 177] width 60 height 17
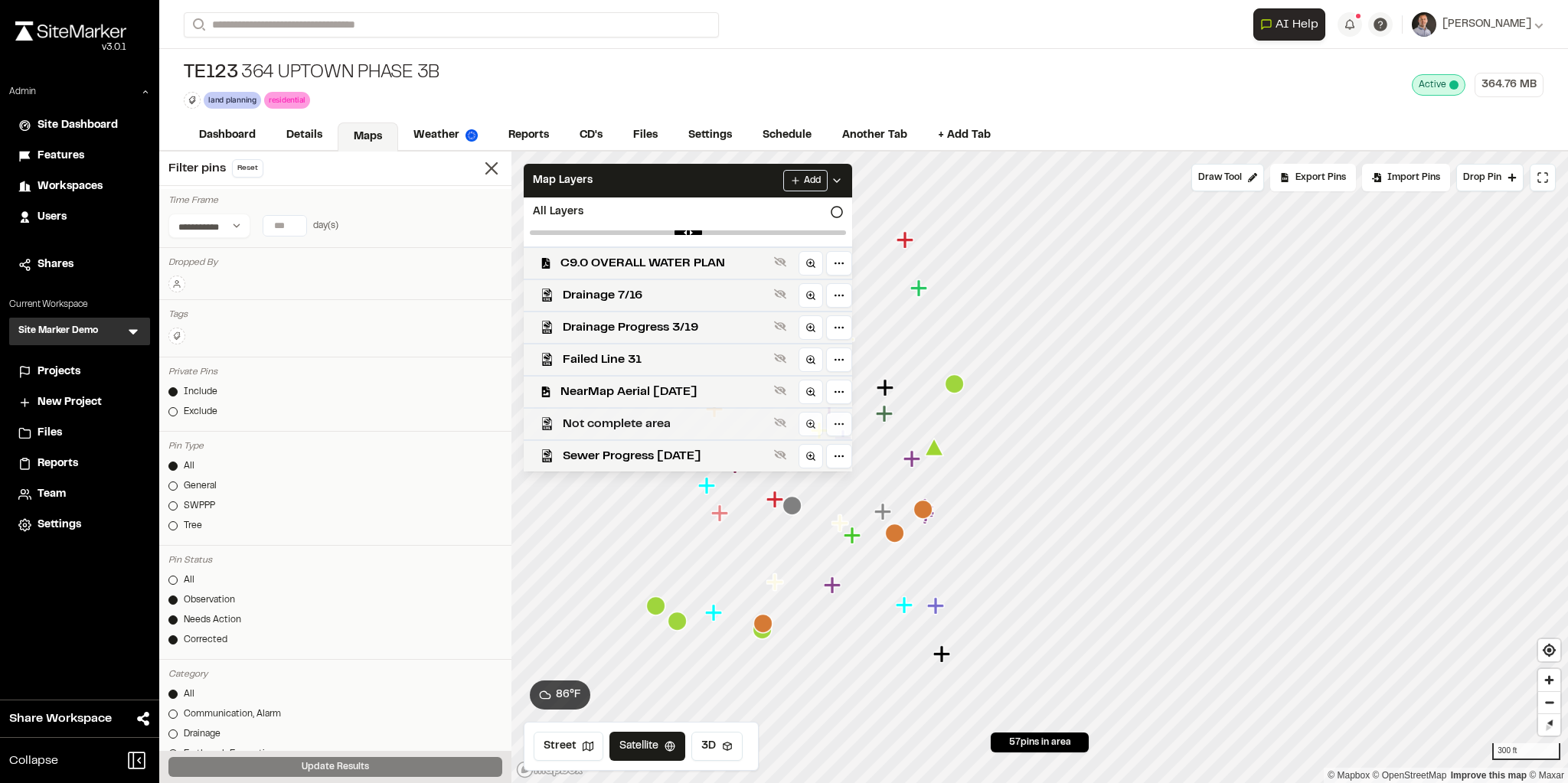
scroll to position [50, 0]
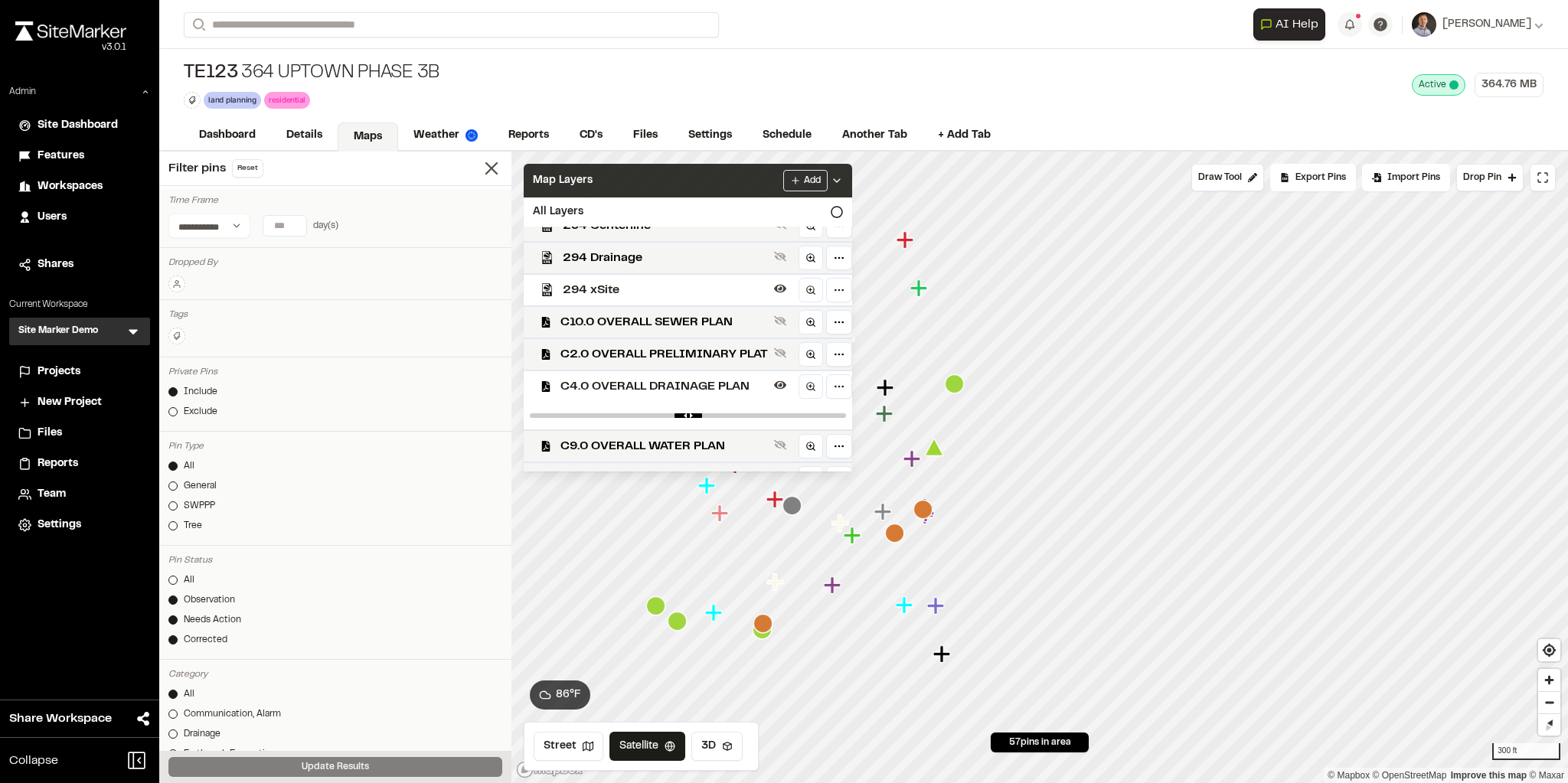
click at [763, 170] on div "Map Layers Add" at bounding box center [687, 180] width 328 height 33
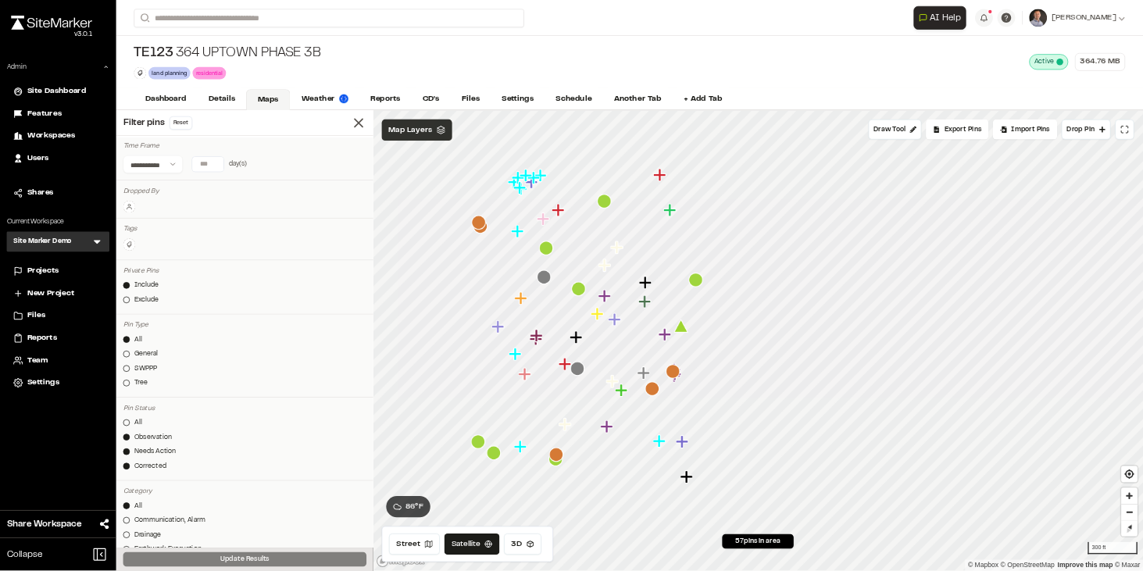
scroll to position [0, 0]
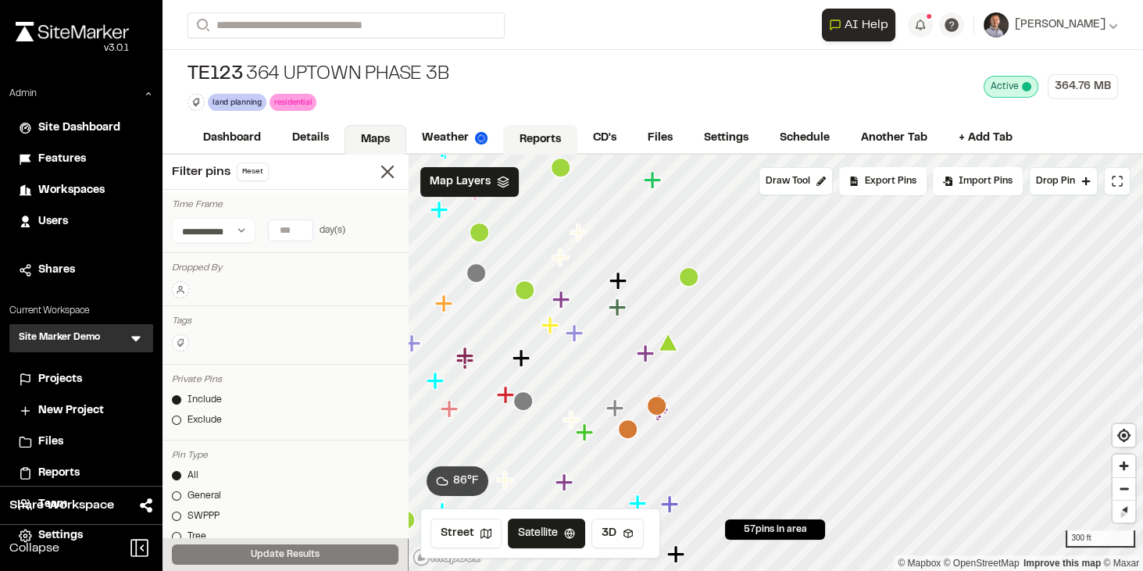
drag, startPoint x: 521, startPoint y: 129, endPoint x: 512, endPoint y: 151, distance: 23.5
click at [520, 128] on link "Reports" at bounding box center [540, 140] width 74 height 30
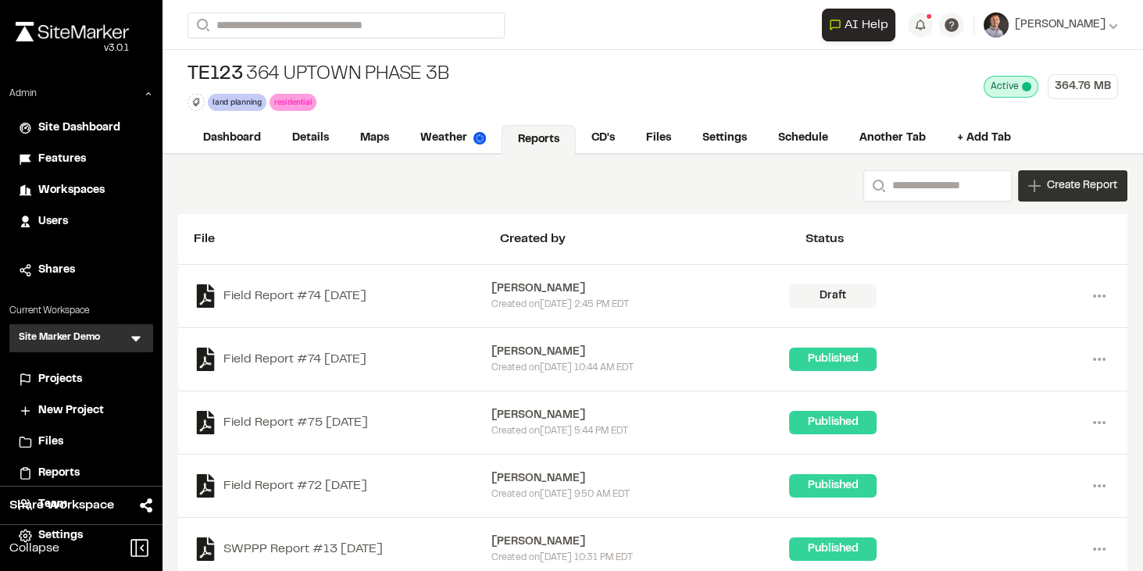
click at [998, 187] on span "Create Report" at bounding box center [1082, 185] width 70 height 17
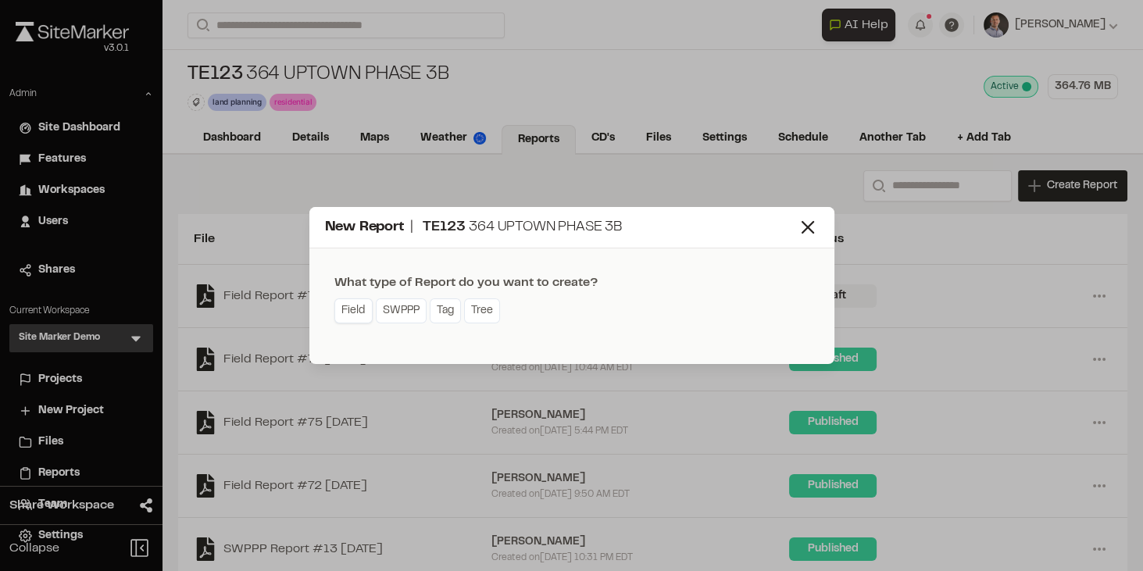
click at [345, 312] on link "Field" at bounding box center [353, 310] width 38 height 25
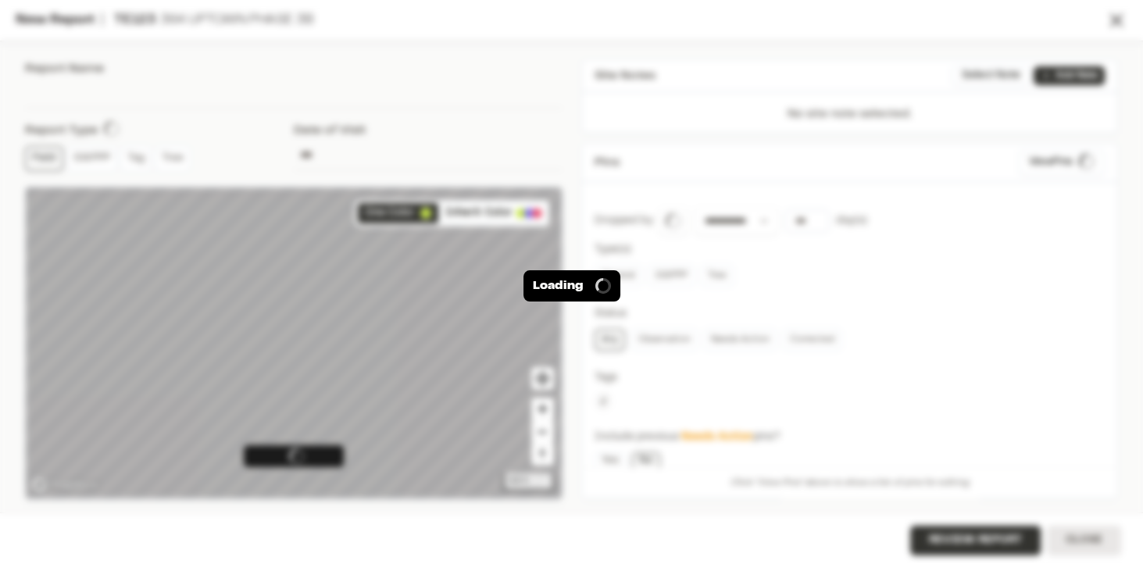
type input "**********"
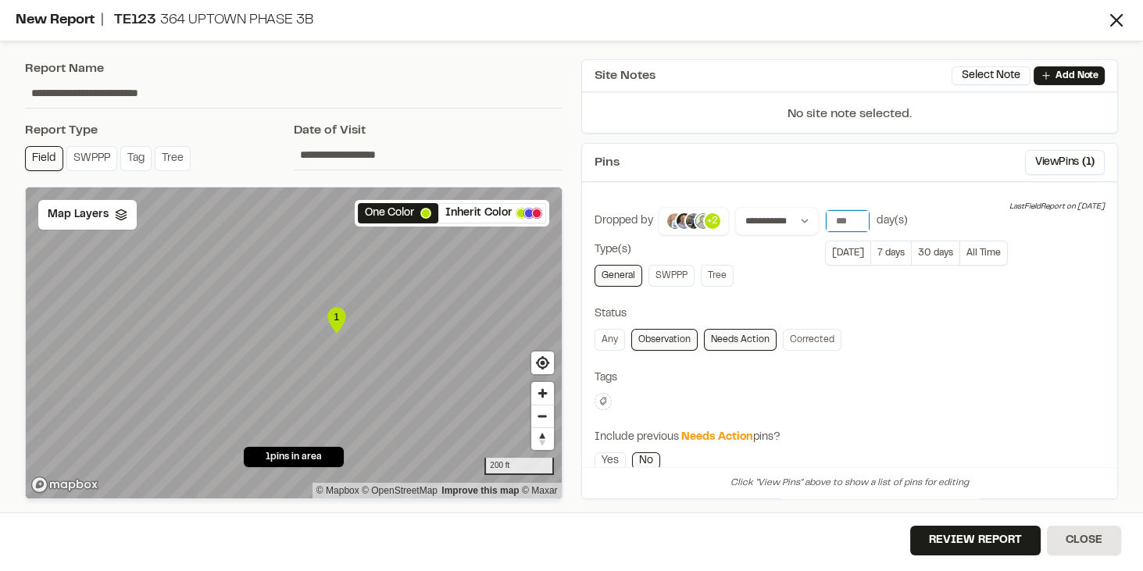
click at [850, 216] on input "*" at bounding box center [848, 221] width 44 height 22
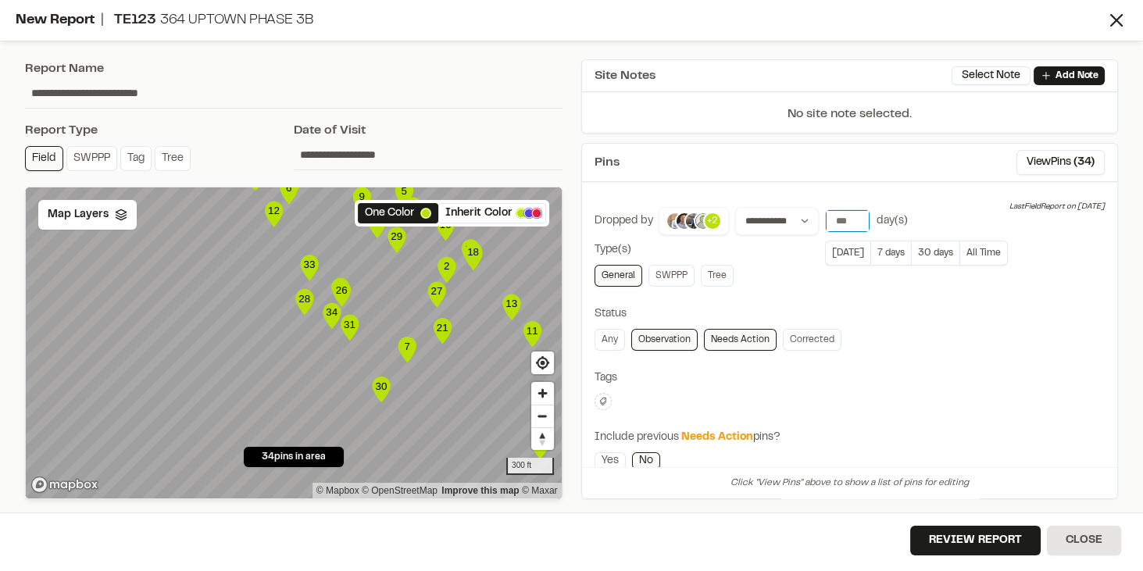
type input "****"
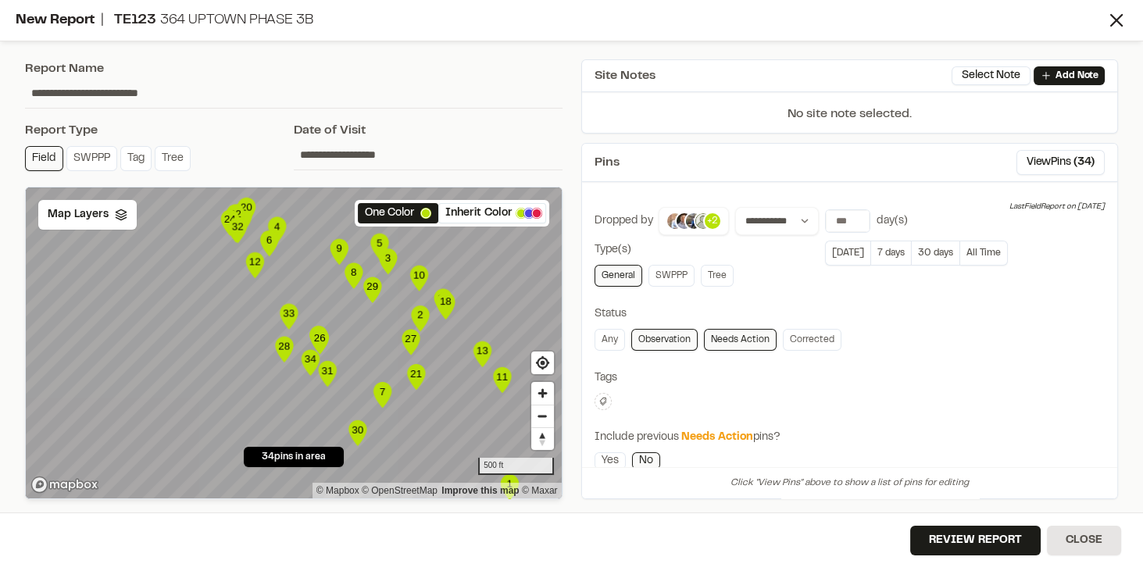
scroll to position [0, 0]
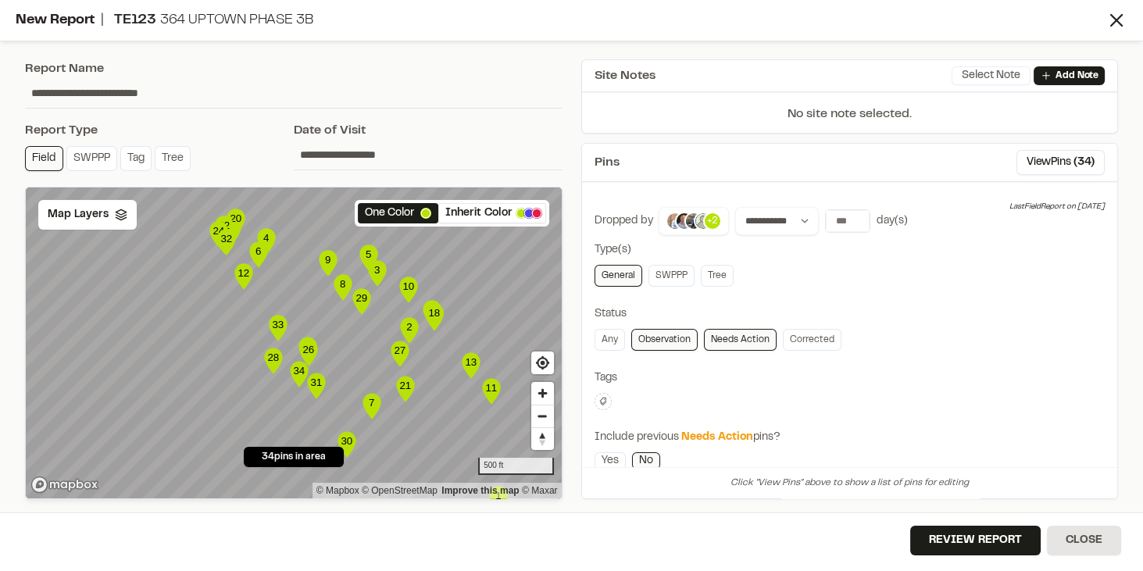
click at [978, 78] on button "Select Note" at bounding box center [990, 75] width 79 height 19
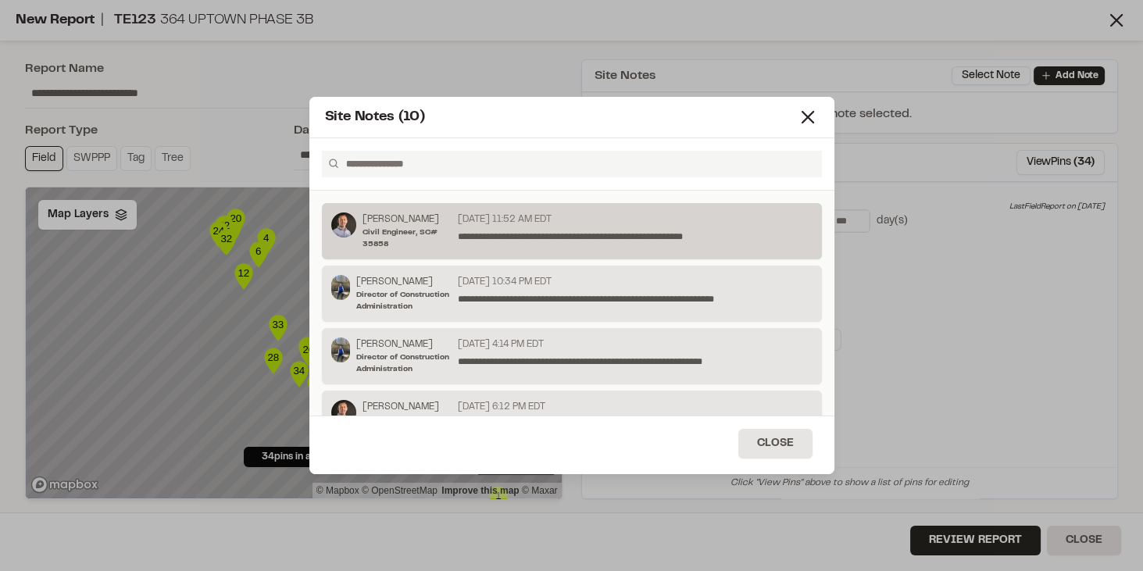
click at [494, 238] on p "**********" at bounding box center [632, 237] width 349 height 14
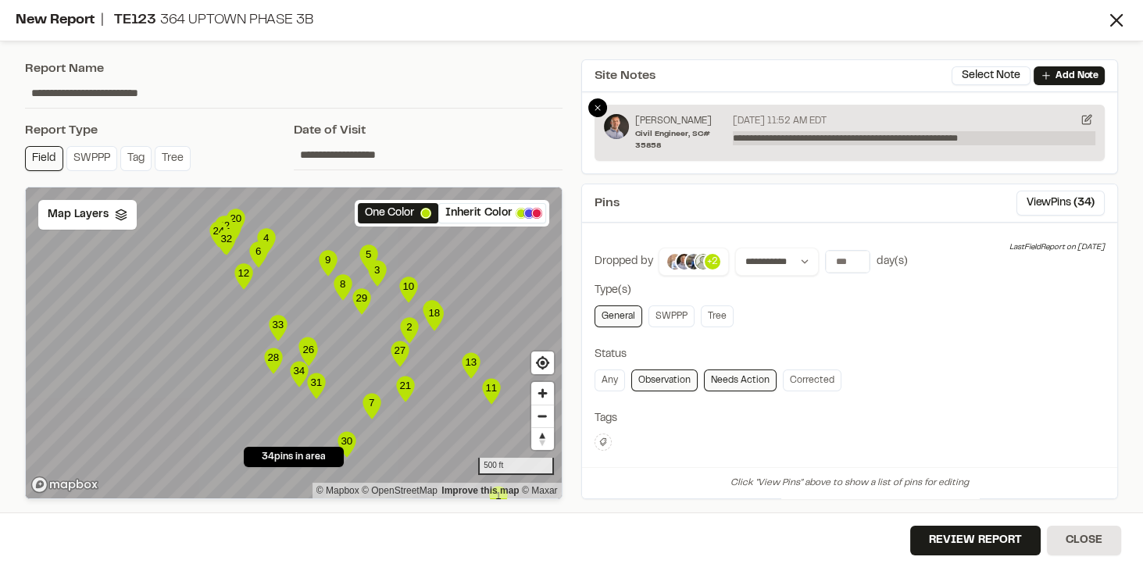
drag, startPoint x: 730, startPoint y: 141, endPoint x: 866, endPoint y: 132, distance: 136.2
click at [866, 132] on div "**********" at bounding box center [910, 132] width 369 height 37
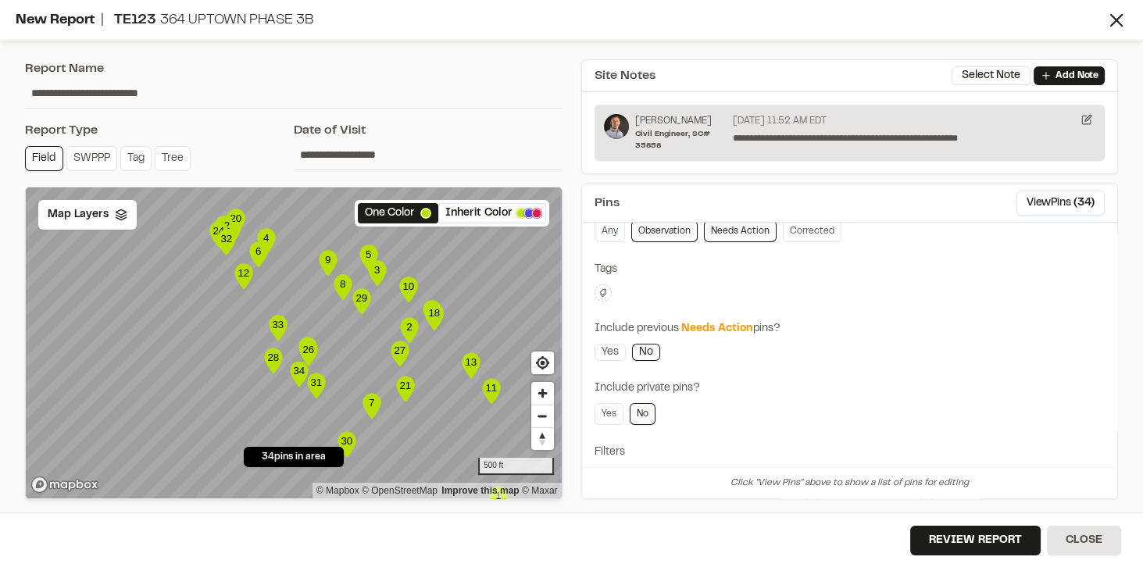
scroll to position [260, 0]
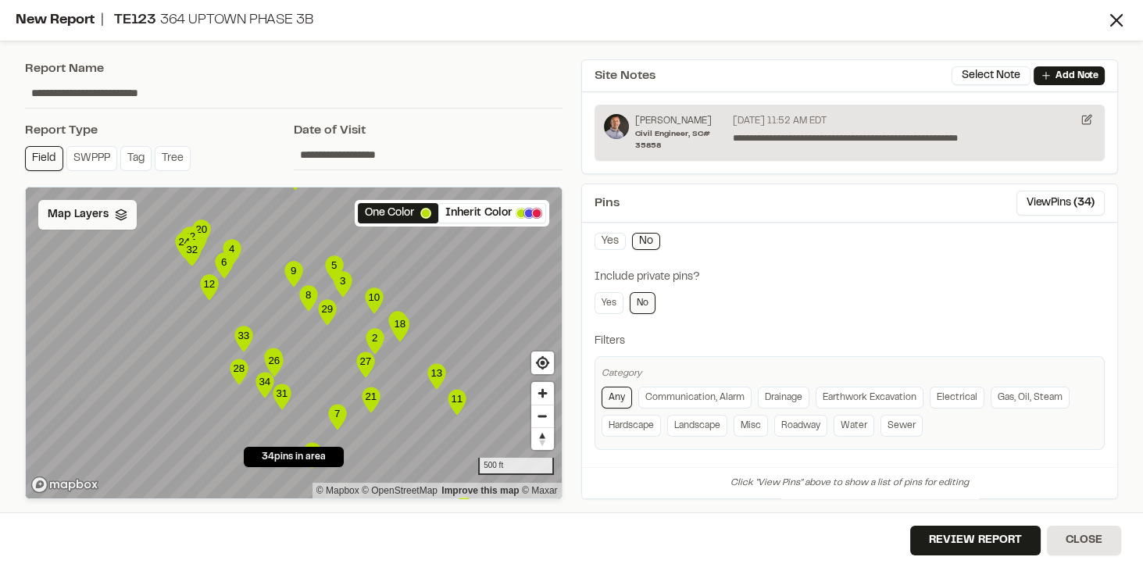
click at [84, 216] on span "Map Layers" at bounding box center [78, 214] width 61 height 17
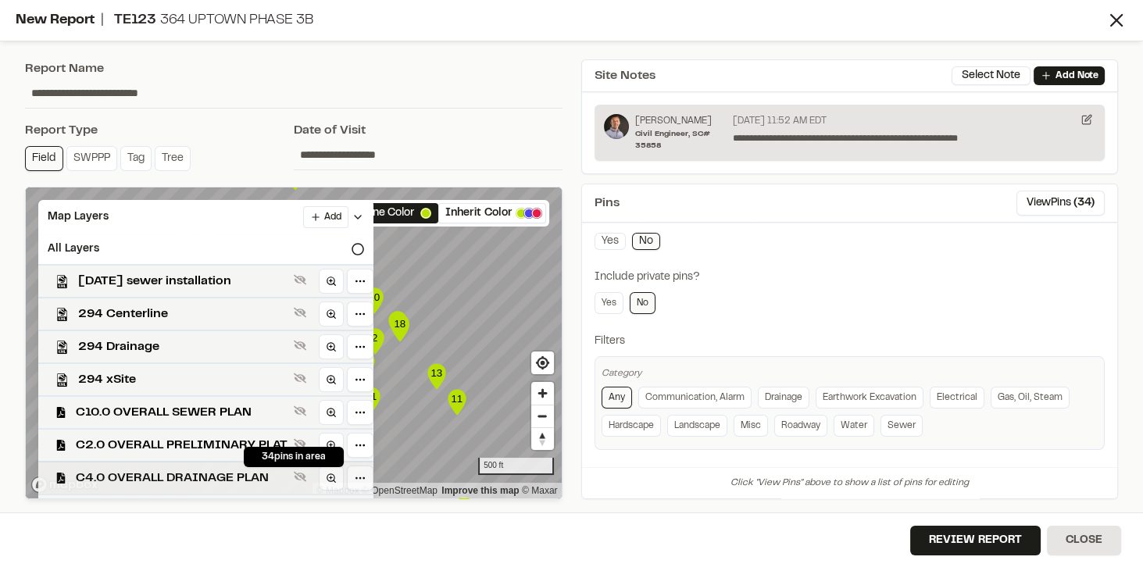
click at [199, 480] on span "C4.0 OVERALL DRAINAGE PLAN" at bounding box center [182, 478] width 212 height 19
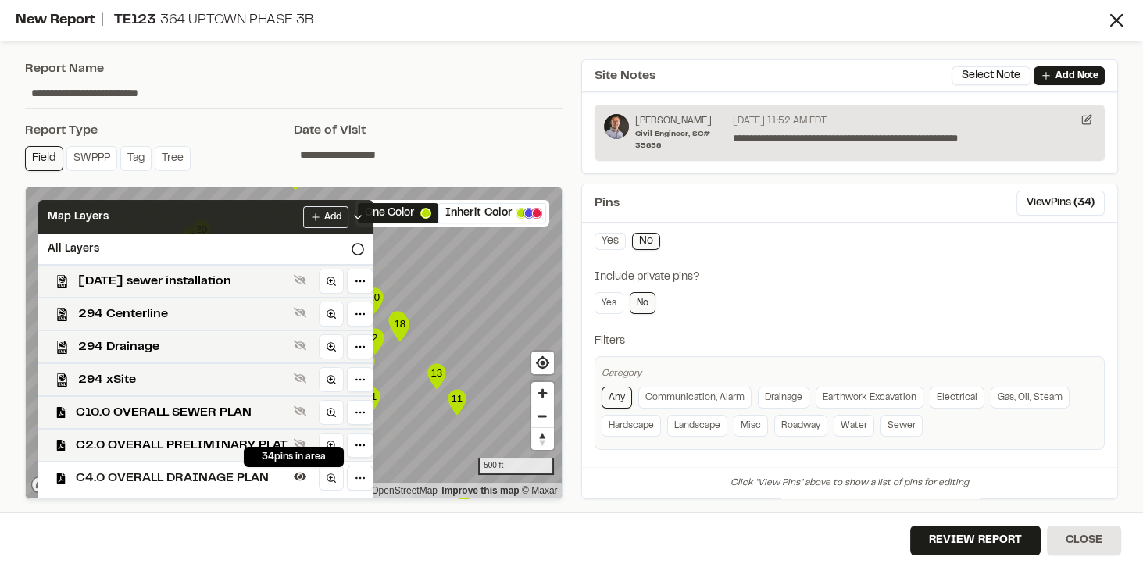
click at [269, 227] on div "Map Layers Add" at bounding box center [205, 217] width 335 height 34
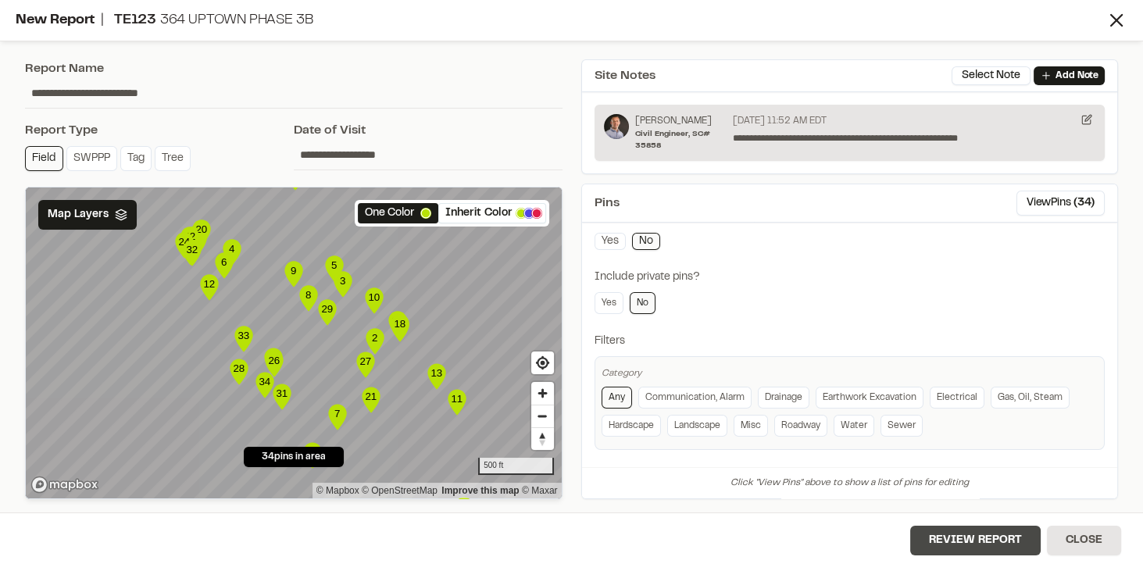
click at [994, 535] on button "Review Report" at bounding box center [975, 541] width 130 height 30
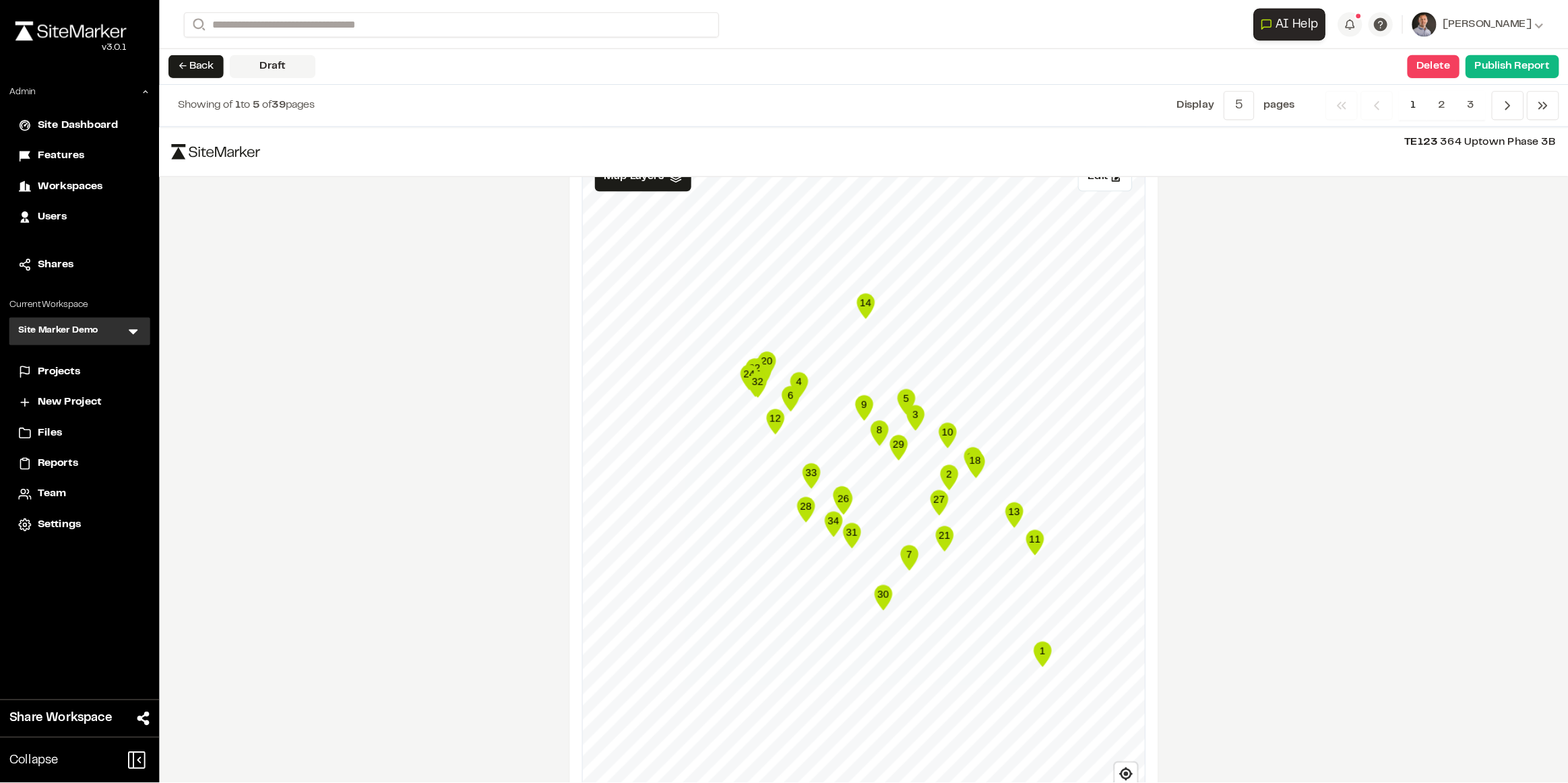
scroll to position [2214, 0]
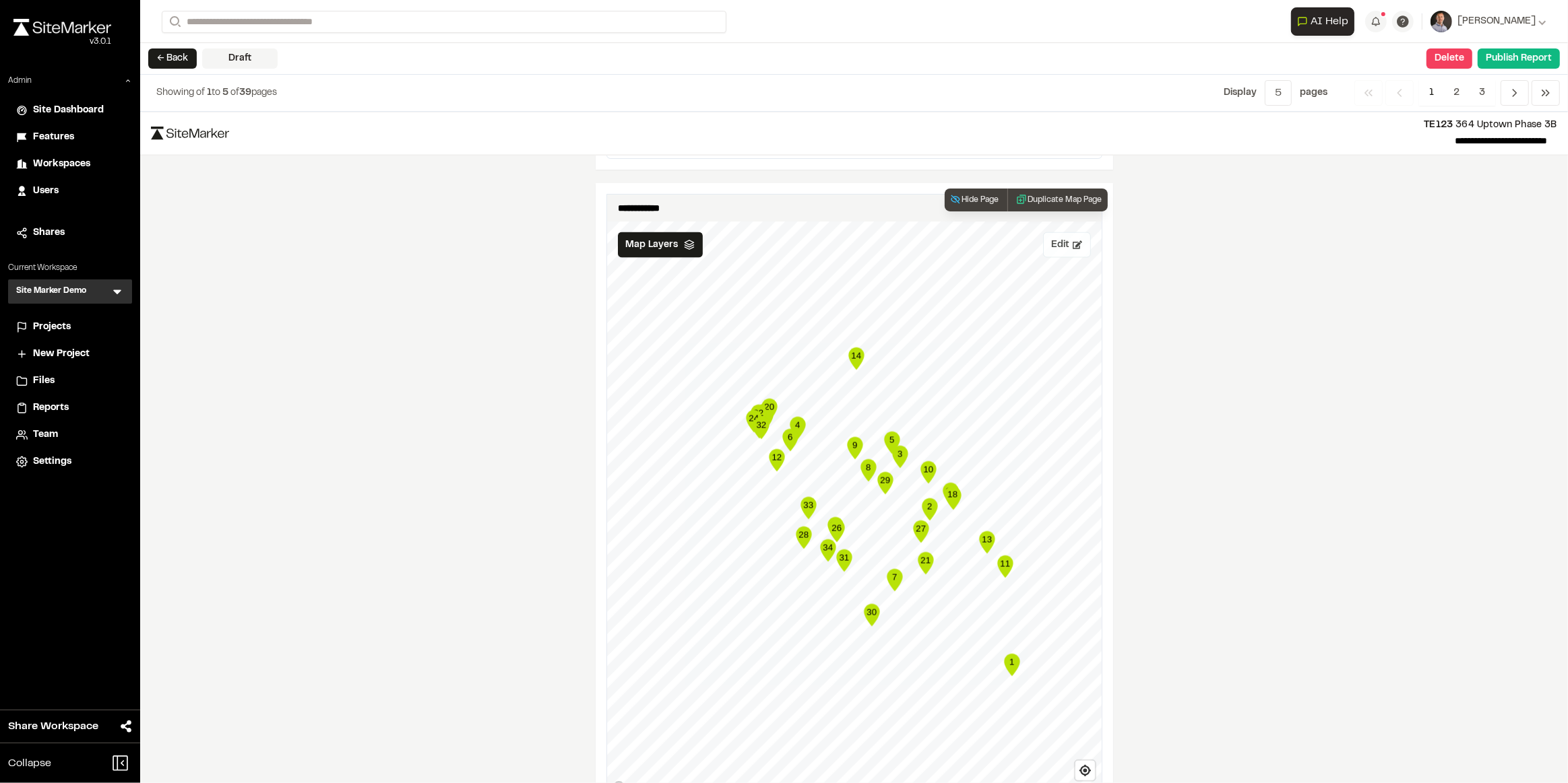
drag, startPoint x: 1057, startPoint y: 208, endPoint x: 1053, endPoint y: 215, distance: 8.1
click at [861, 232] on button "Edit" at bounding box center [1066, 245] width 47 height 26
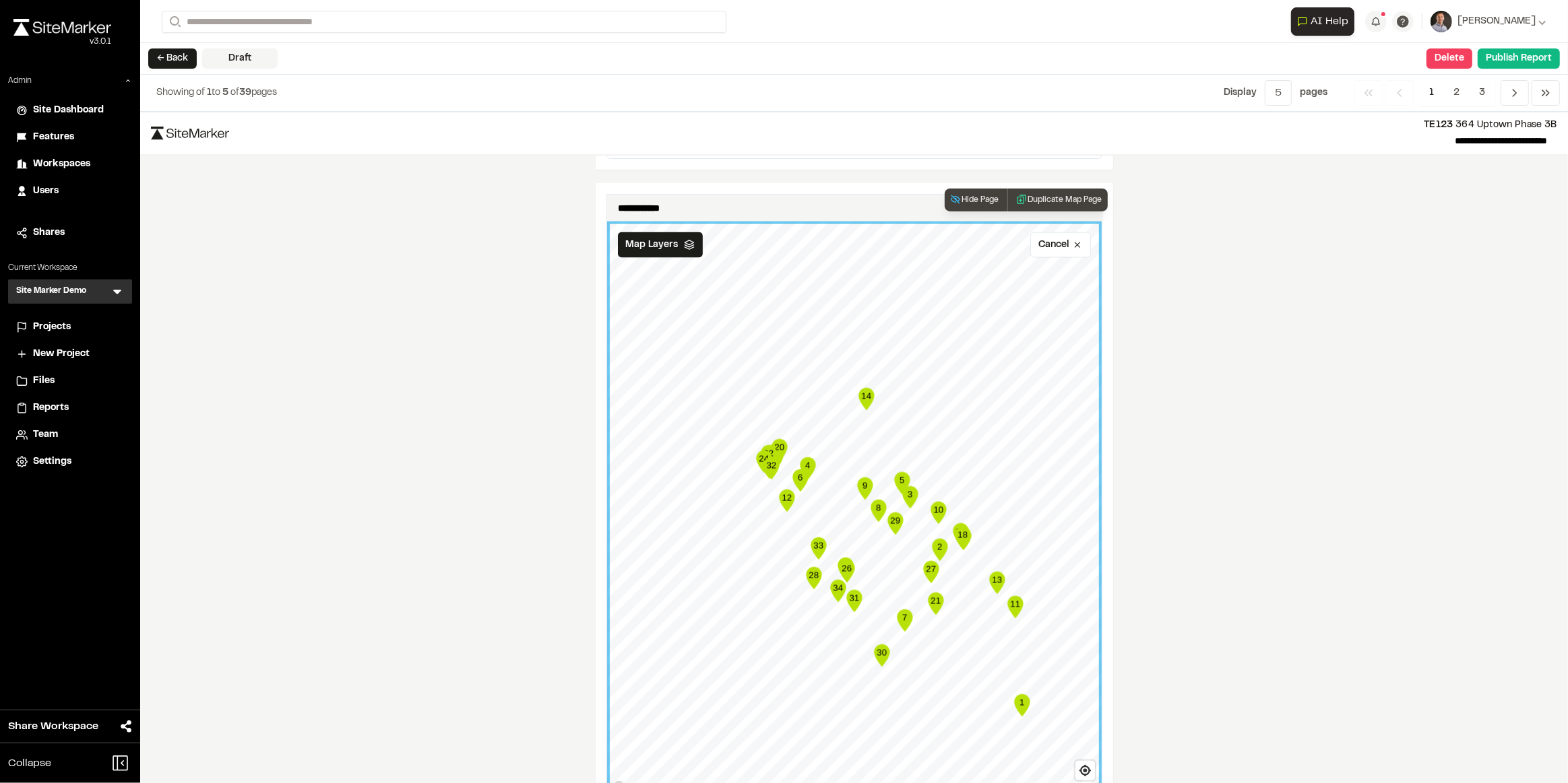
drag, startPoint x: 869, startPoint y: 477, endPoint x: 873, endPoint y: 494, distance: 17.5
click at [861, 498] on icon "8" at bounding box center [878, 511] width 20 height 27
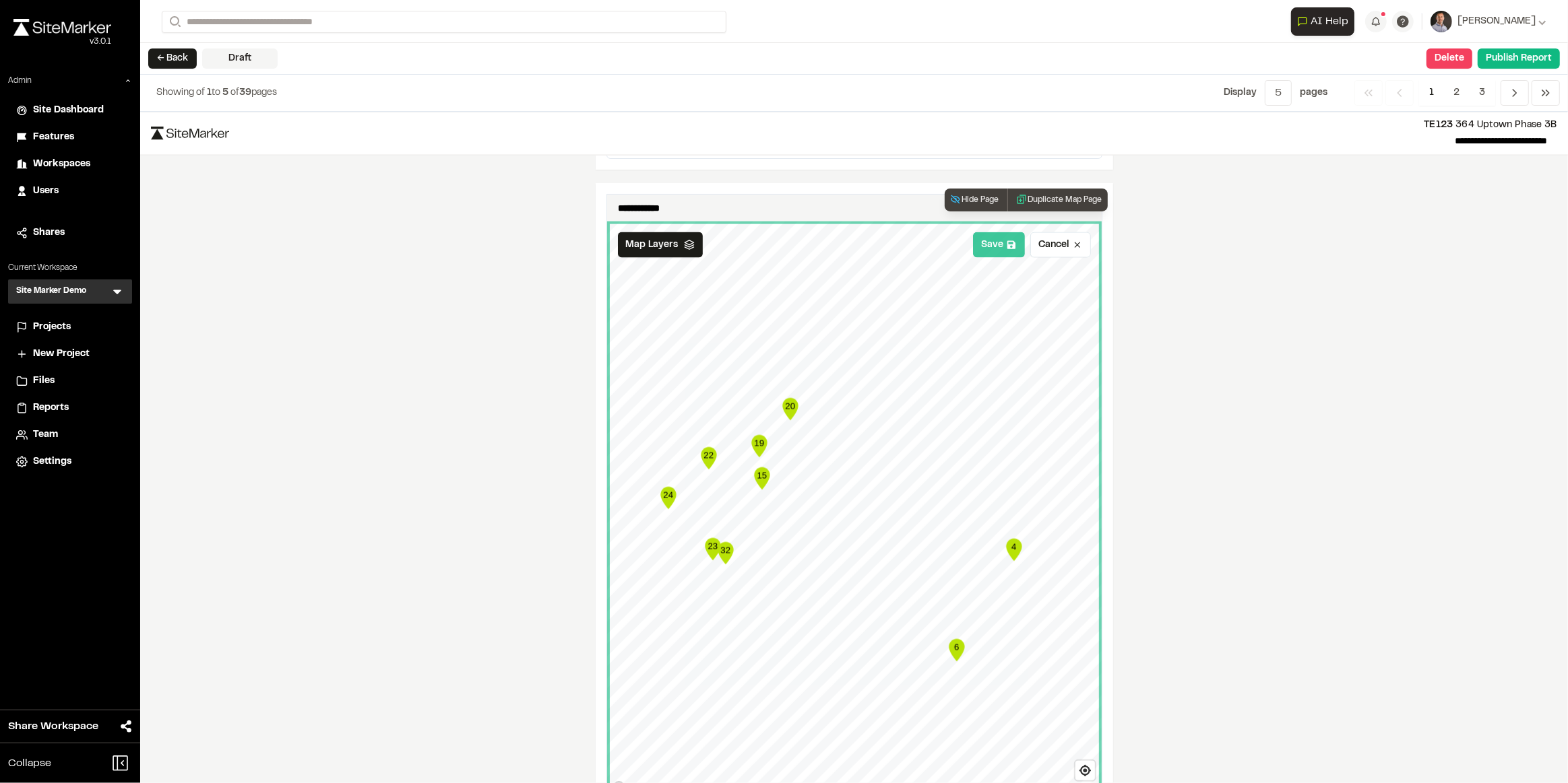
click at [861, 232] on button "Save" at bounding box center [999, 245] width 52 height 26
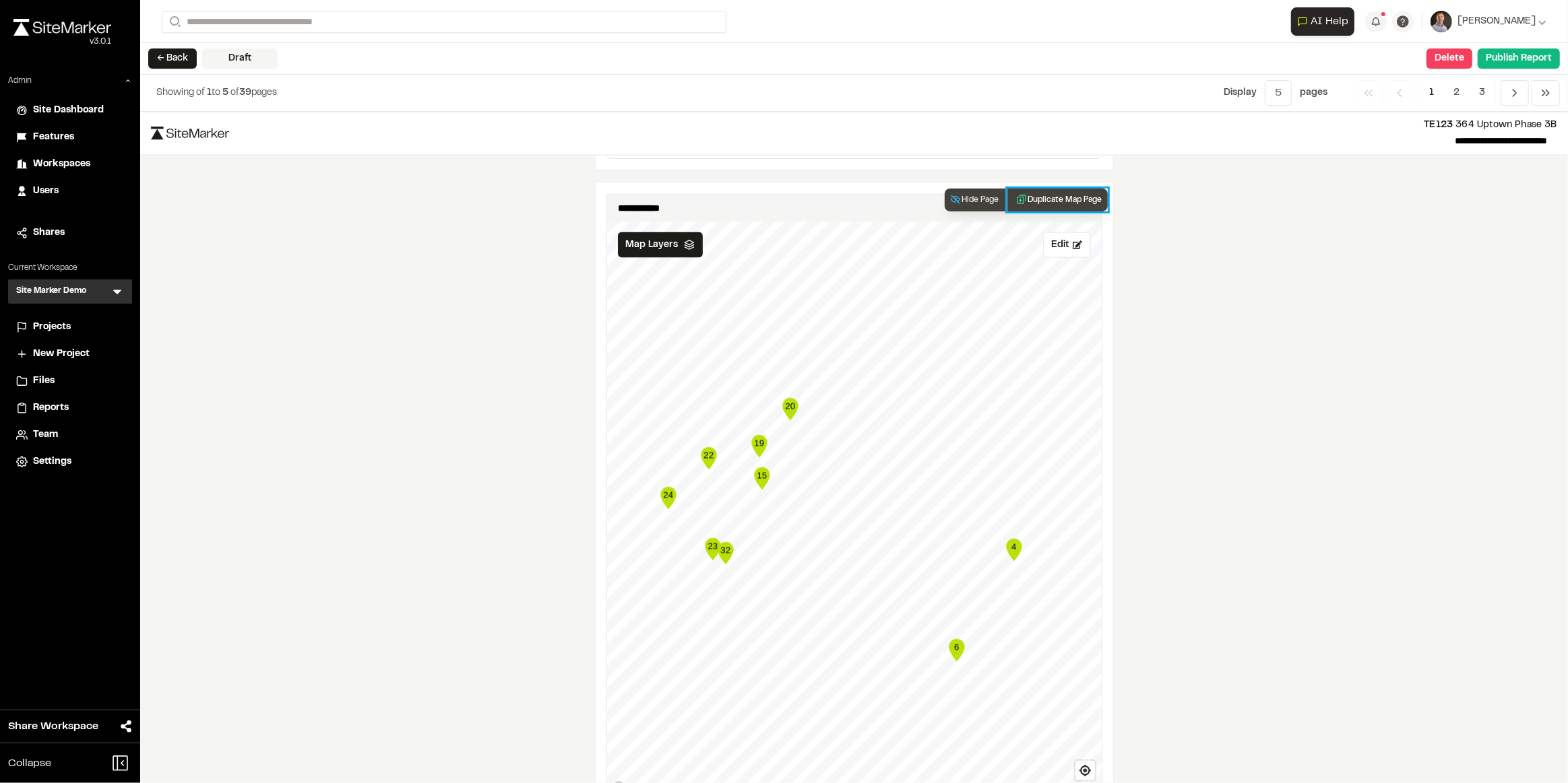
click at [861, 189] on button "Duplicate Map Page" at bounding box center [1057, 200] width 100 height 23
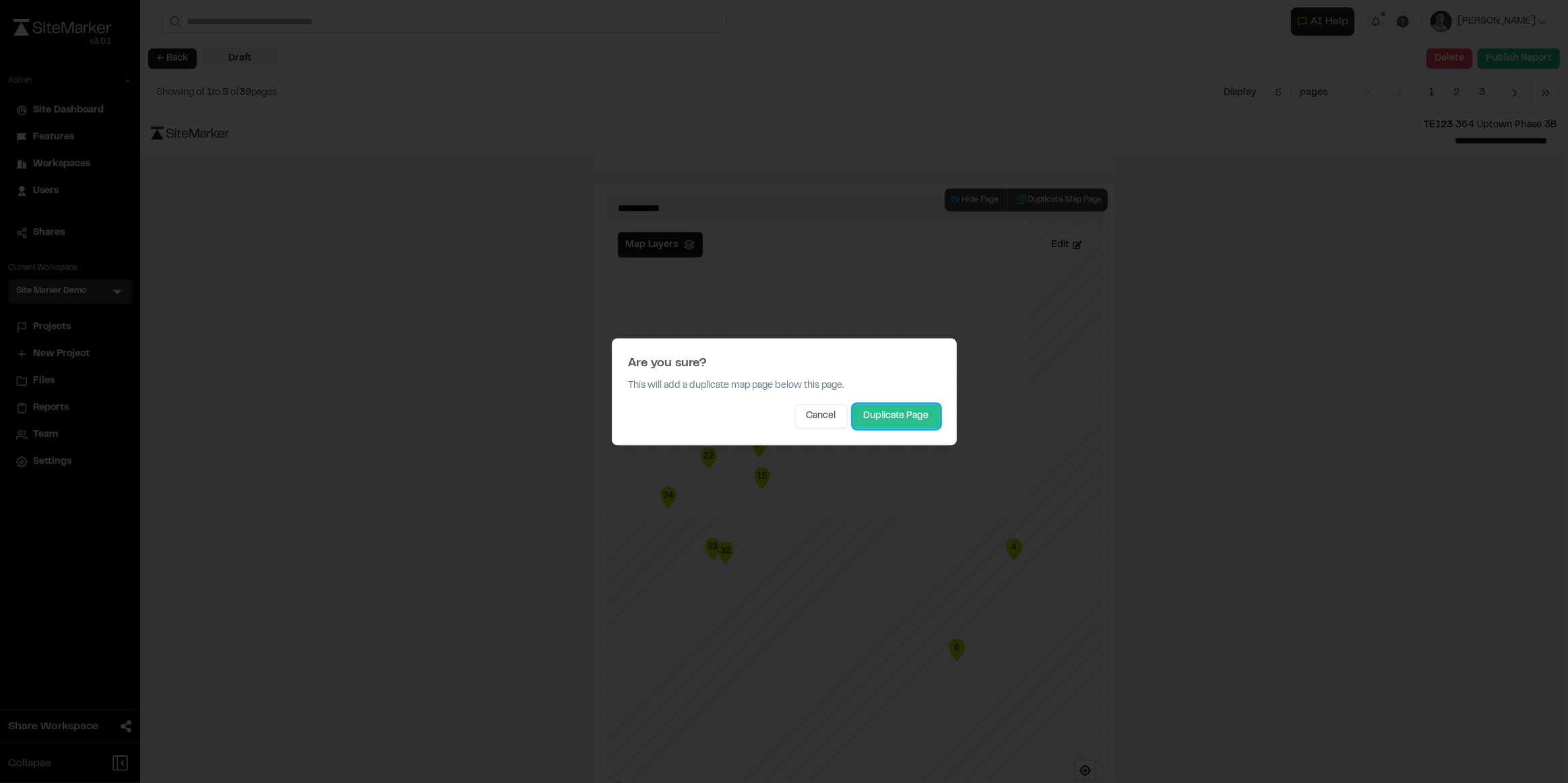
click at [861, 410] on button "Duplicate Page" at bounding box center [896, 417] width 87 height 24
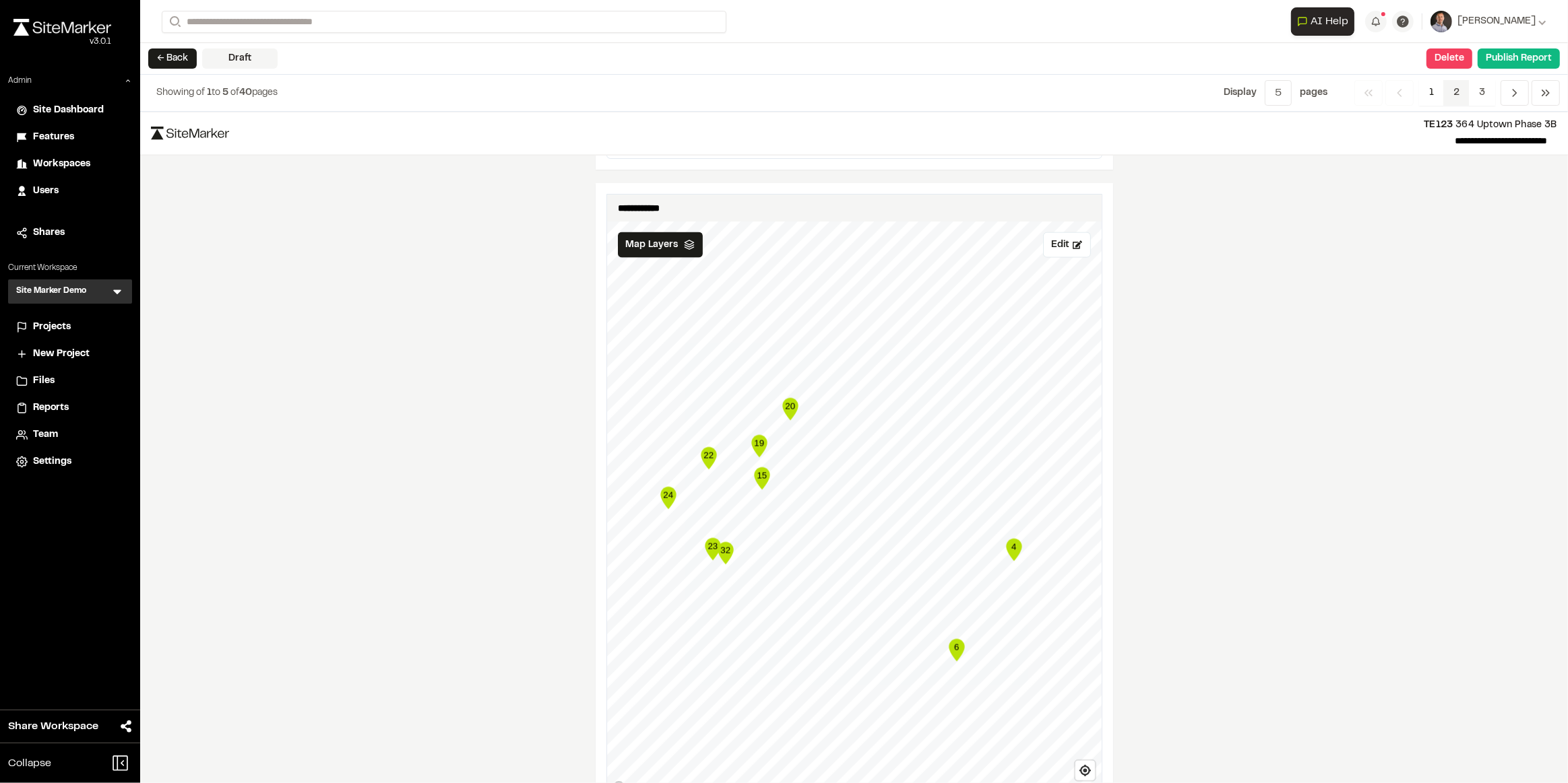
click at [861, 94] on span "2" at bounding box center [1456, 93] width 26 height 26
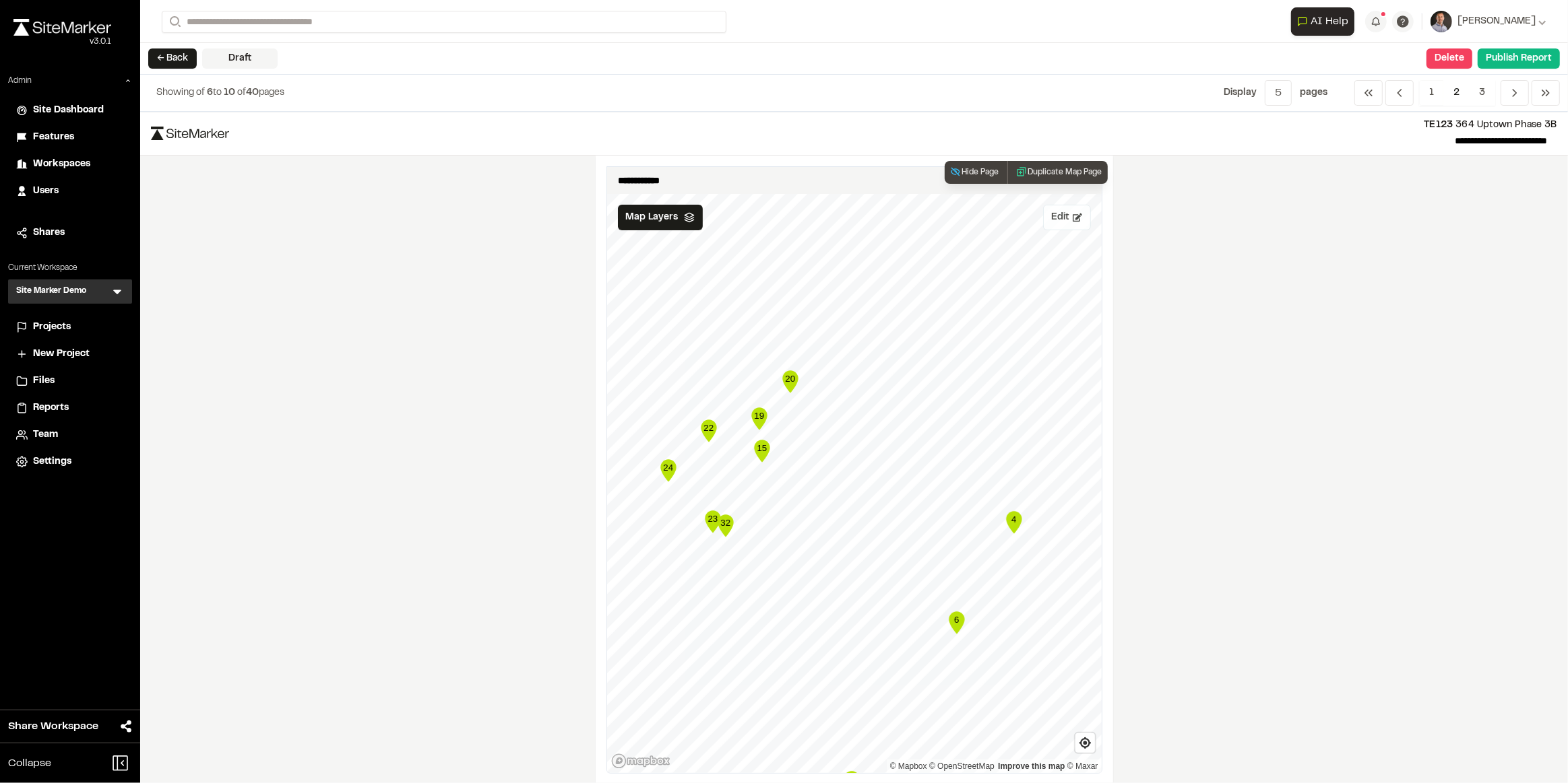
click at [861, 217] on button "Edit" at bounding box center [1066, 217] width 47 height 26
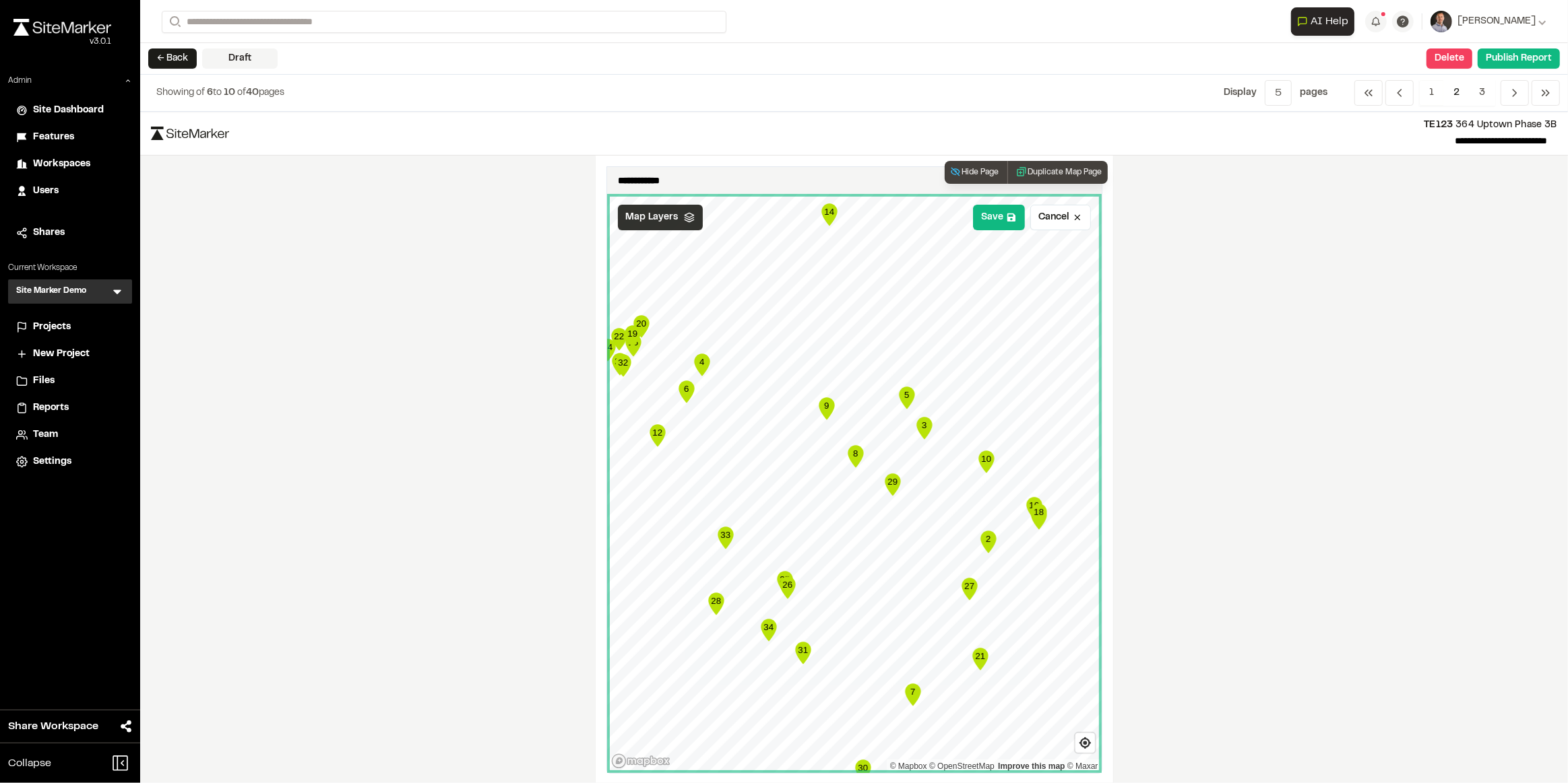
click at [641, 206] on div "Map Layers" at bounding box center [660, 217] width 85 height 26
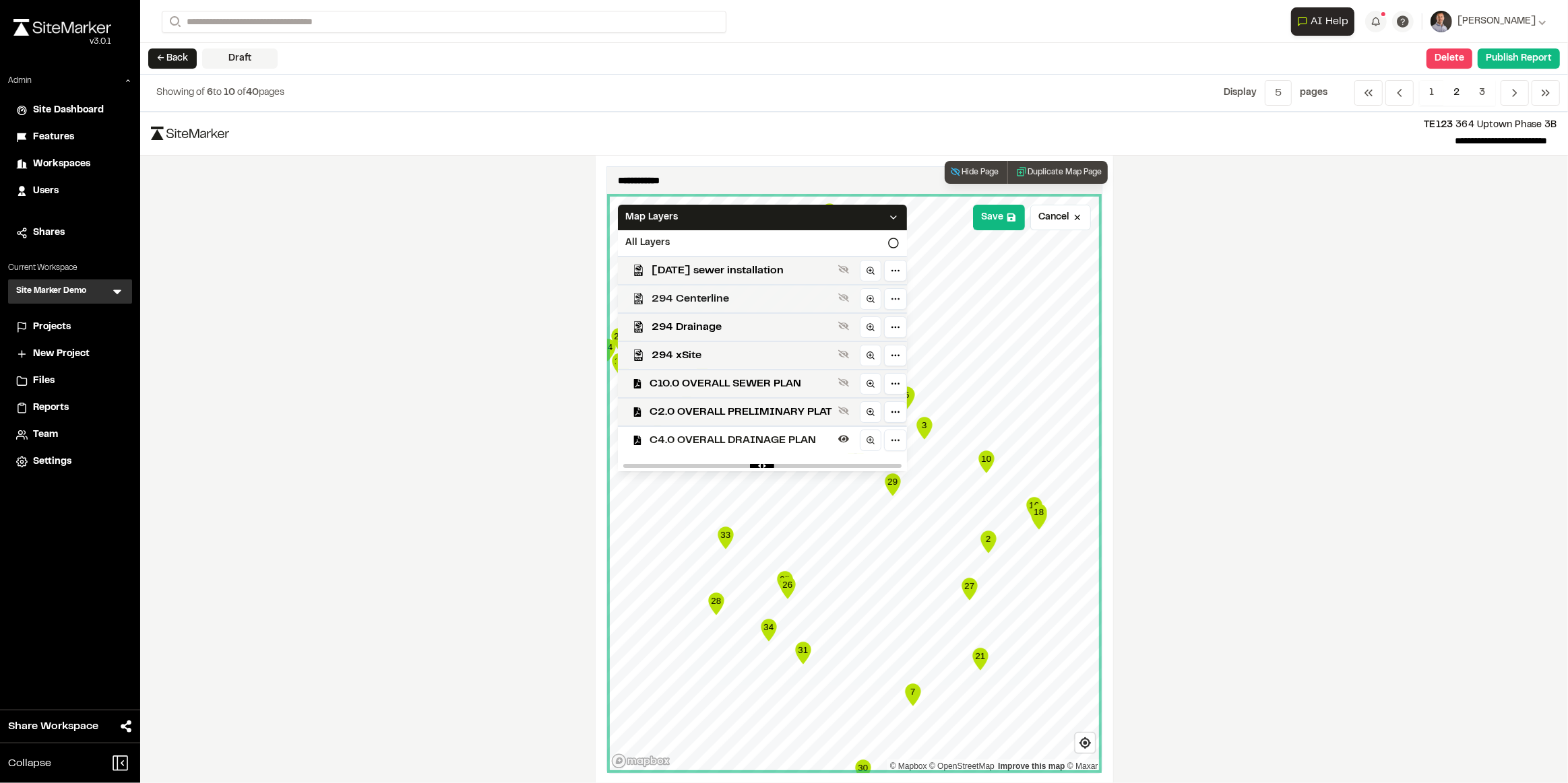
drag, startPoint x: 669, startPoint y: 359, endPoint x: 750, endPoint y: 300, distance: 100.2
click at [668, 359] on span "294 xSite" at bounding box center [742, 355] width 180 height 16
click at [768, 213] on div "Map Layers" at bounding box center [762, 217] width 289 height 26
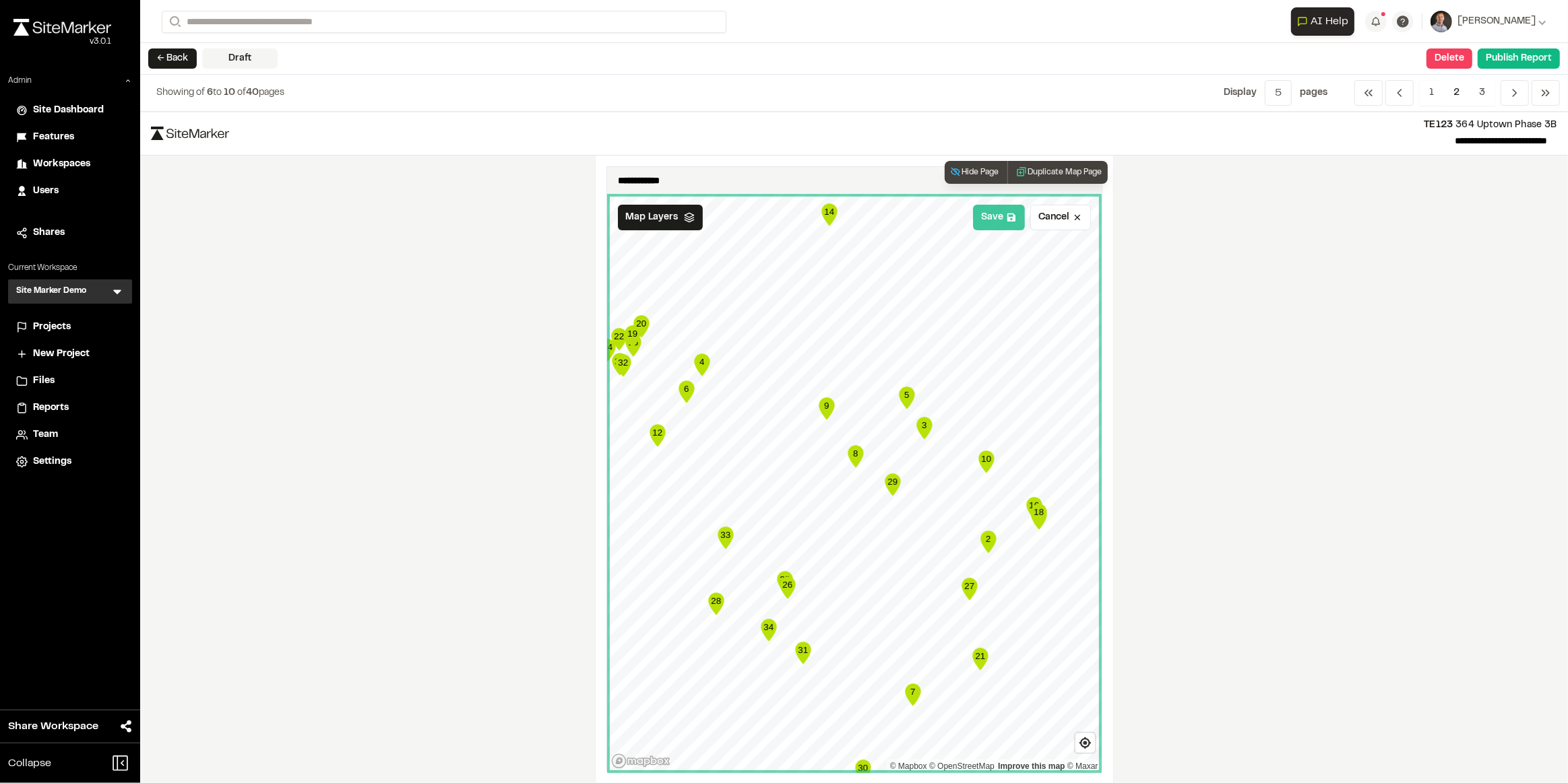
click at [861, 215] on button "Save" at bounding box center [999, 217] width 52 height 26
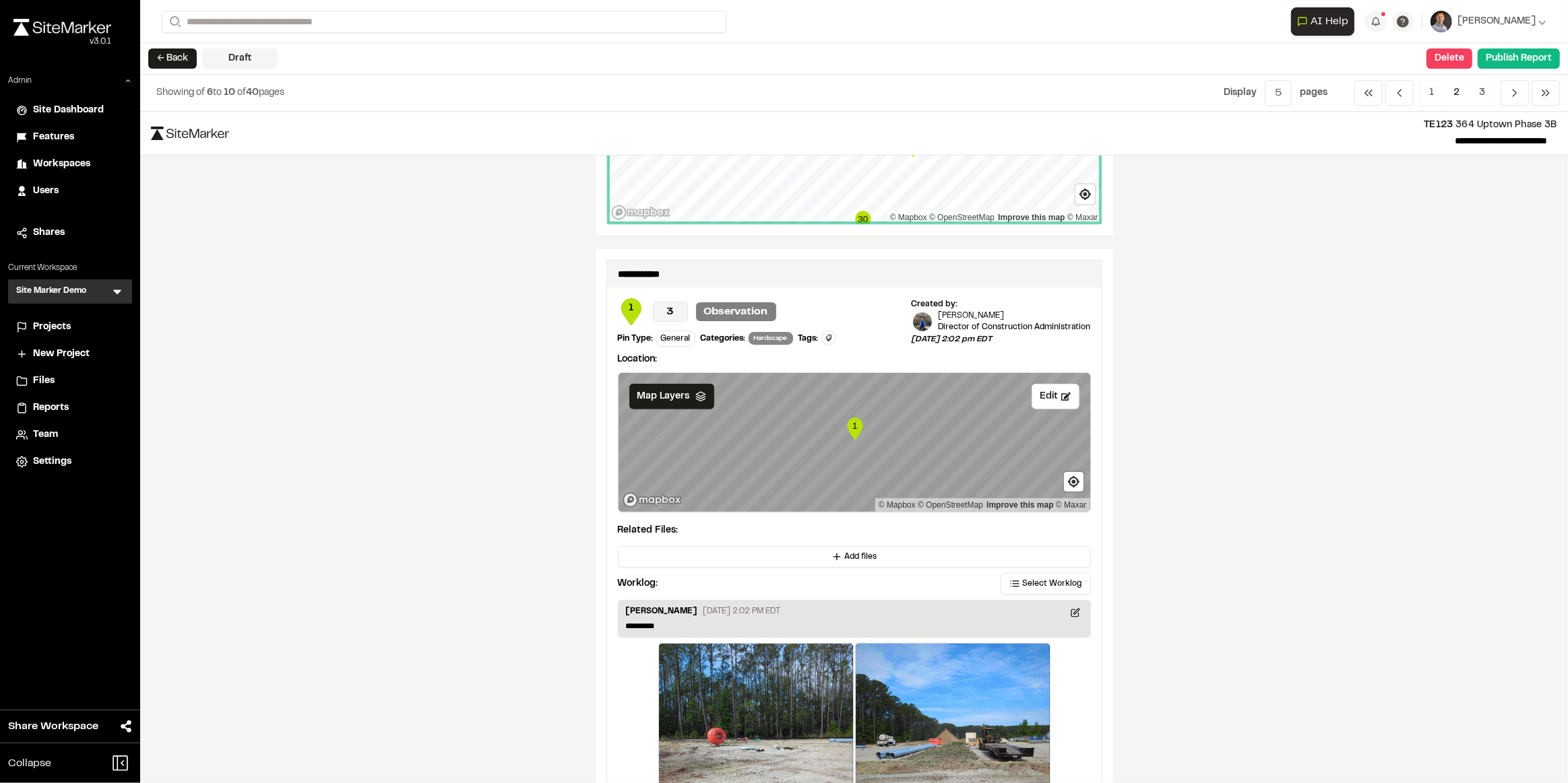
scroll to position [734, 0]
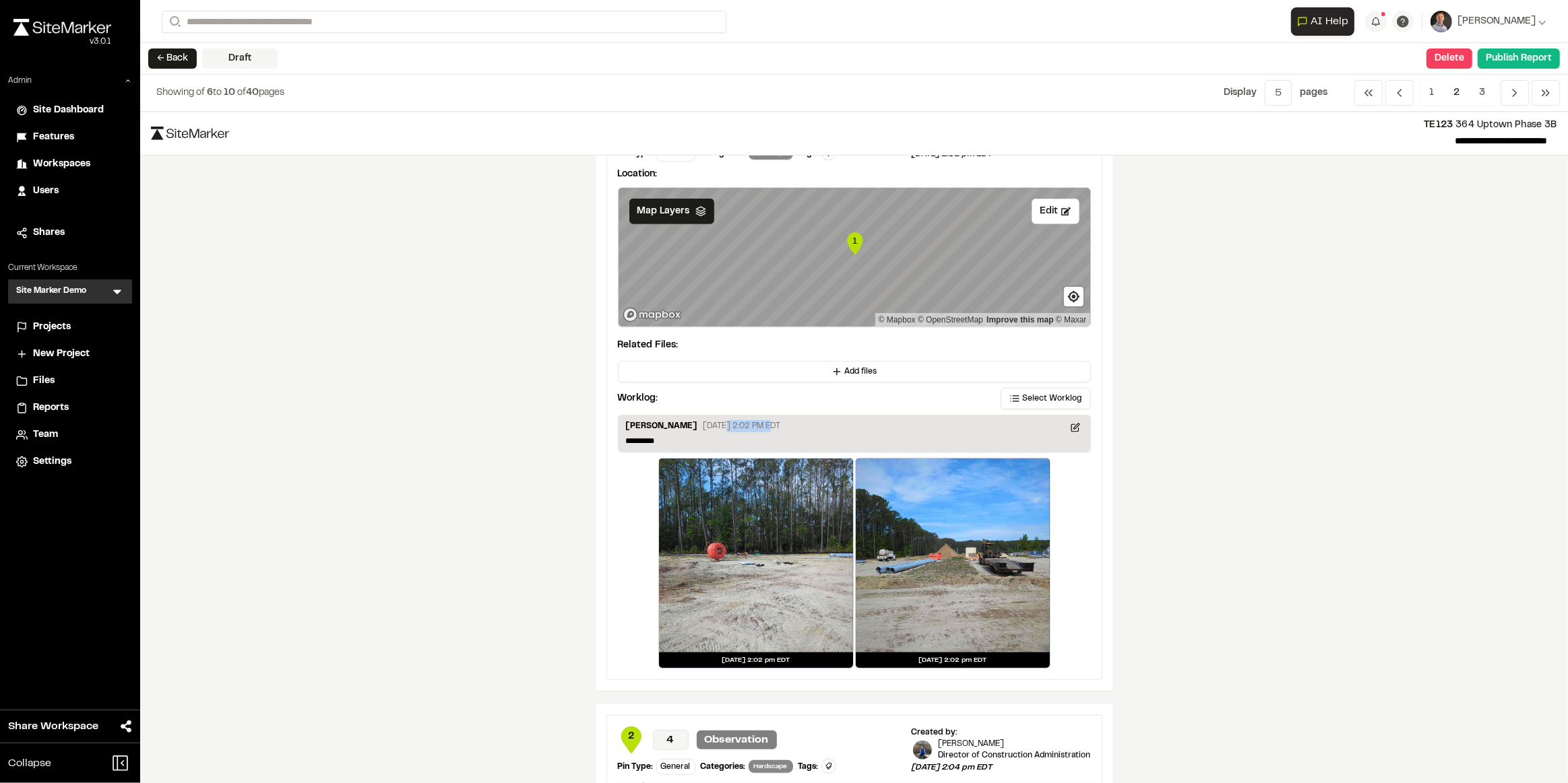
drag, startPoint x: 712, startPoint y: 417, endPoint x: 743, endPoint y: 413, distance: 31.3
click at [743, 415] on div "Troy Brennan May 30, 2023 2:02 PM EDT *********" at bounding box center [854, 434] width 473 height 38
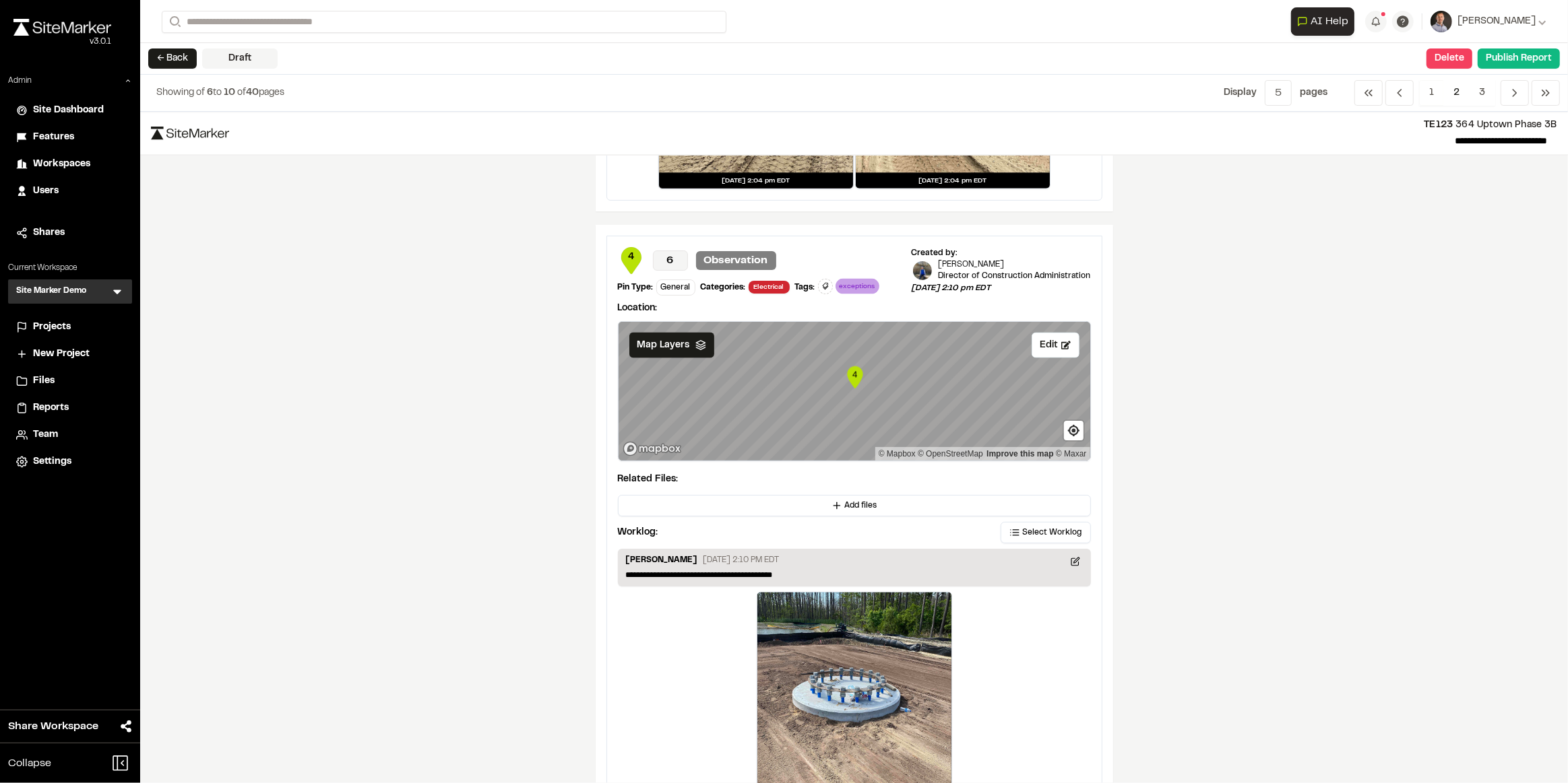
scroll to position [2487, 0]
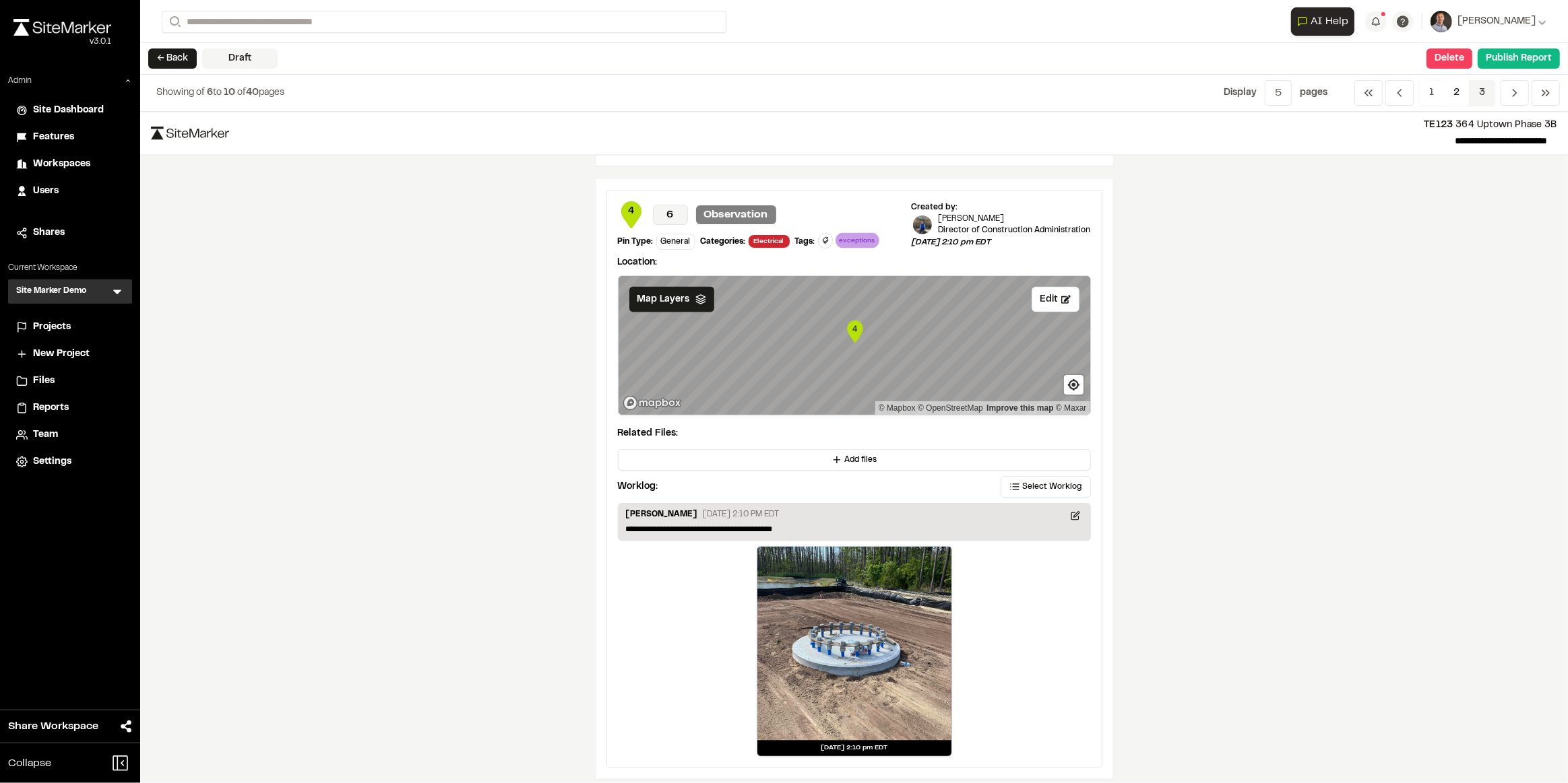
click at [861, 91] on span "3" at bounding box center [1482, 93] width 26 height 26
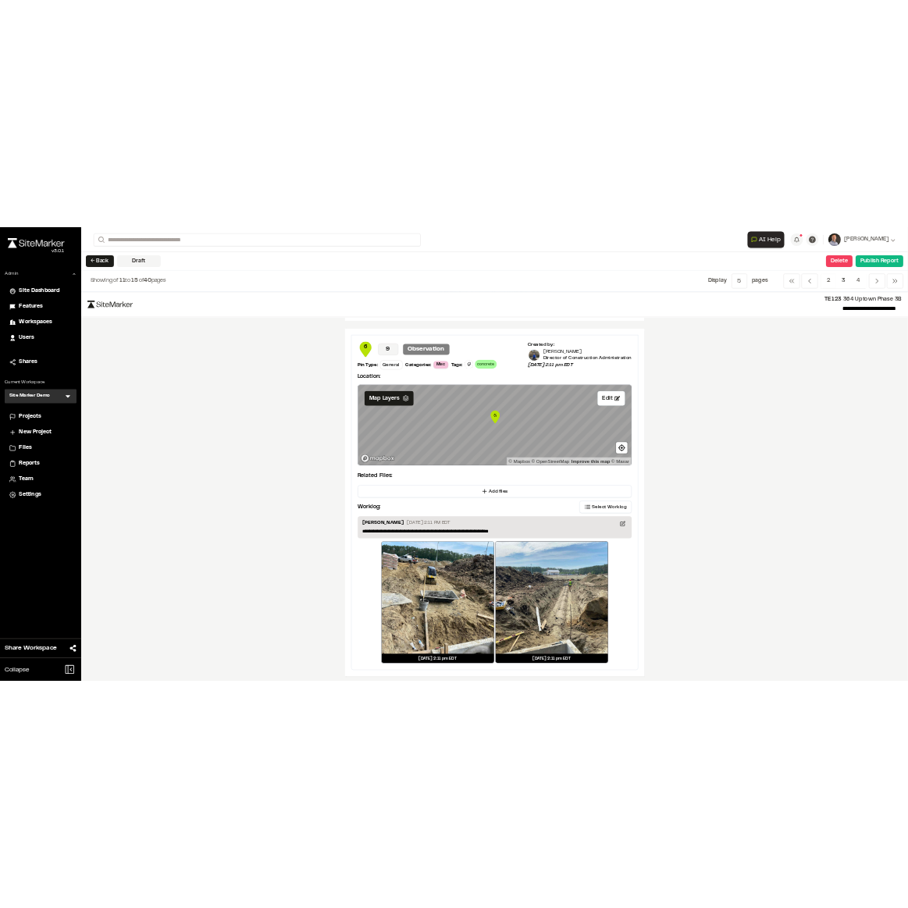
scroll to position [704, 0]
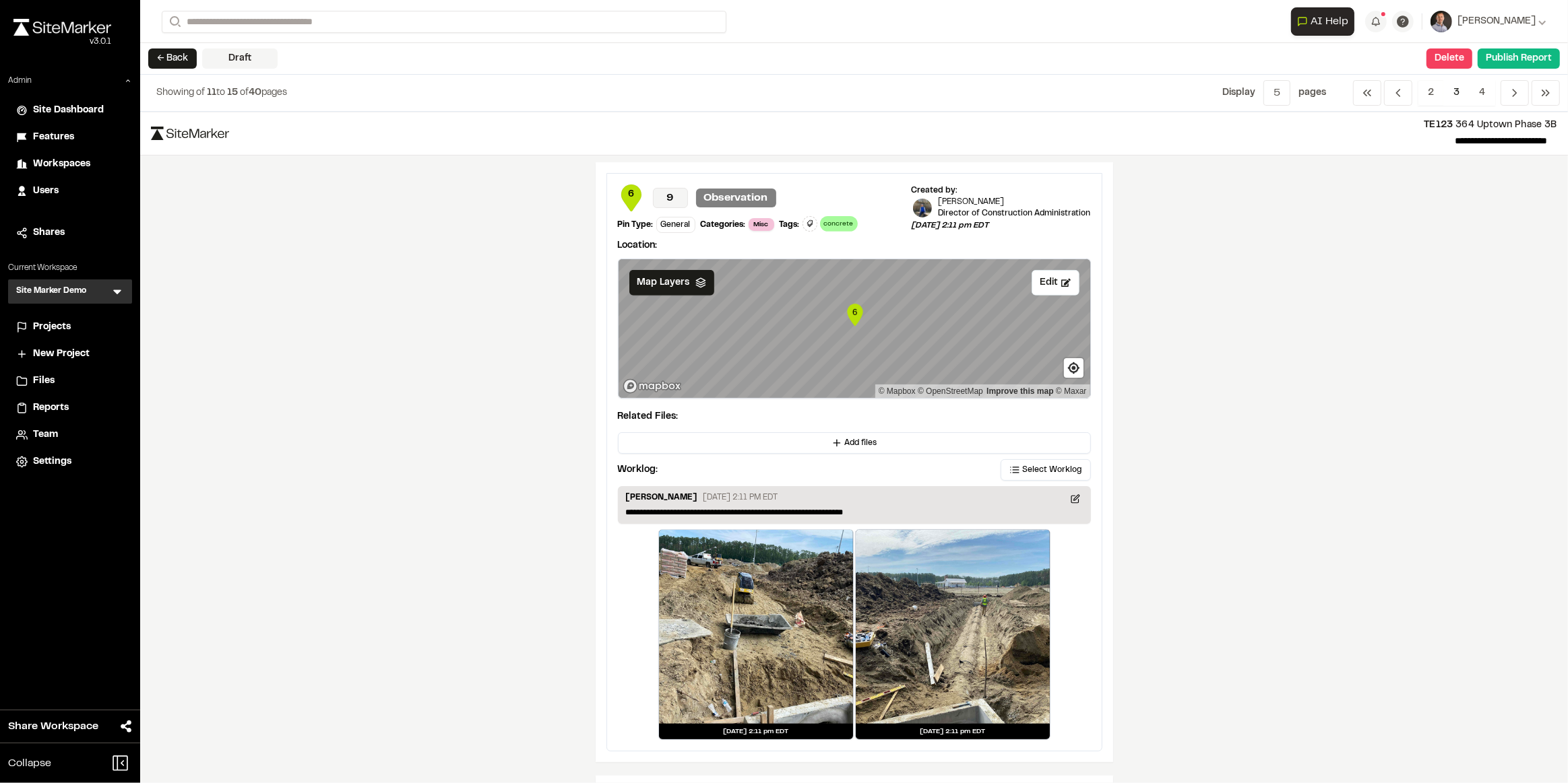
drag, startPoint x: 161, startPoint y: 60, endPoint x: 235, endPoint y: 168, distance: 130.9
click at [162, 60] on button "← Back" at bounding box center [172, 58] width 48 height 20
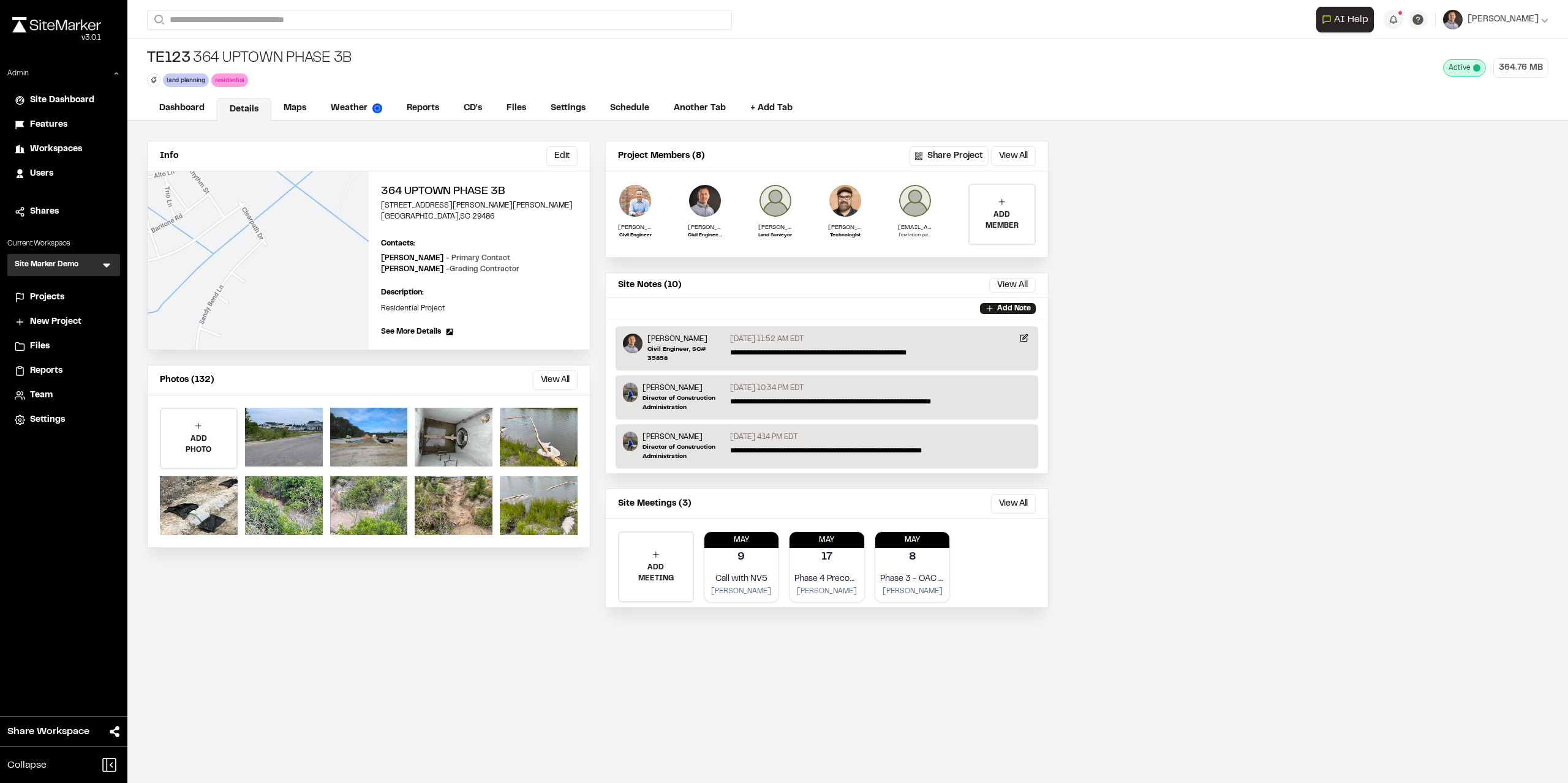
click at [105, 265] on icon at bounding box center [106, 266] width 7 height 4
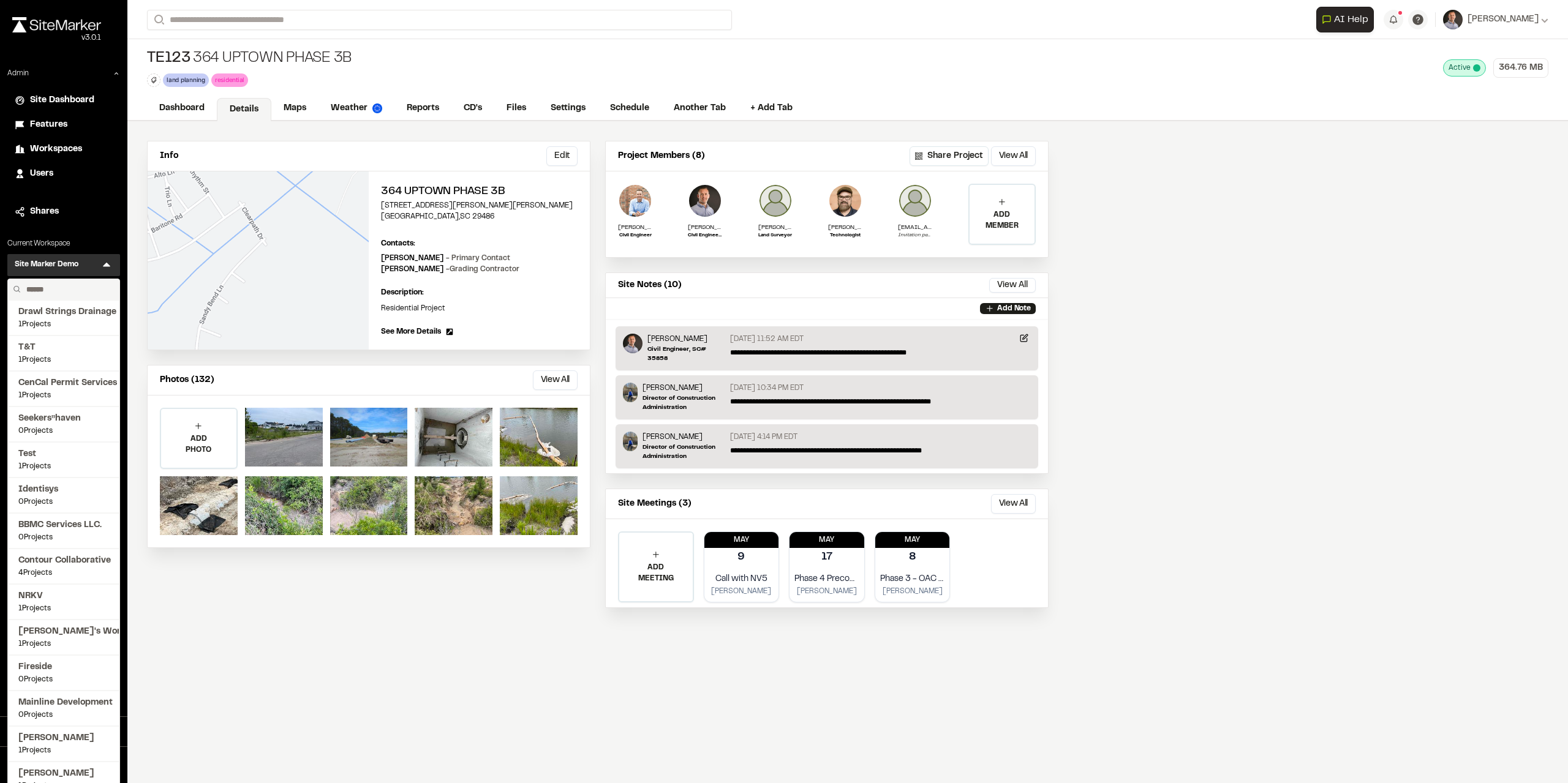
click at [77, 292] on input "text" at bounding box center [67, 289] width 93 height 21
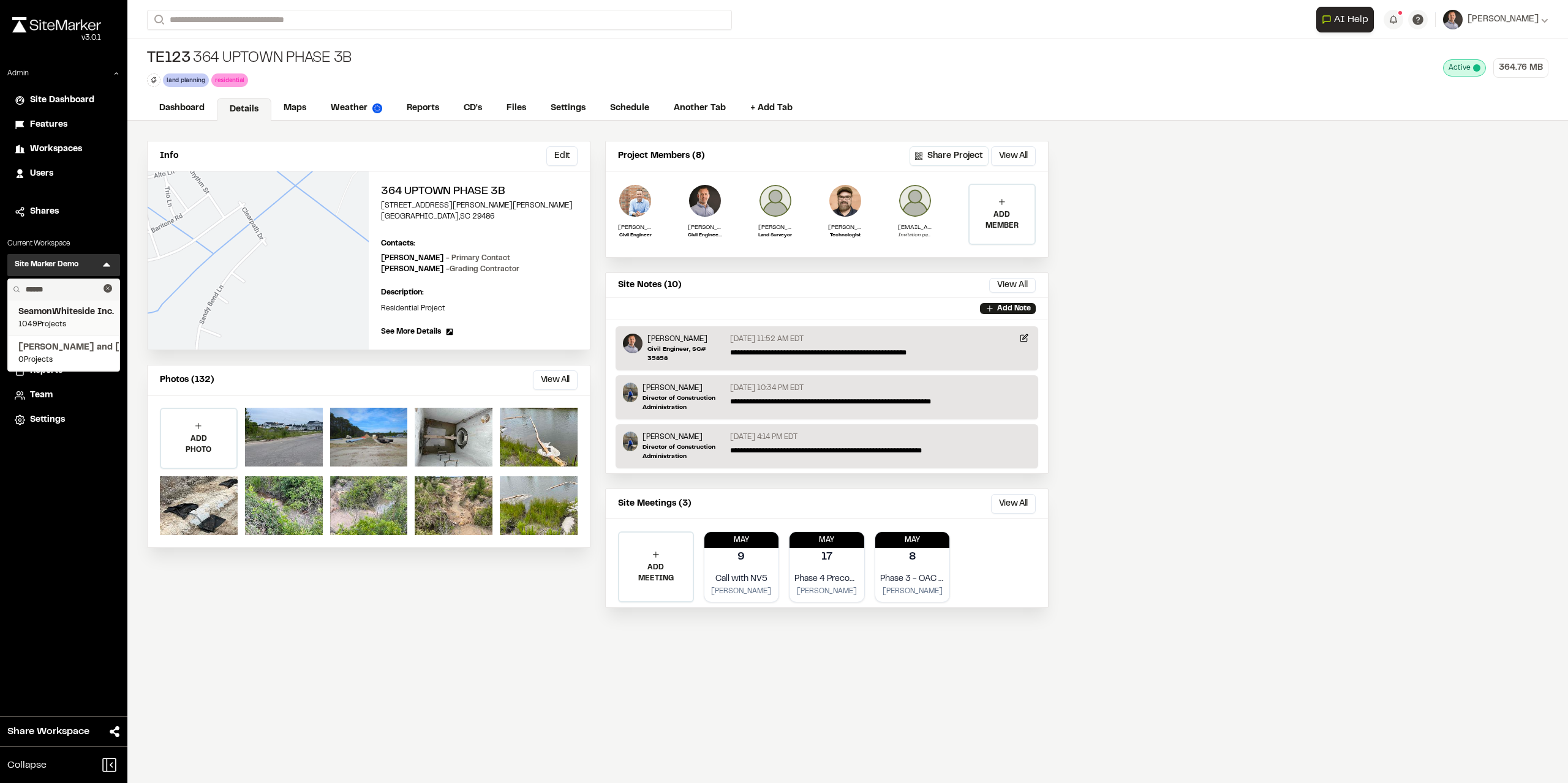
type input "******"
click at [56, 310] on span "SeamonWhiteside Inc." at bounding box center [64, 312] width 91 height 13
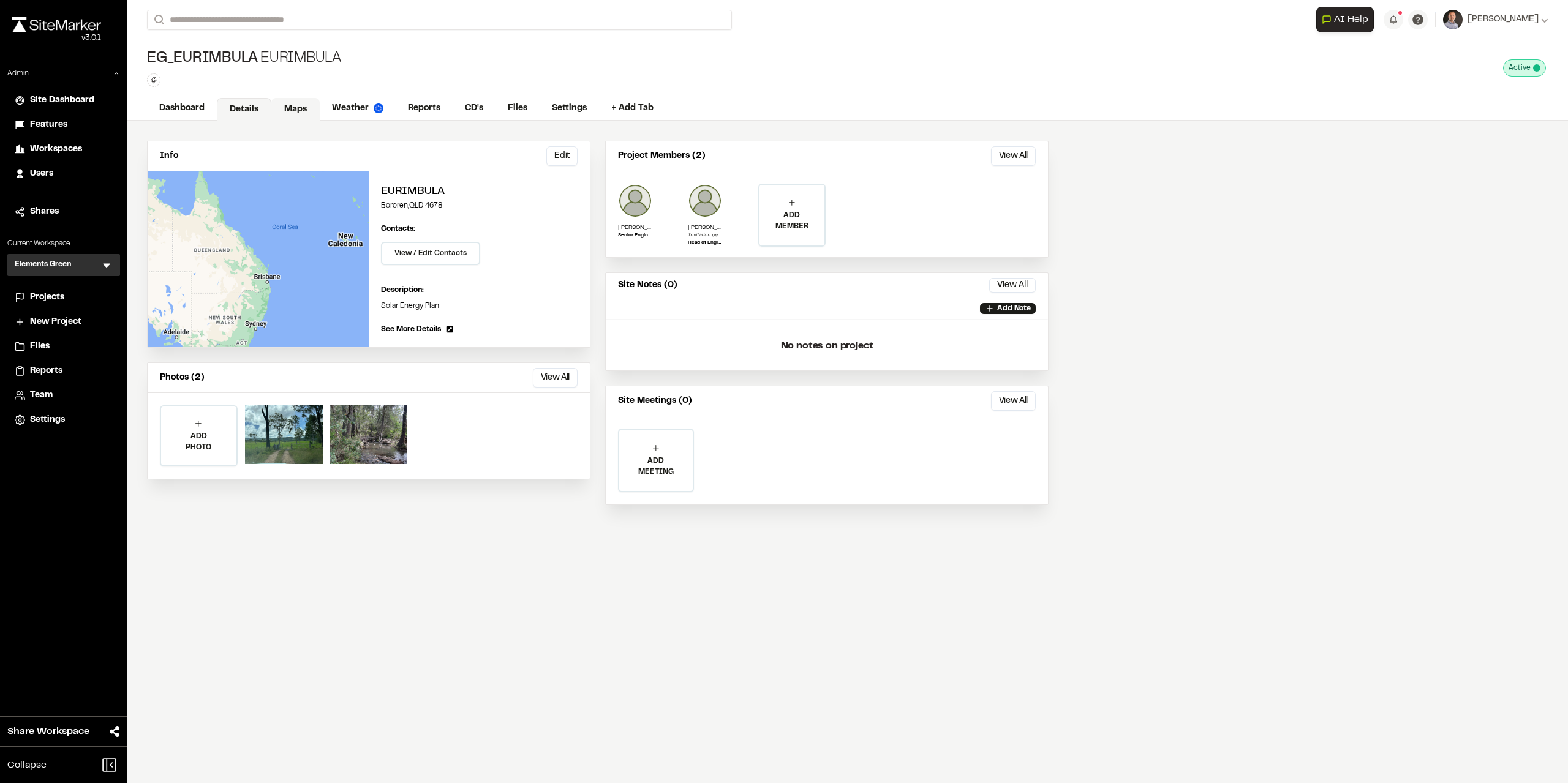
click at [301, 107] on link "Maps" at bounding box center [296, 110] width 49 height 24
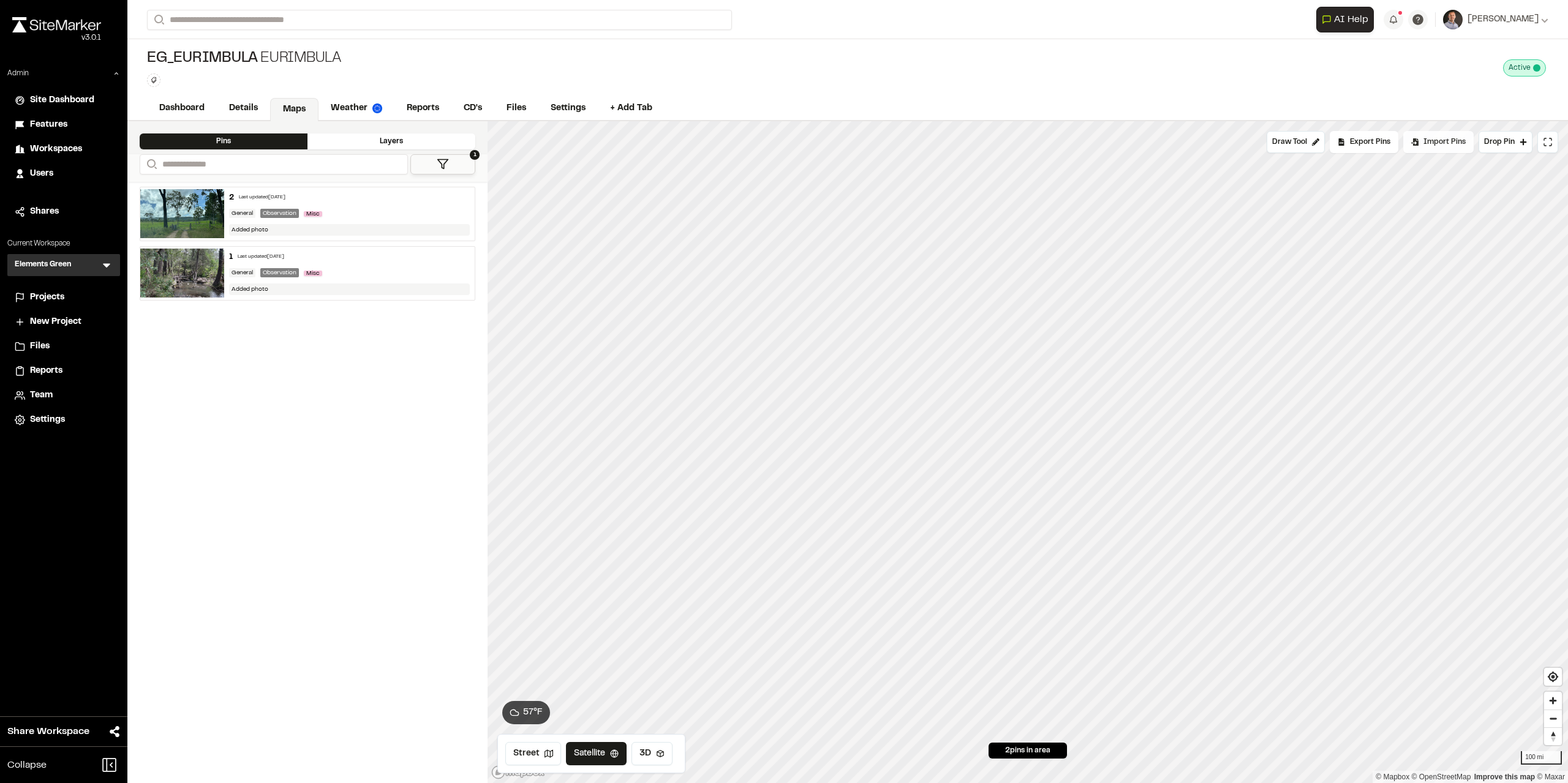
click at [1425, 143] on span "Import Pins" at bounding box center [1444, 142] width 42 height 11
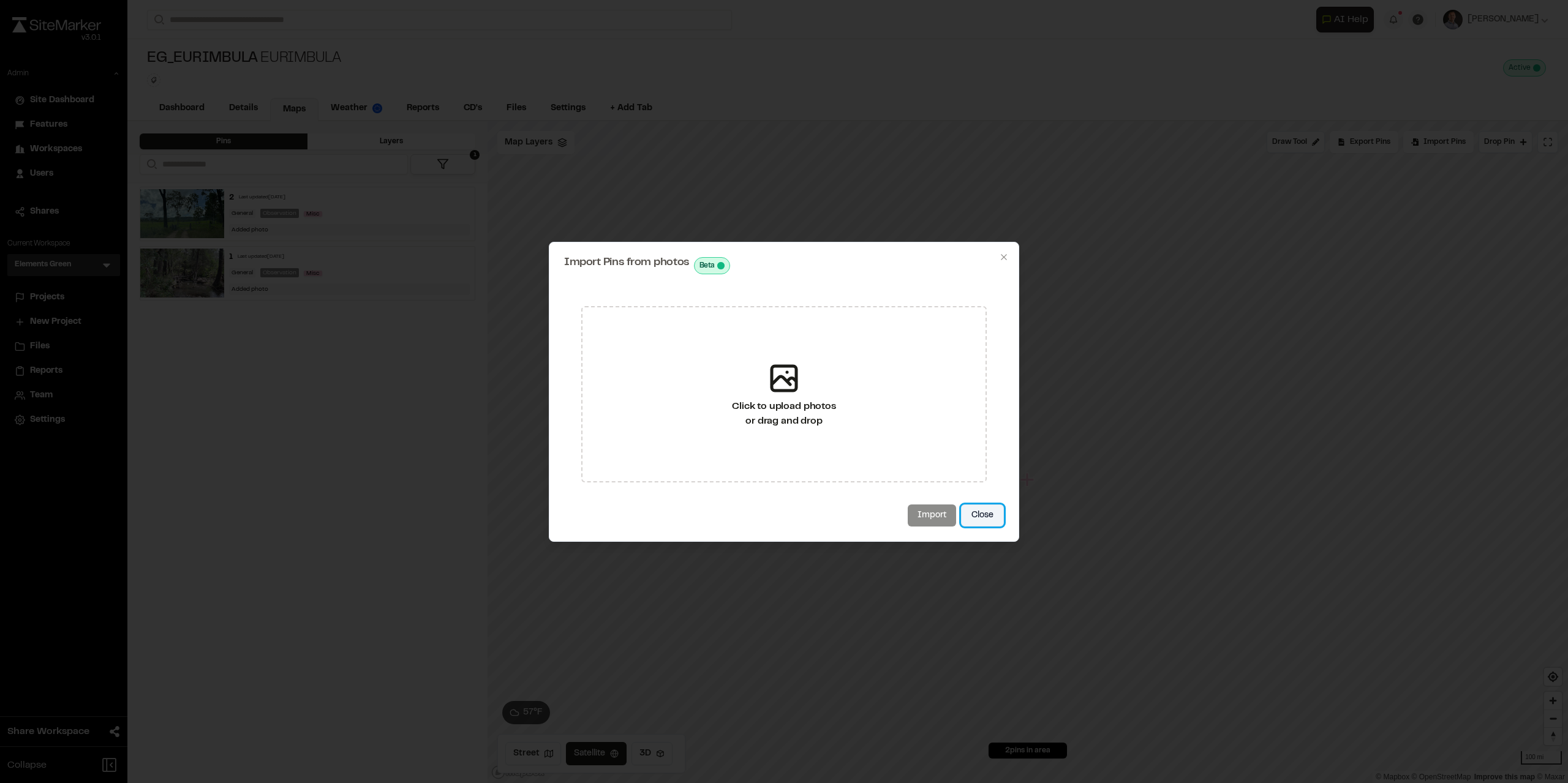
click at [978, 516] on button "Close" at bounding box center [982, 516] width 43 height 22
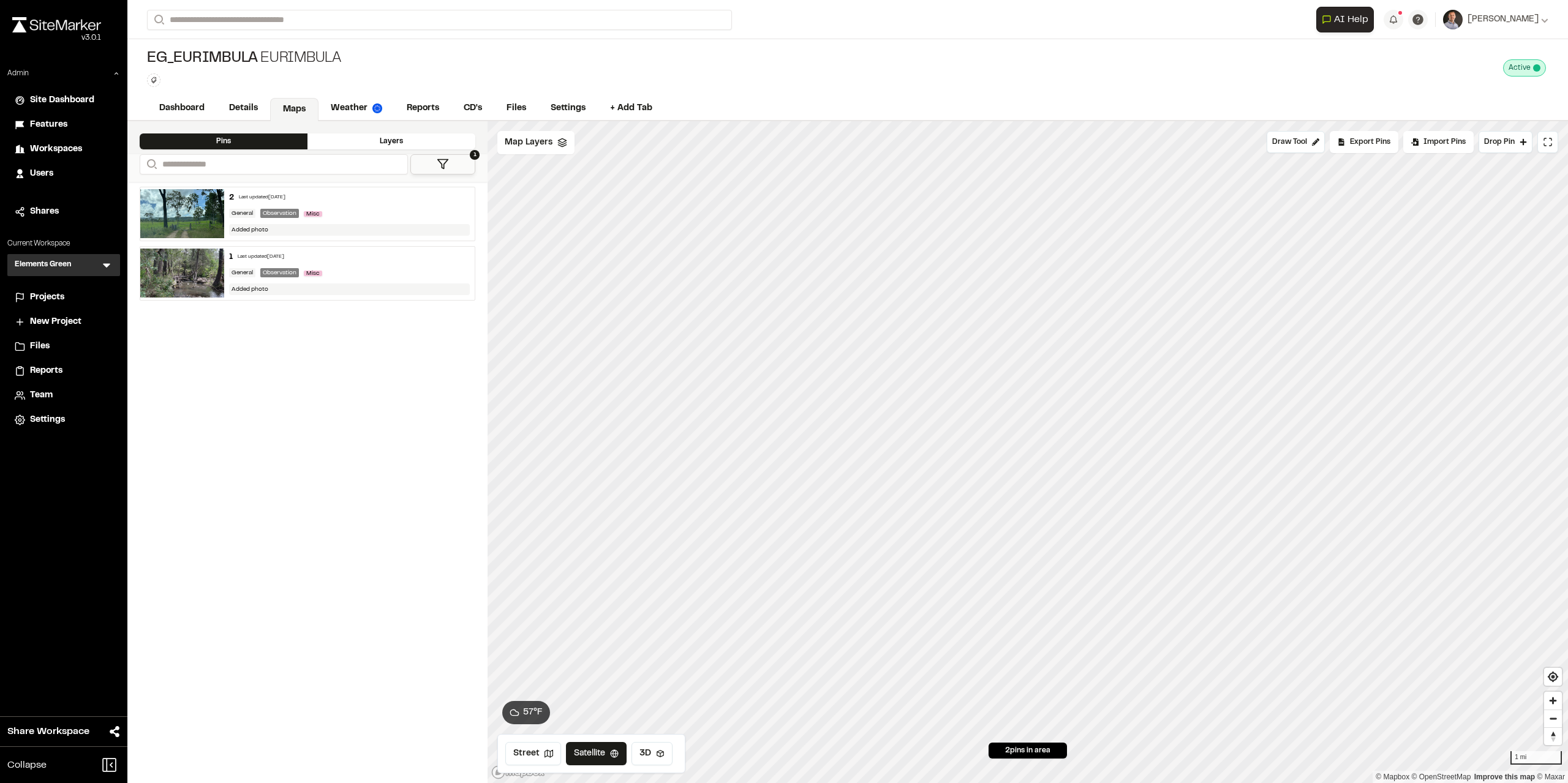
click at [471, 726] on div "**********" at bounding box center [847, 452] width 1440 height 662
click at [830, 437] on icon "Map marker" at bounding box center [828, 433] width 13 height 13
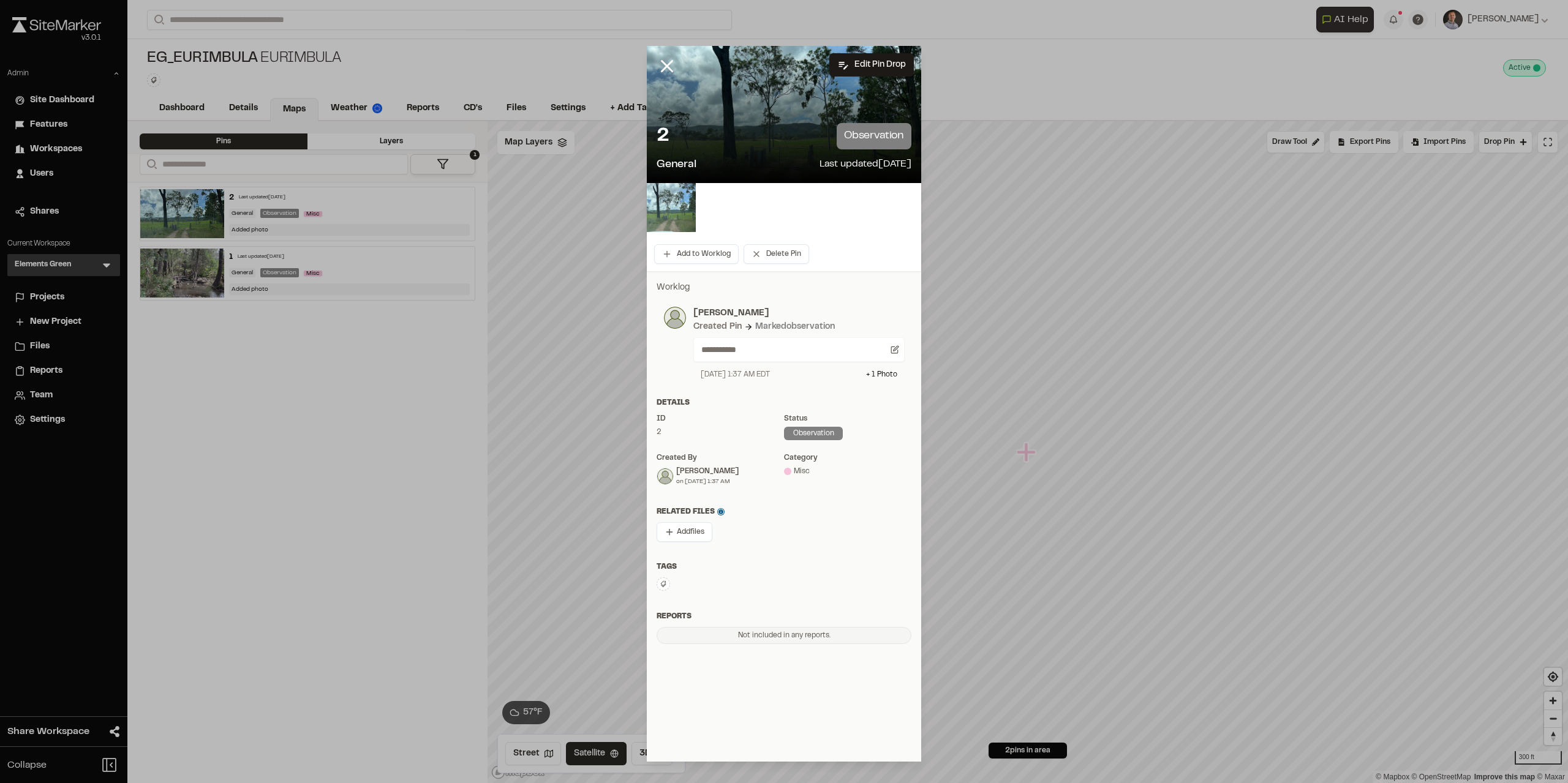
click at [669, 223] on img at bounding box center [671, 208] width 49 height 49
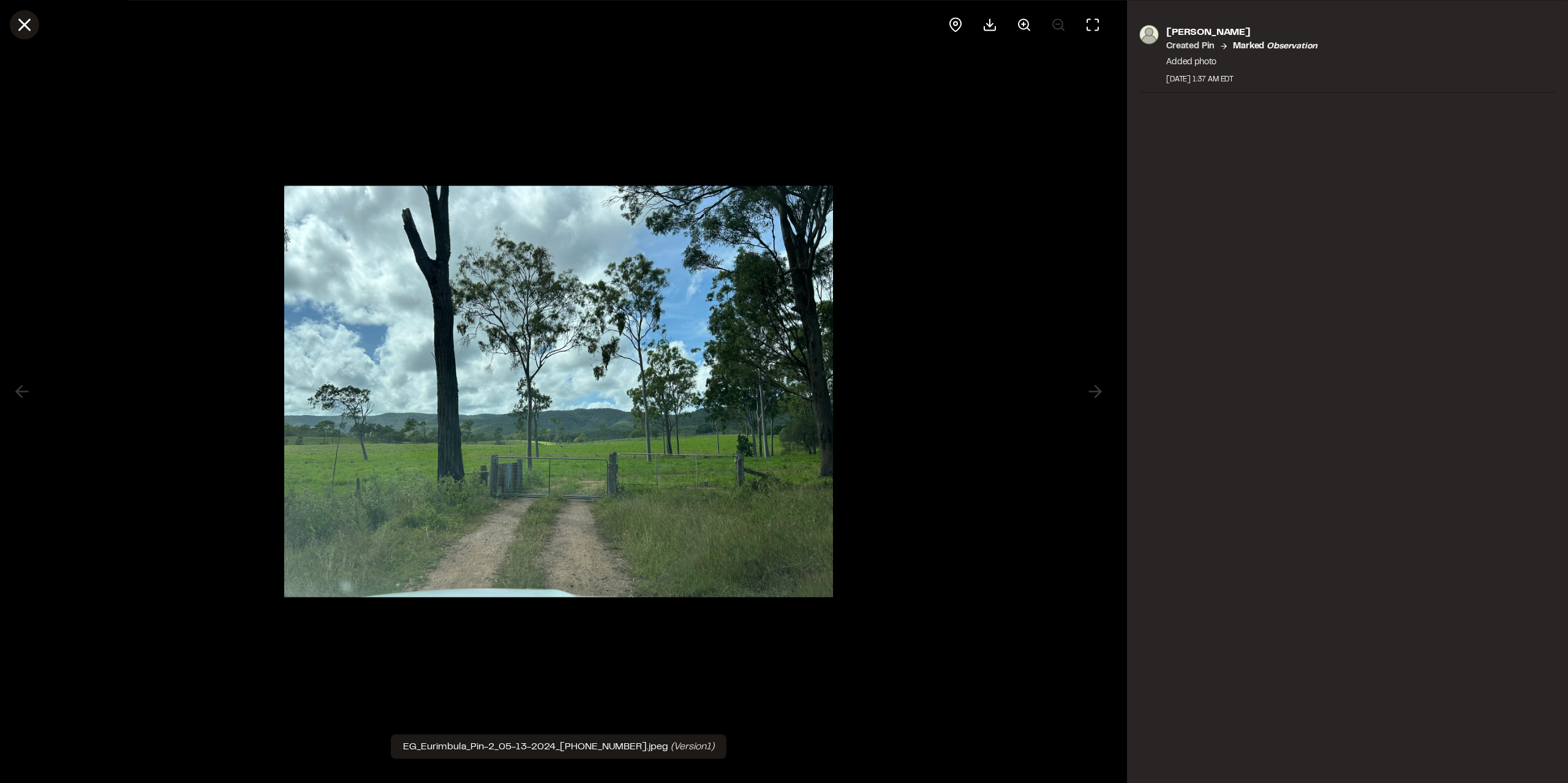
click at [24, 27] on icon at bounding box center [24, 24] width 21 height 21
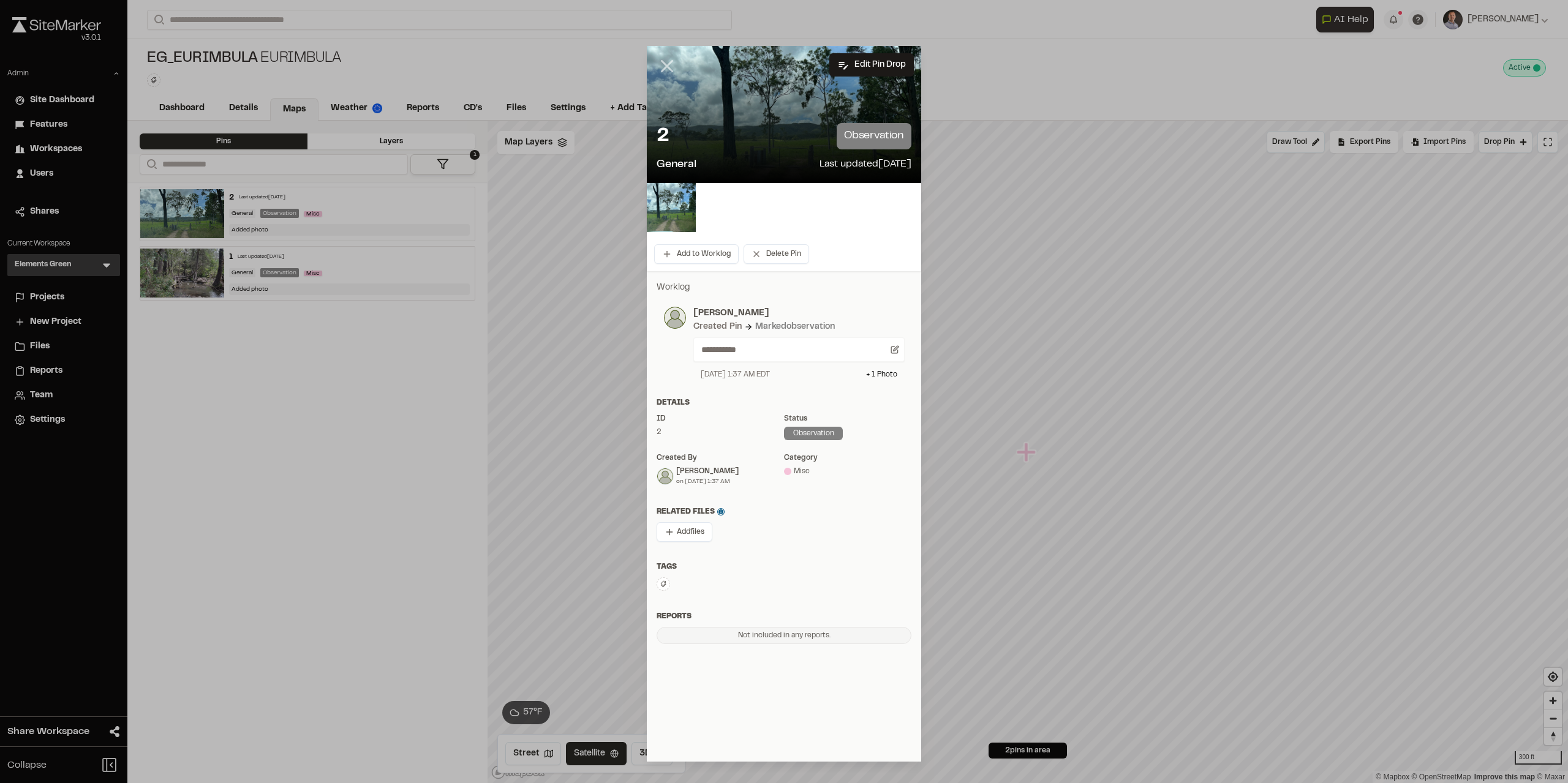
click at [667, 70] on icon at bounding box center [666, 66] width 21 height 21
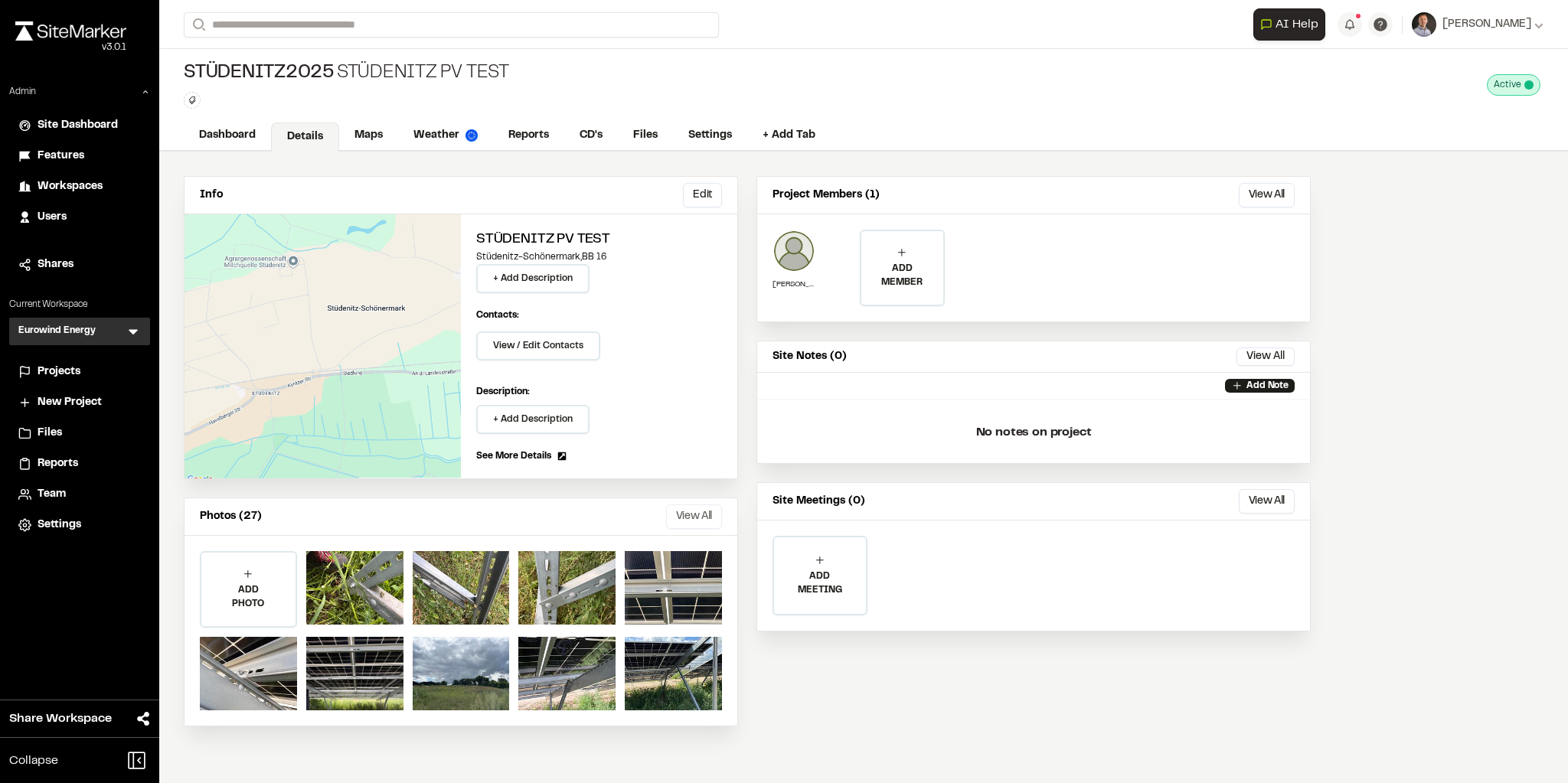
click at [684, 513] on button "View All" at bounding box center [694, 516] width 56 height 24
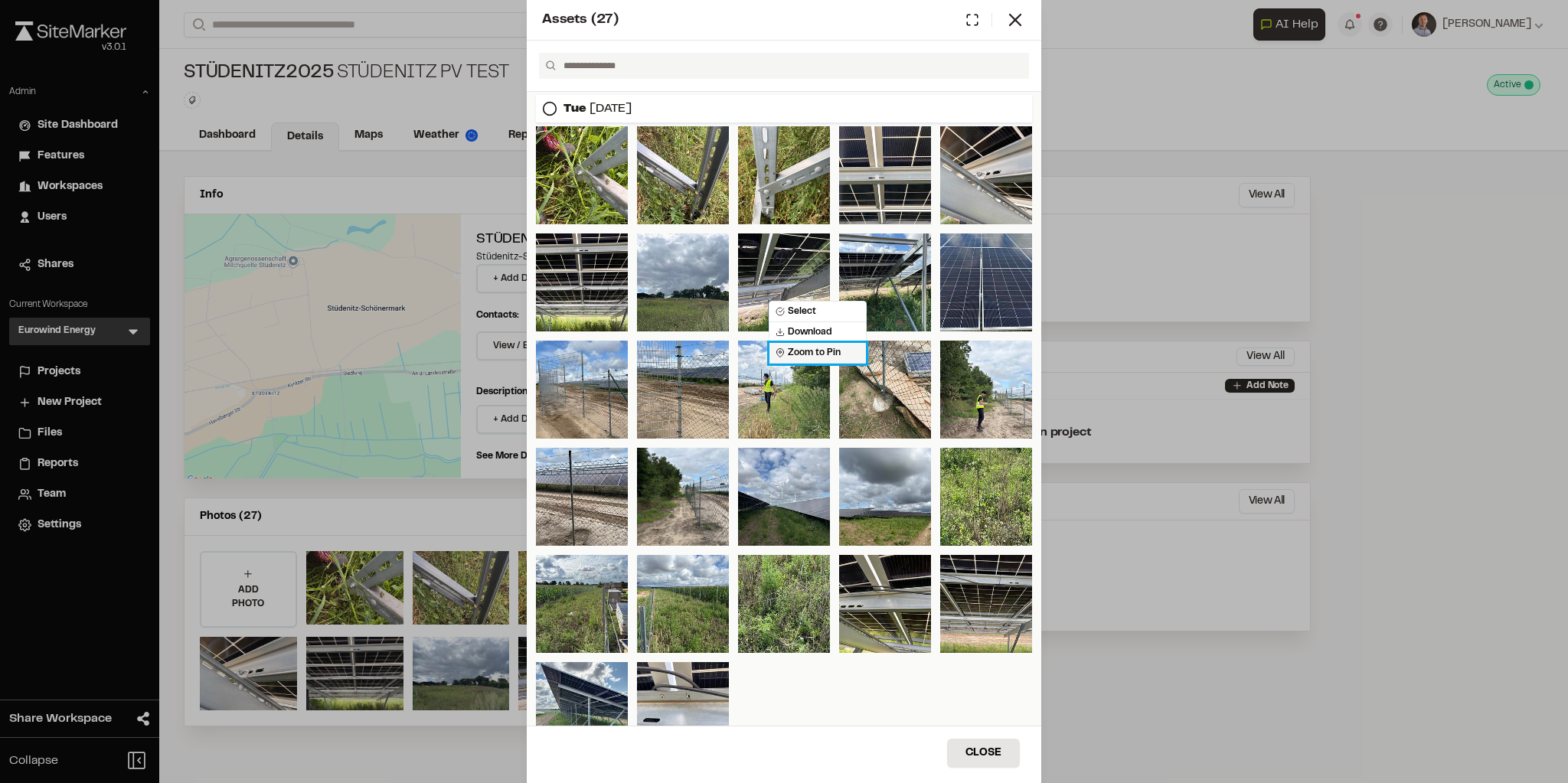
click at [809, 352] on span "Zoom to Pin" at bounding box center [808, 353] width 65 height 14
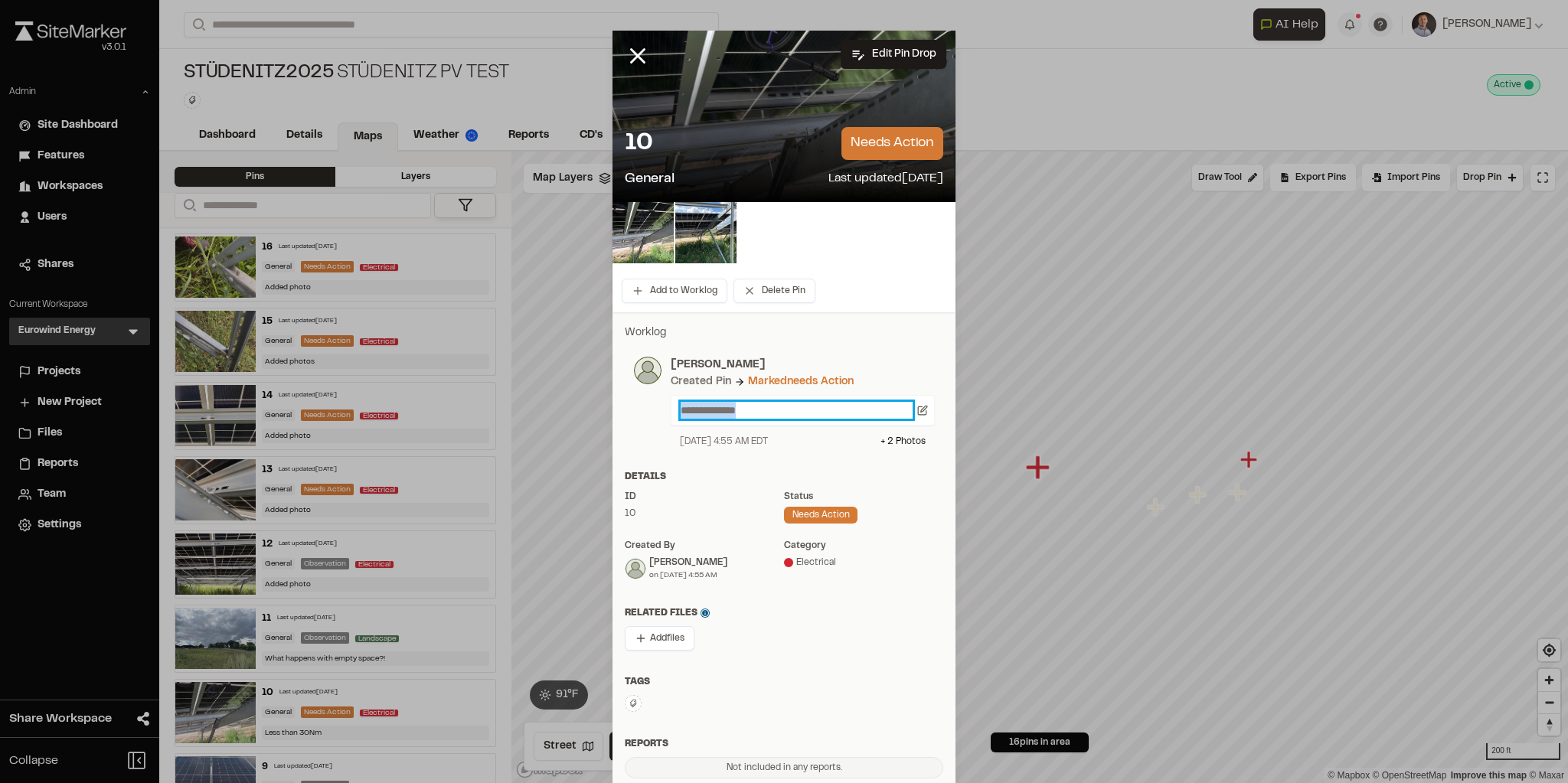
drag, startPoint x: 774, startPoint y: 406, endPoint x: 623, endPoint y: 427, distance: 152.5
click at [639, 408] on div "**********" at bounding box center [784, 403] width 300 height 92
click at [741, 415] on p "**********" at bounding box center [796, 410] width 232 height 17
click at [736, 412] on p "**********" at bounding box center [796, 410] width 232 height 17
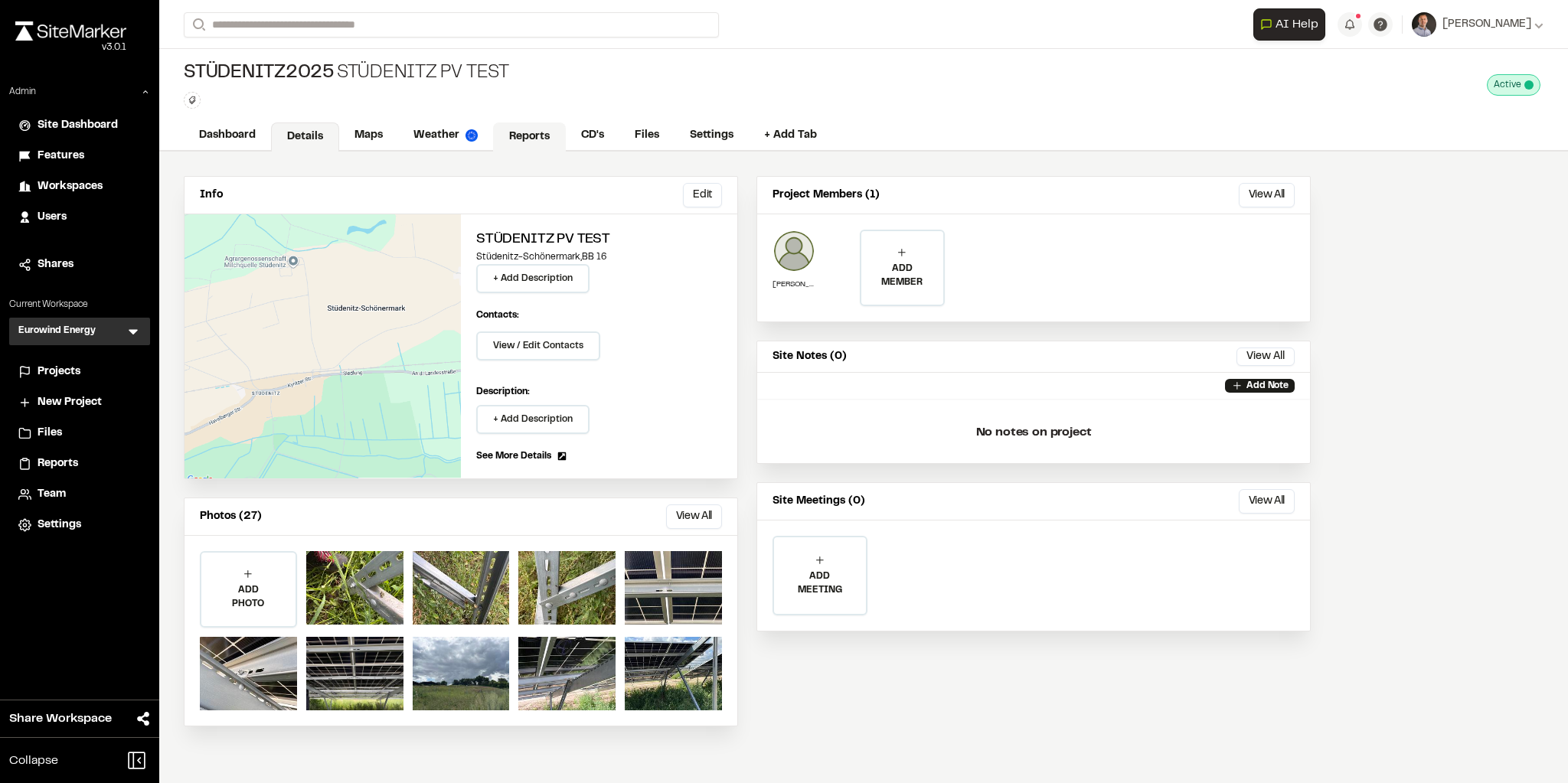
click at [524, 130] on link "Reports" at bounding box center [529, 137] width 73 height 29
